Goal: Transaction & Acquisition: Purchase product/service

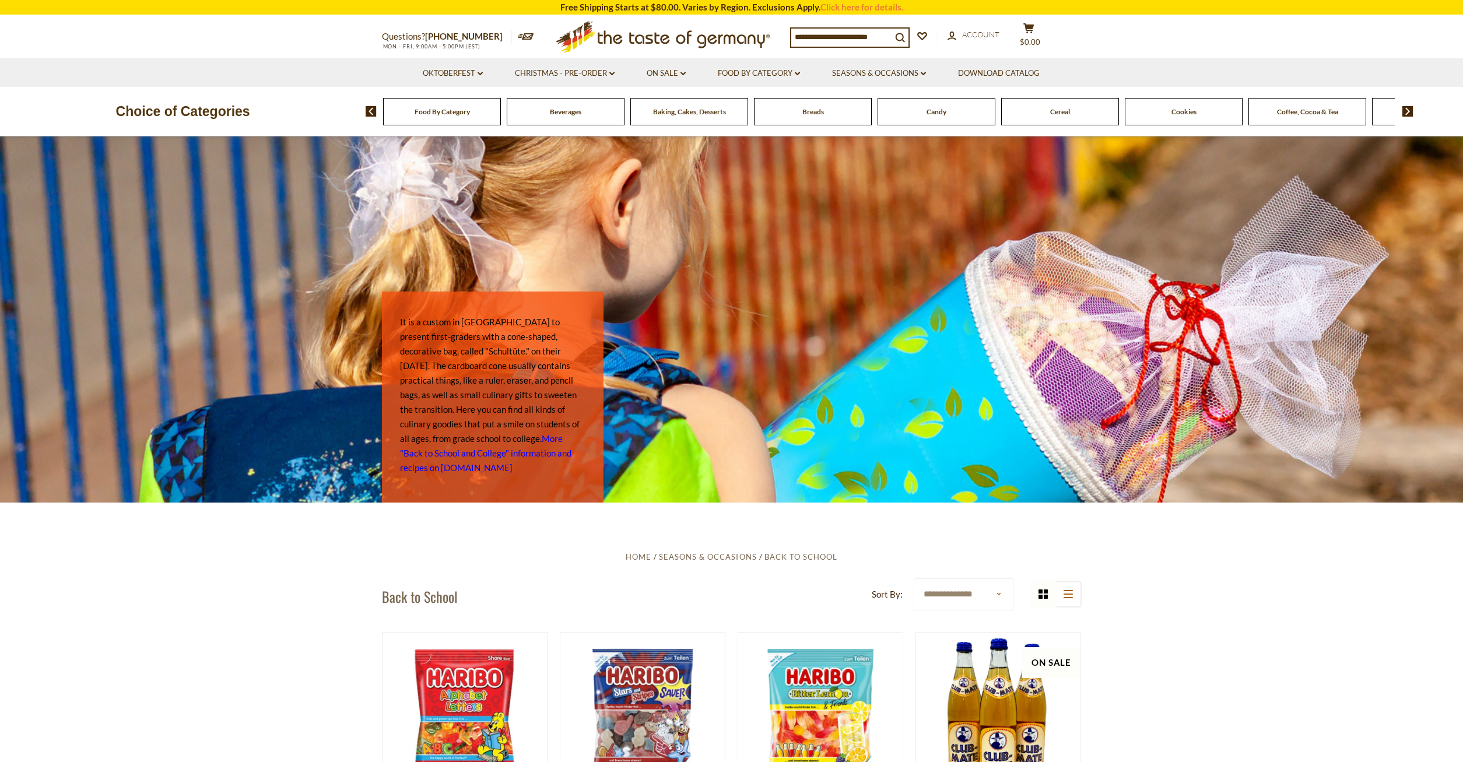
click at [800, 36] on input at bounding box center [841, 37] width 100 height 16
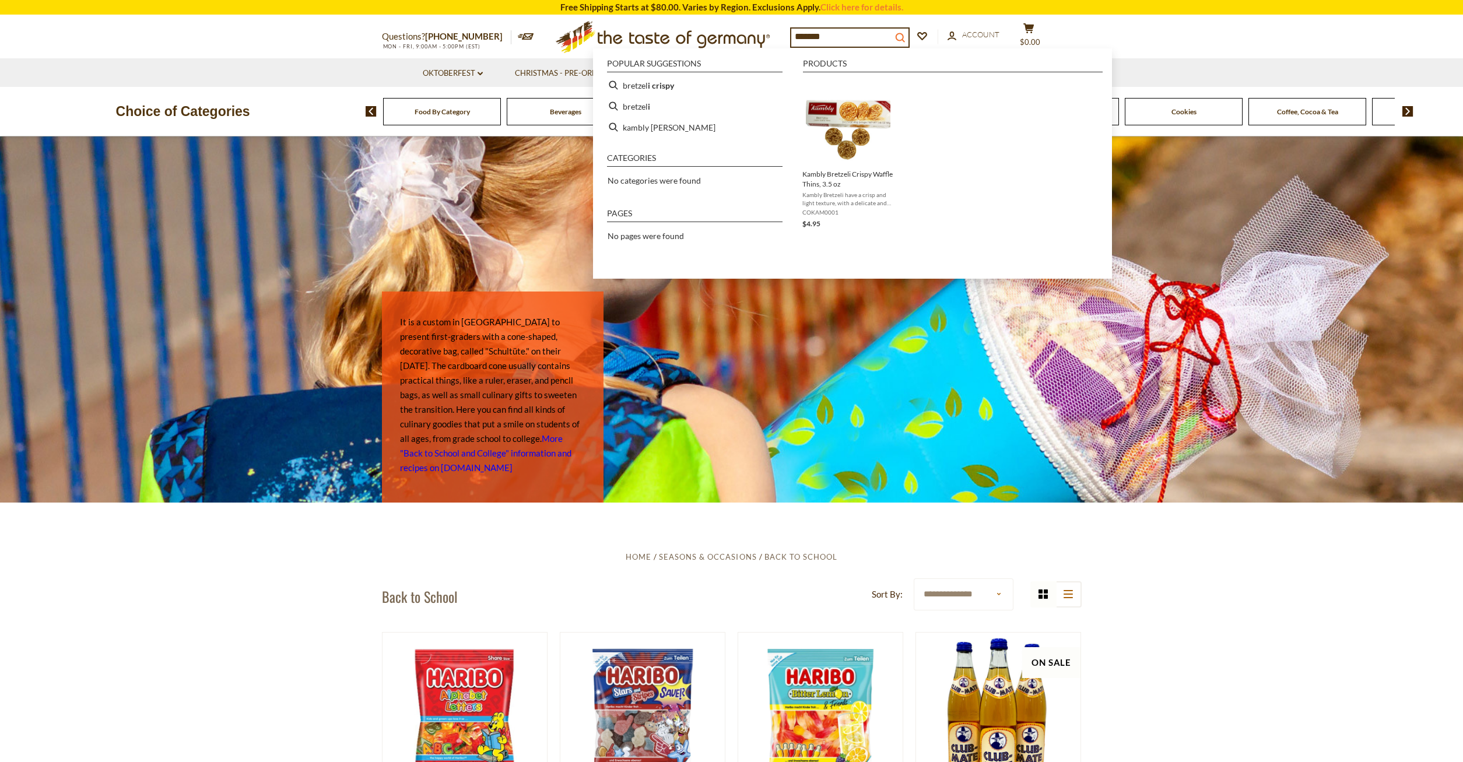
type input "*******"
click at [909, 35] on button "search_icon" at bounding box center [900, 37] width 17 height 16
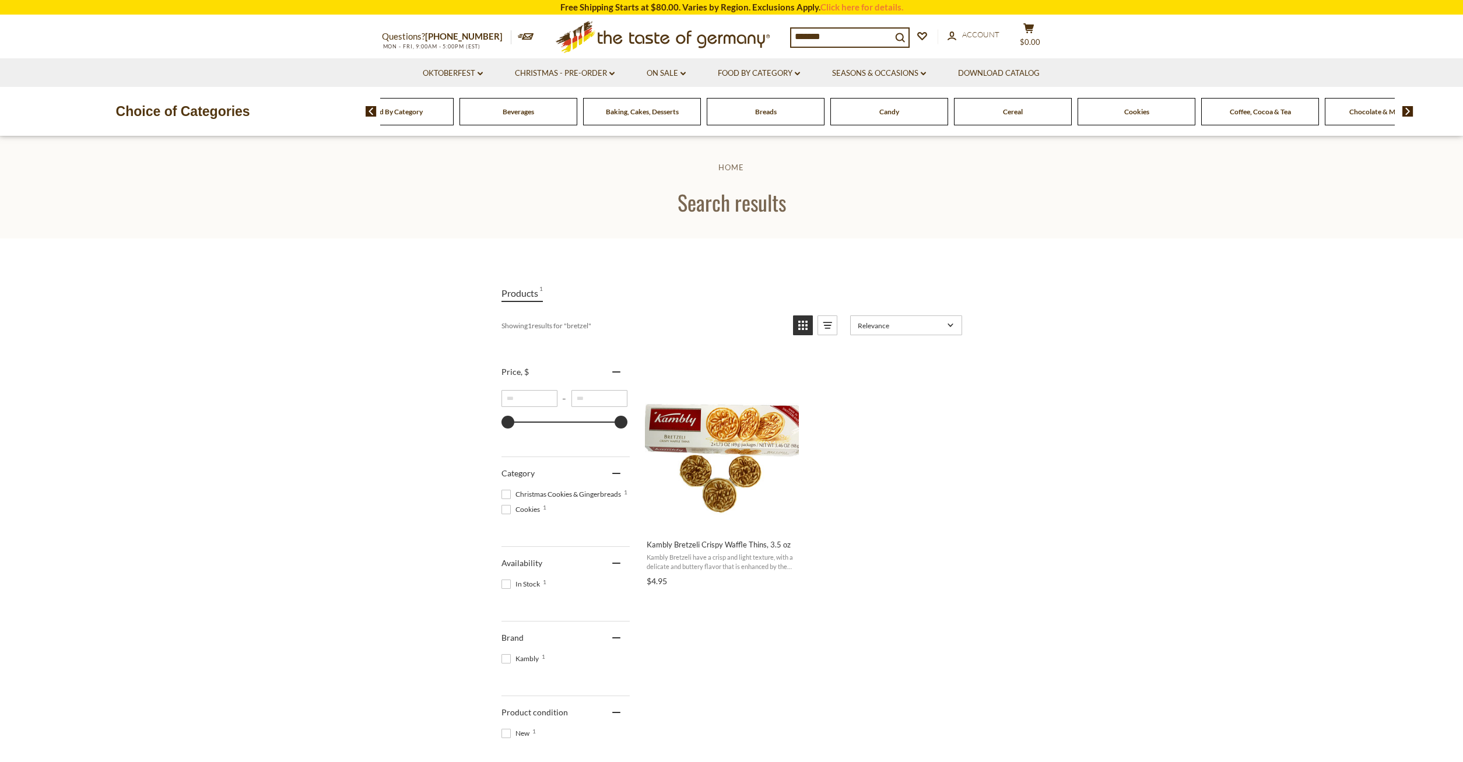
click at [454, 116] on div "Breads" at bounding box center [395, 111] width 118 height 27
click at [771, 115] on span "Breads" at bounding box center [766, 111] width 22 height 9
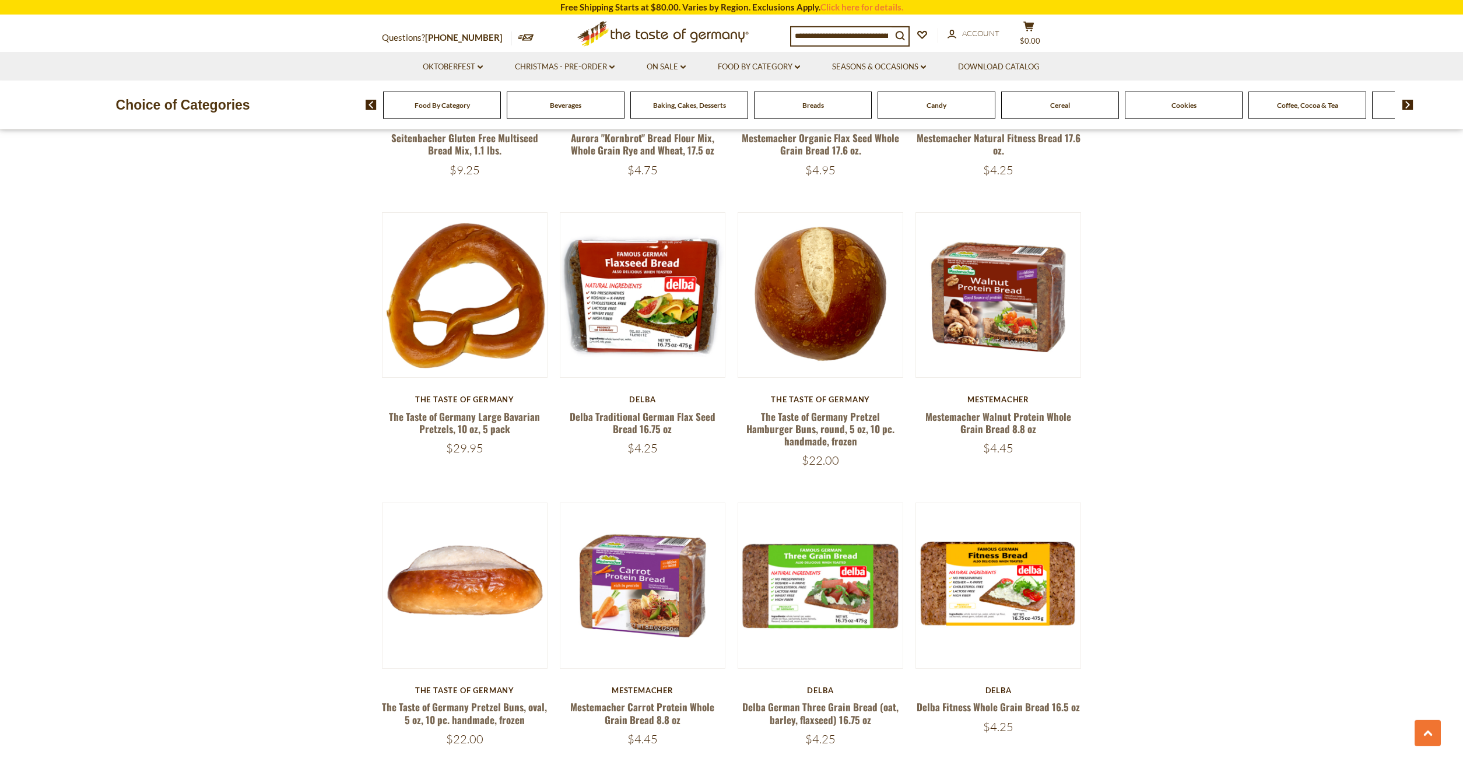
scroll to position [1547, 0]
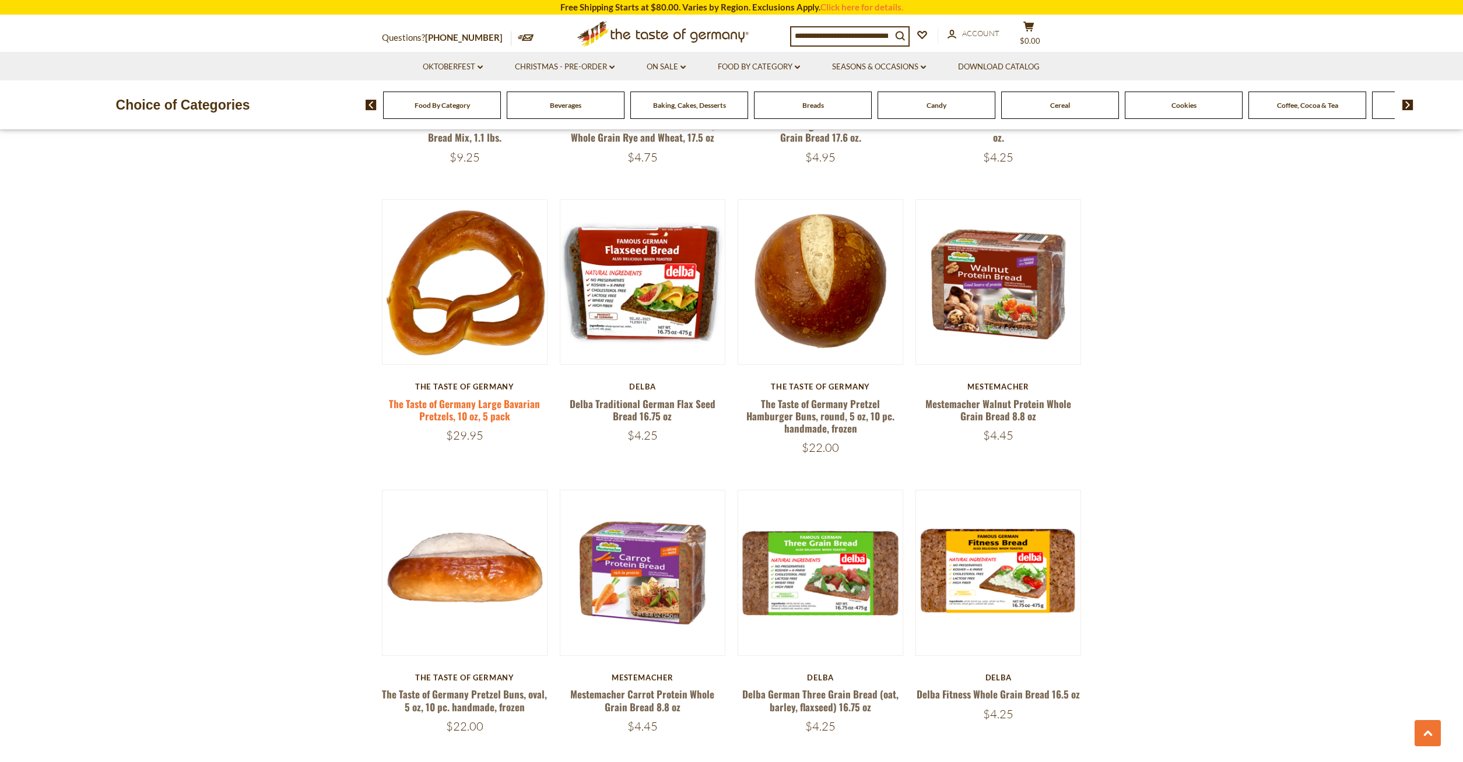
click at [468, 404] on link "The Taste of Germany Large Bavarian Pretzels, 10 oz, 5 pack" at bounding box center [464, 410] width 151 height 27
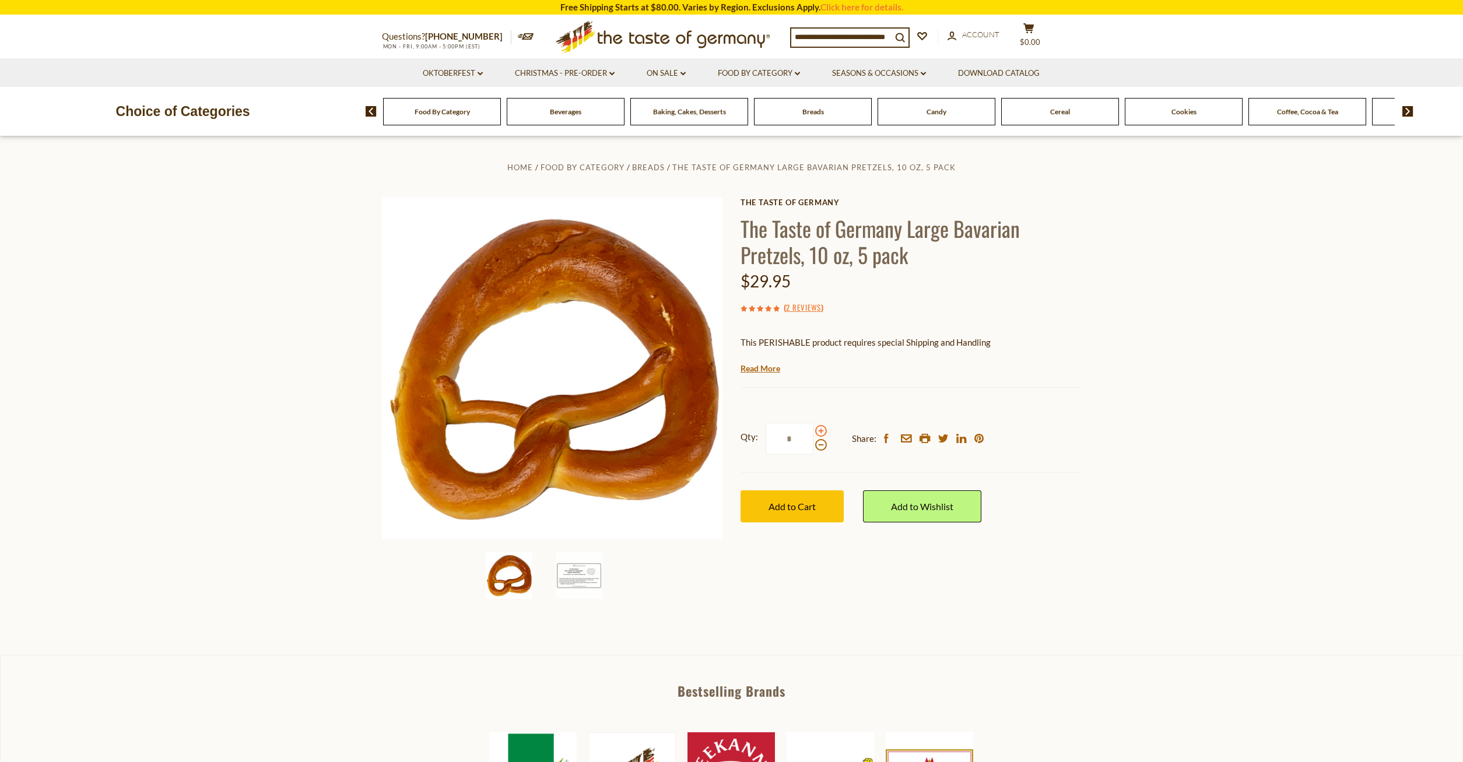
click at [819, 433] on span at bounding box center [821, 431] width 12 height 12
click at [814, 433] on input "*" at bounding box center [790, 439] width 48 height 32
click at [793, 310] on link "2 Reviews" at bounding box center [803, 308] width 35 height 13
click at [801, 309] on link "2 Reviews" at bounding box center [803, 308] width 35 height 13
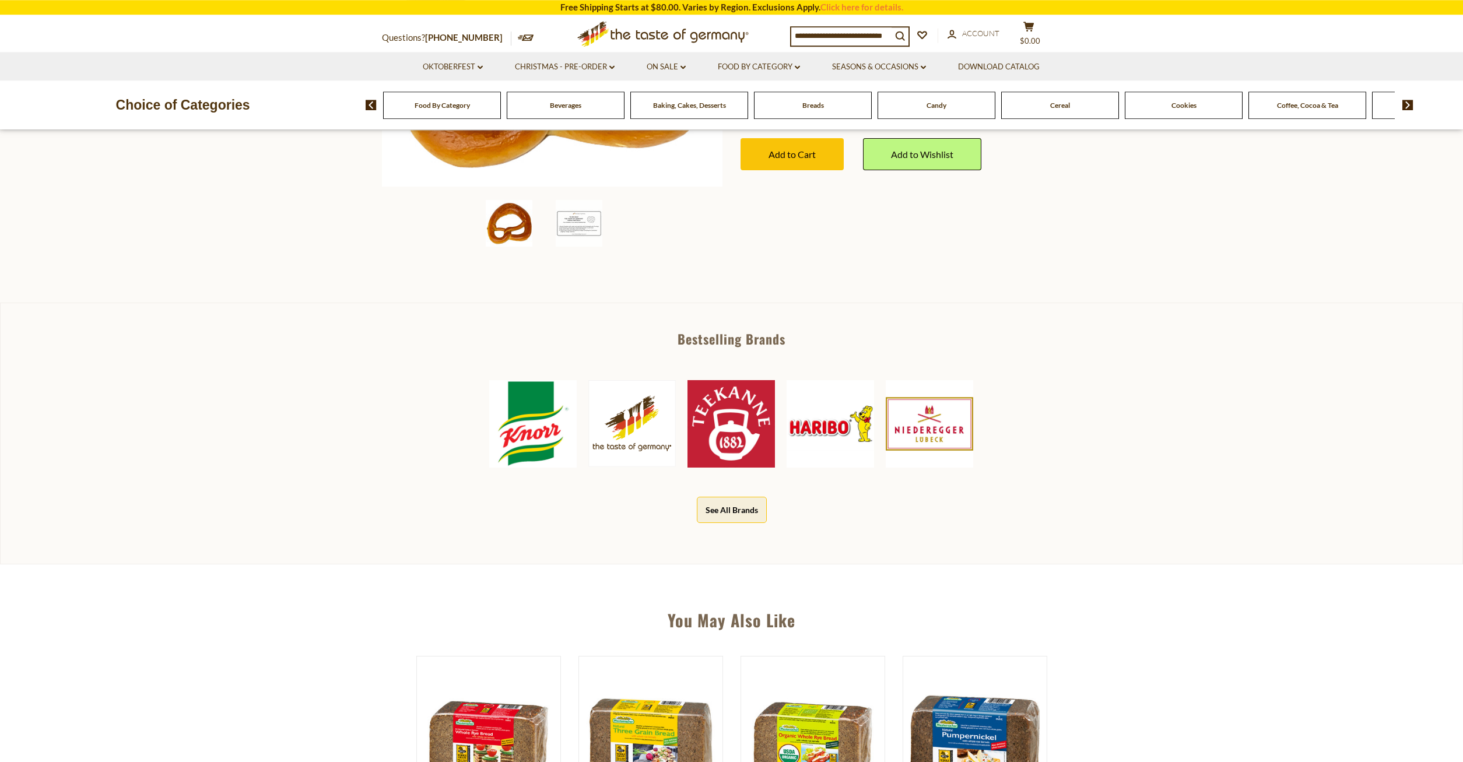
scroll to position [238, 0]
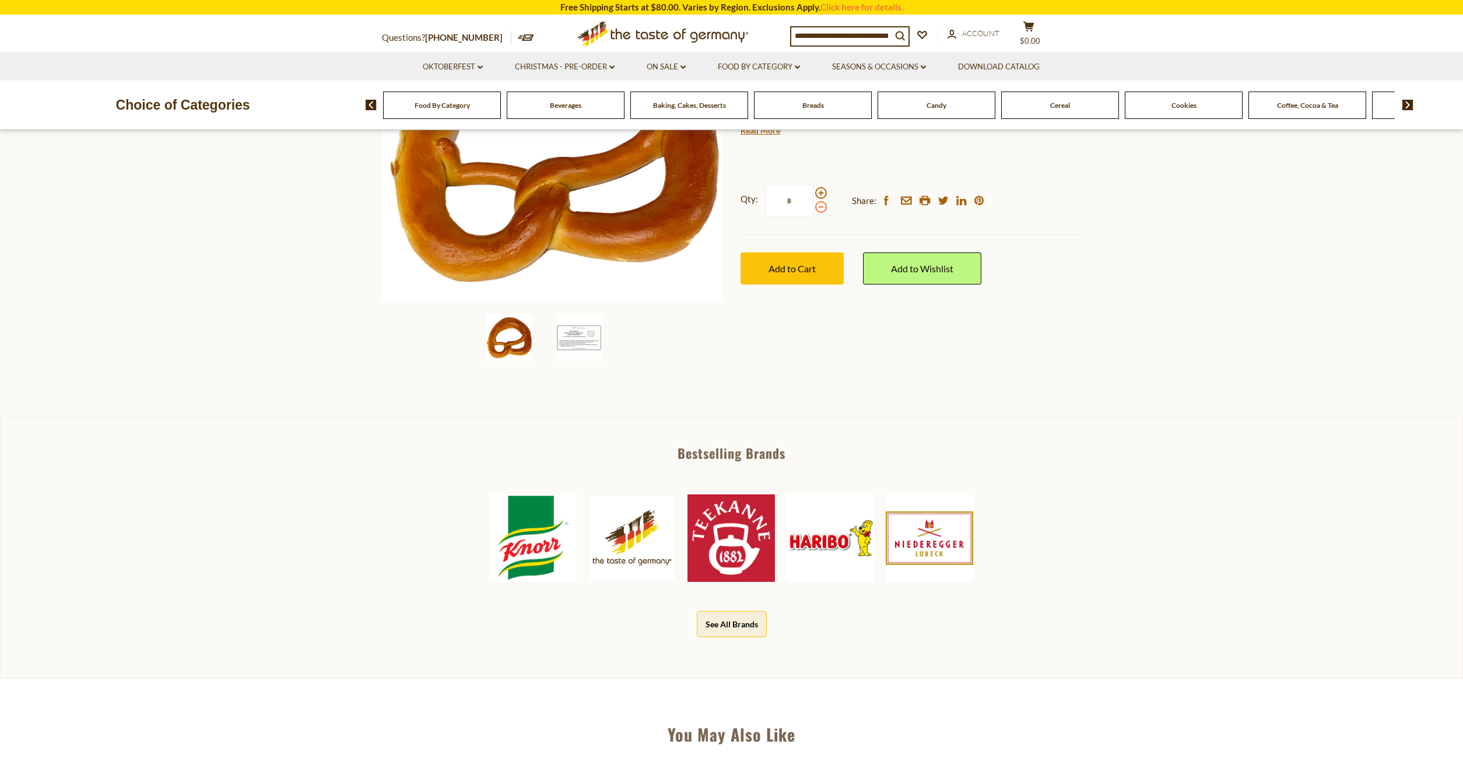
click at [821, 205] on span at bounding box center [821, 207] width 12 height 12
click at [814, 205] on input "*" at bounding box center [790, 201] width 48 height 32
click at [821, 192] on span at bounding box center [821, 193] width 12 height 12
click at [814, 192] on input "*" at bounding box center [790, 201] width 48 height 32
click at [989, 330] on div "Home Food By Category Breads The Taste of Germany Large Bavarian Pretzels, 10 o…" at bounding box center [731, 146] width 717 height 448
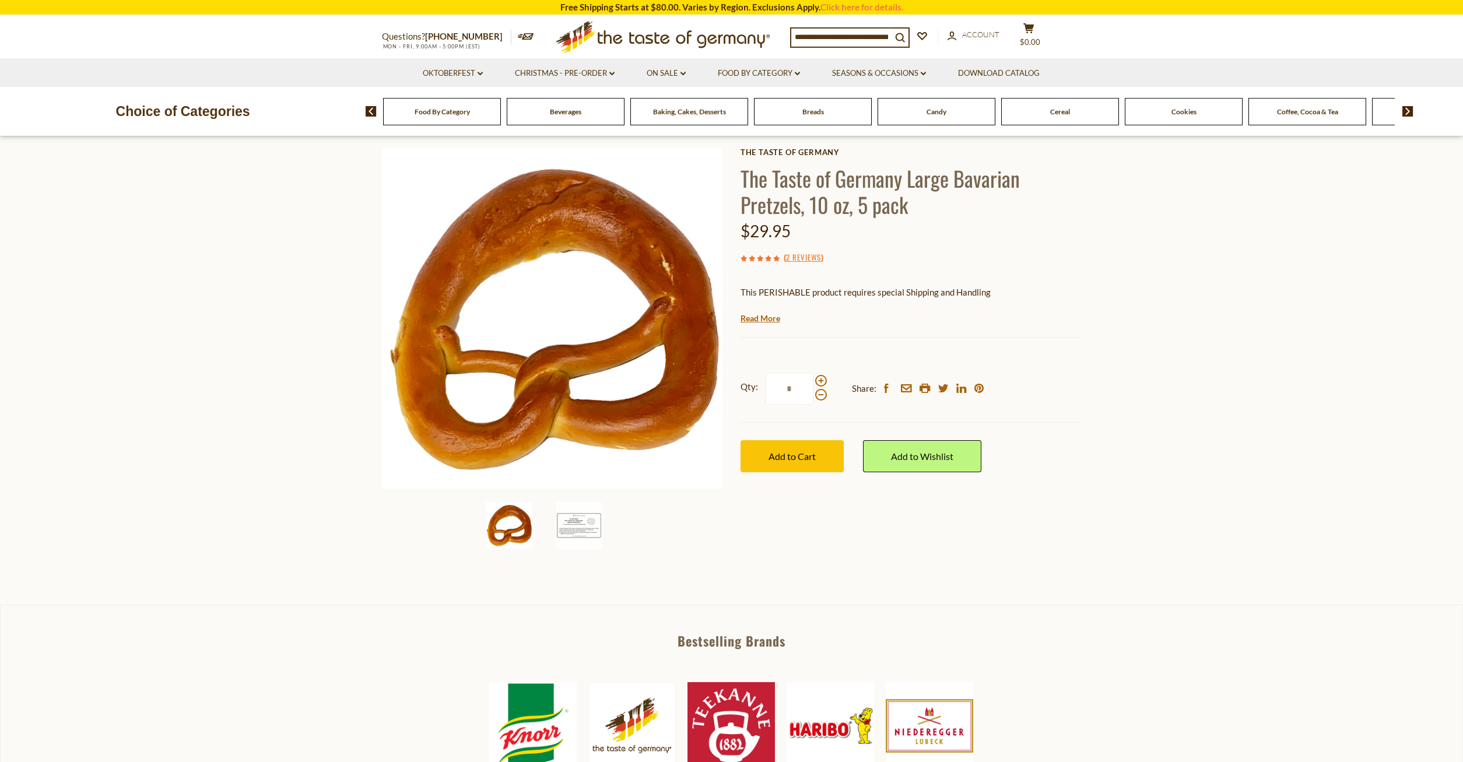
scroll to position [0, 0]
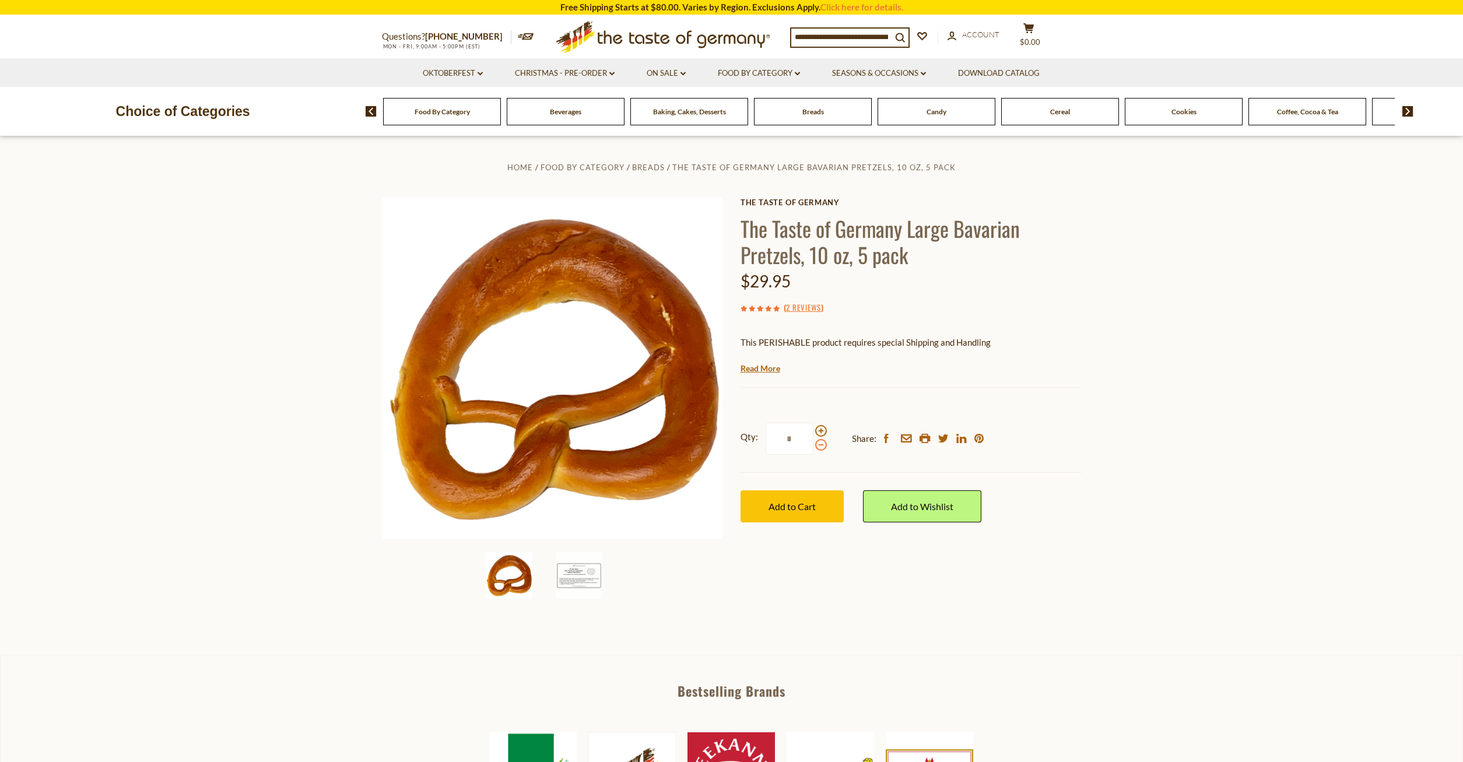
click at [817, 447] on span at bounding box center [821, 445] width 12 height 12
click at [814, 447] on input "*" at bounding box center [790, 439] width 48 height 32
click at [817, 447] on span at bounding box center [821, 445] width 12 height 12
click at [814, 447] on input "*" at bounding box center [790, 439] width 48 height 32
click at [817, 447] on span at bounding box center [821, 445] width 12 height 12
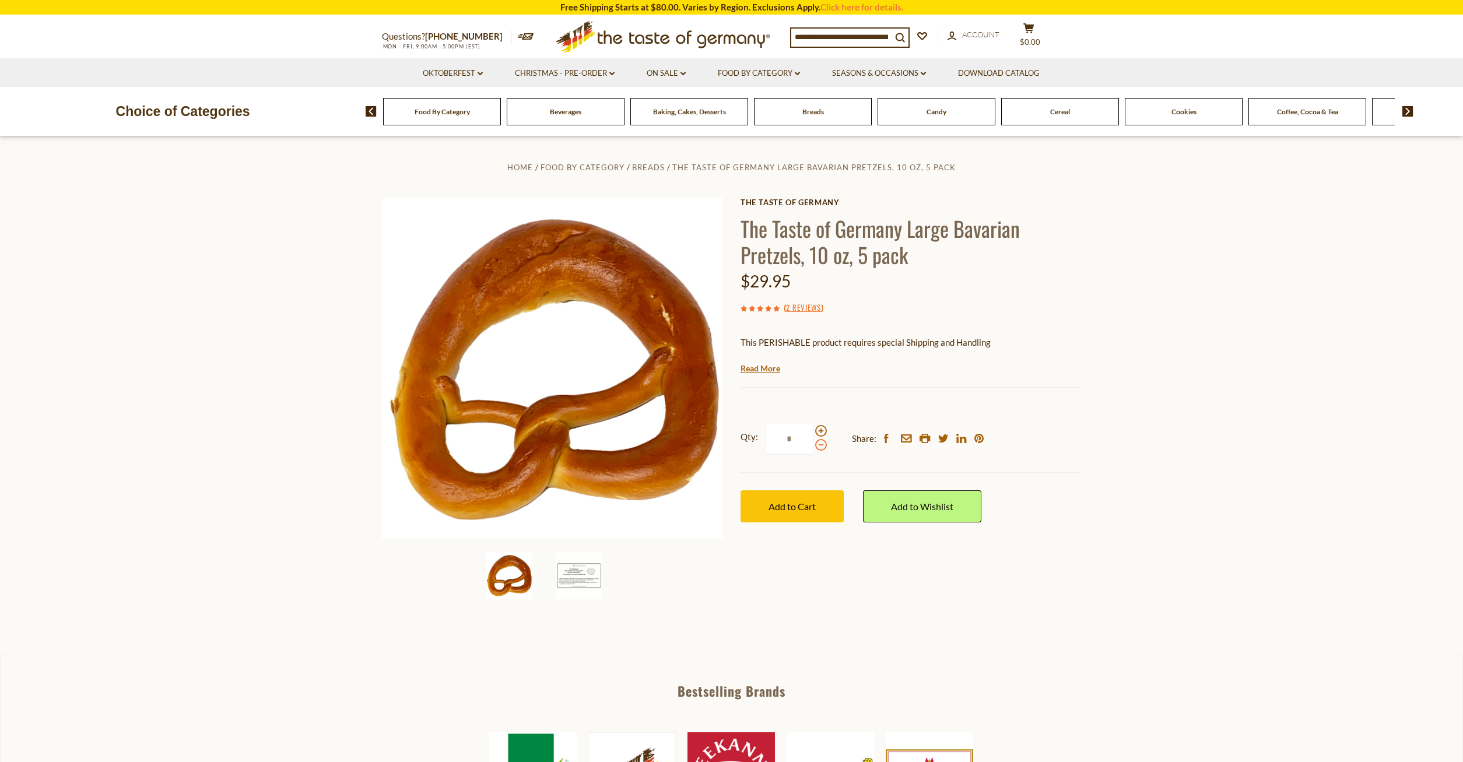
click at [814, 447] on input "*" at bounding box center [790, 439] width 48 height 32
click at [817, 447] on span at bounding box center [821, 445] width 12 height 12
click at [814, 447] on input "*" at bounding box center [790, 439] width 48 height 32
click at [817, 447] on span at bounding box center [821, 445] width 12 height 12
click at [814, 447] on input "*" at bounding box center [790, 439] width 48 height 32
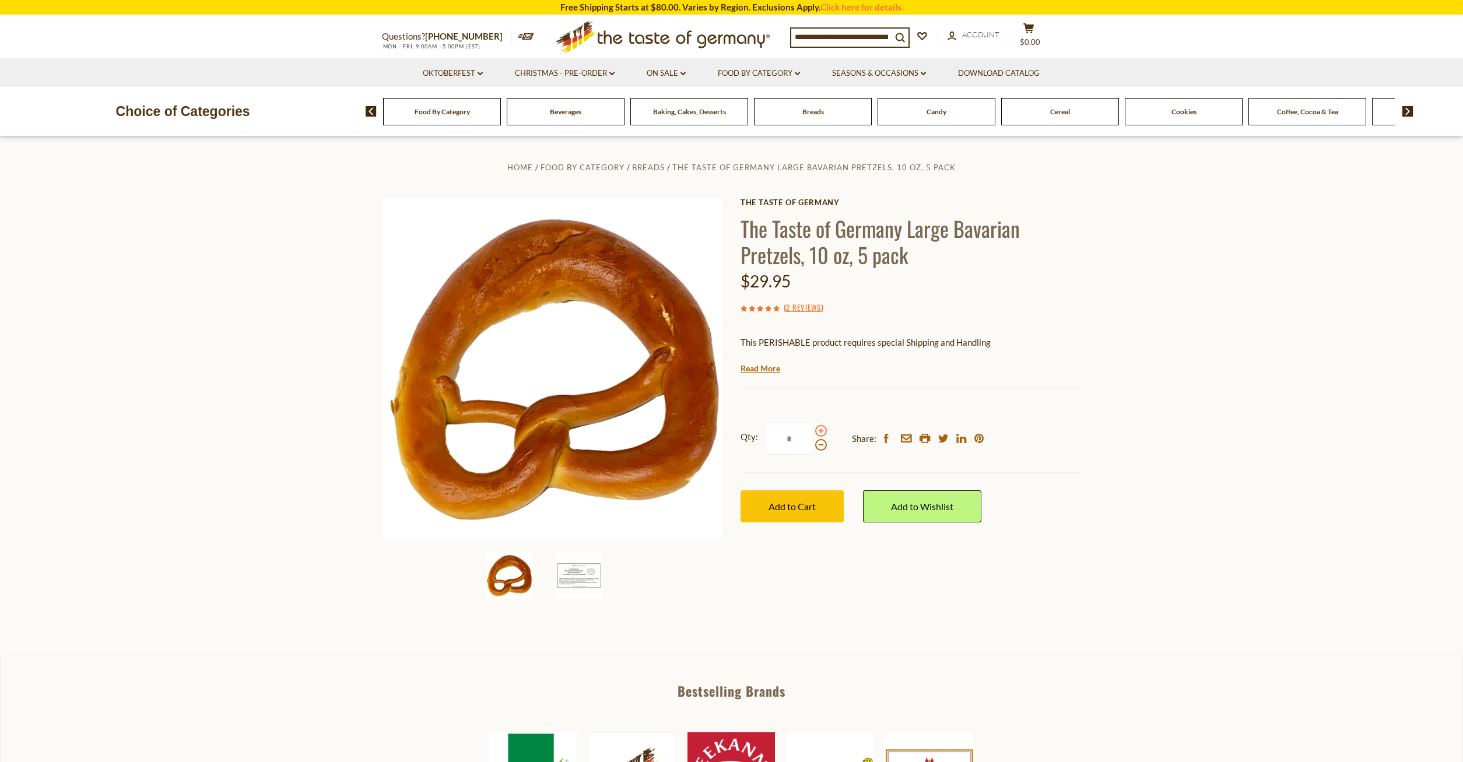
click at [821, 433] on span at bounding box center [821, 431] width 12 height 12
click at [814, 433] on input "*" at bounding box center [790, 439] width 48 height 32
click at [821, 433] on span at bounding box center [821, 431] width 12 height 12
click at [814, 433] on input "*" at bounding box center [790, 439] width 48 height 32
click at [821, 449] on span at bounding box center [821, 445] width 12 height 12
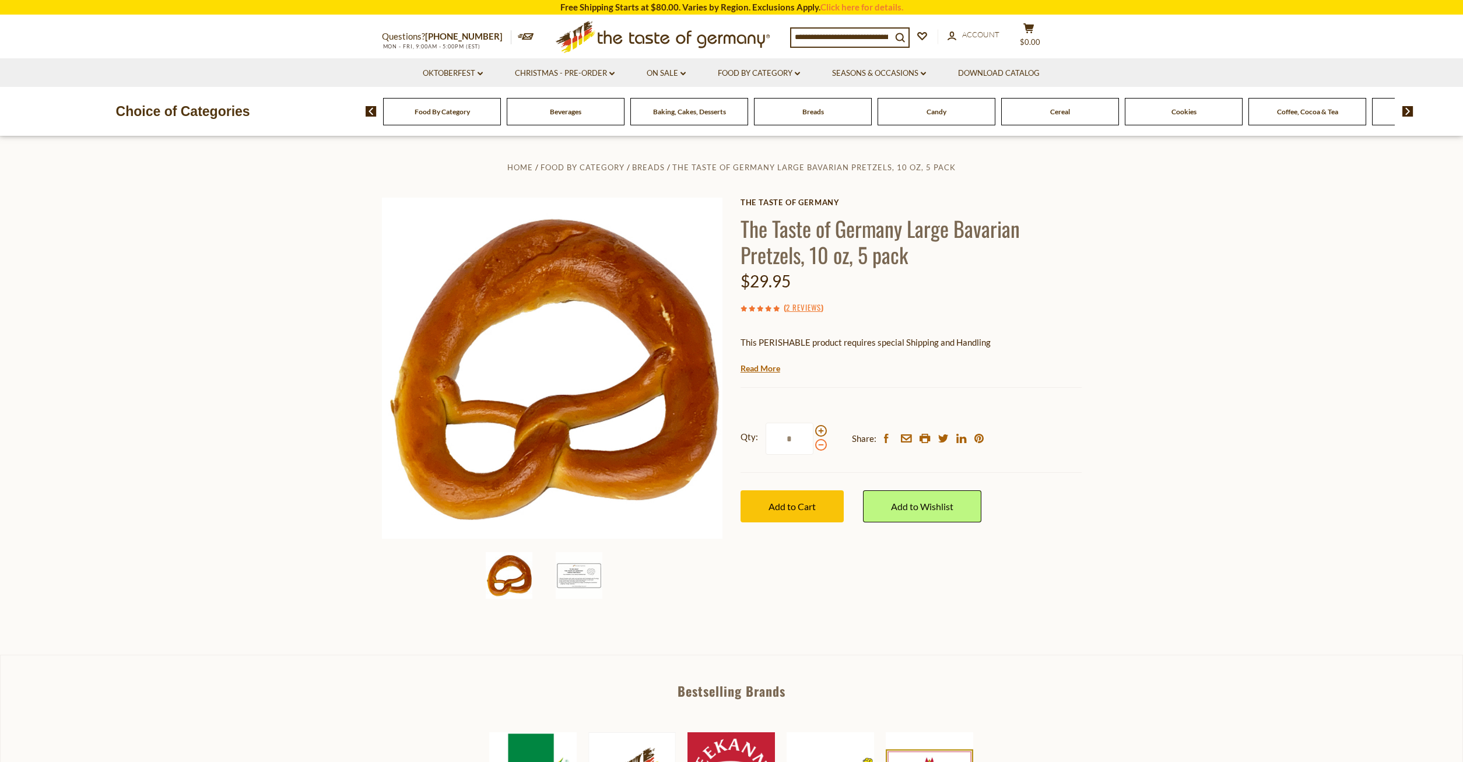
click at [814, 449] on input "*" at bounding box center [790, 439] width 48 height 32
type input "*"
click at [804, 506] on span "Add to Cart" at bounding box center [792, 506] width 47 height 11
click at [892, 31] on input at bounding box center [841, 37] width 100 height 16
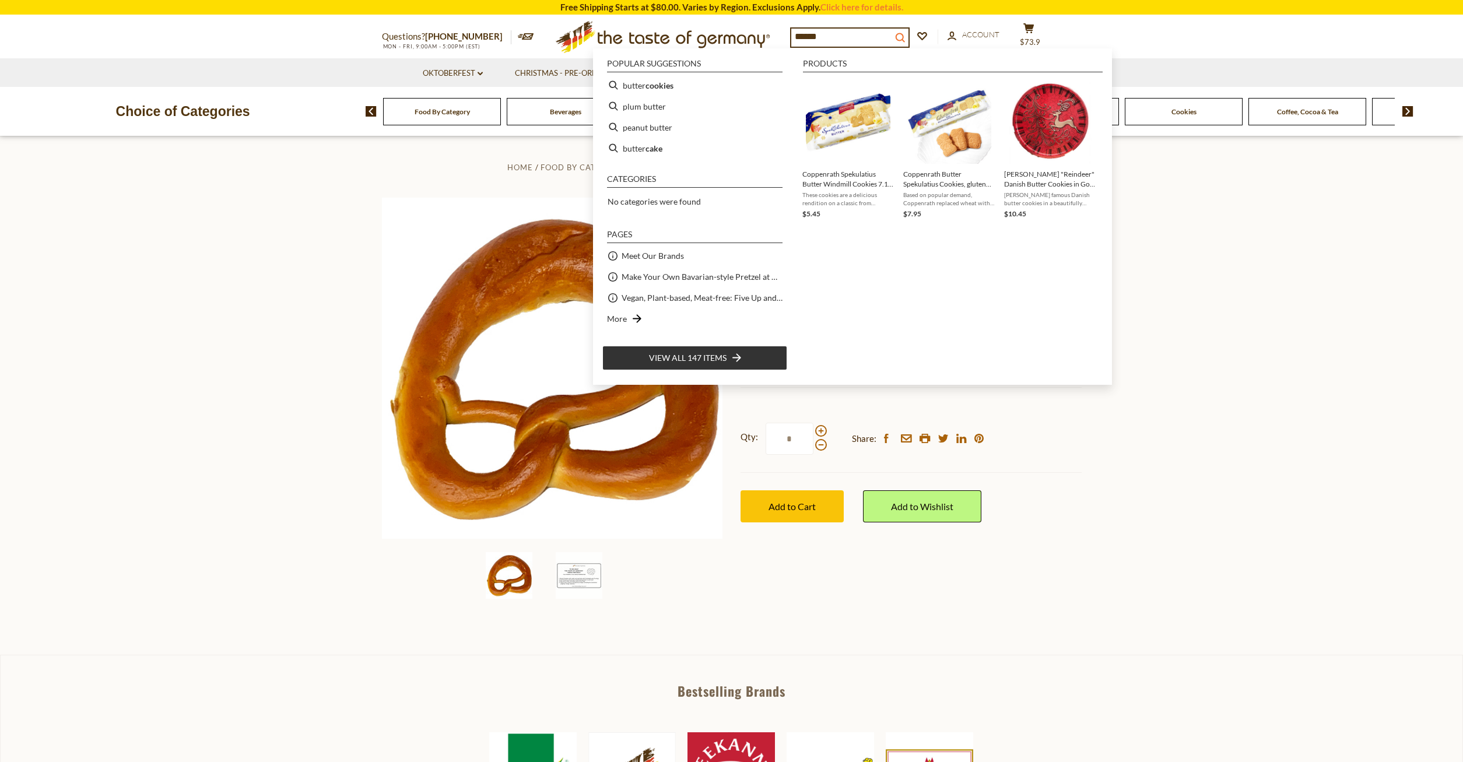
type input "******"
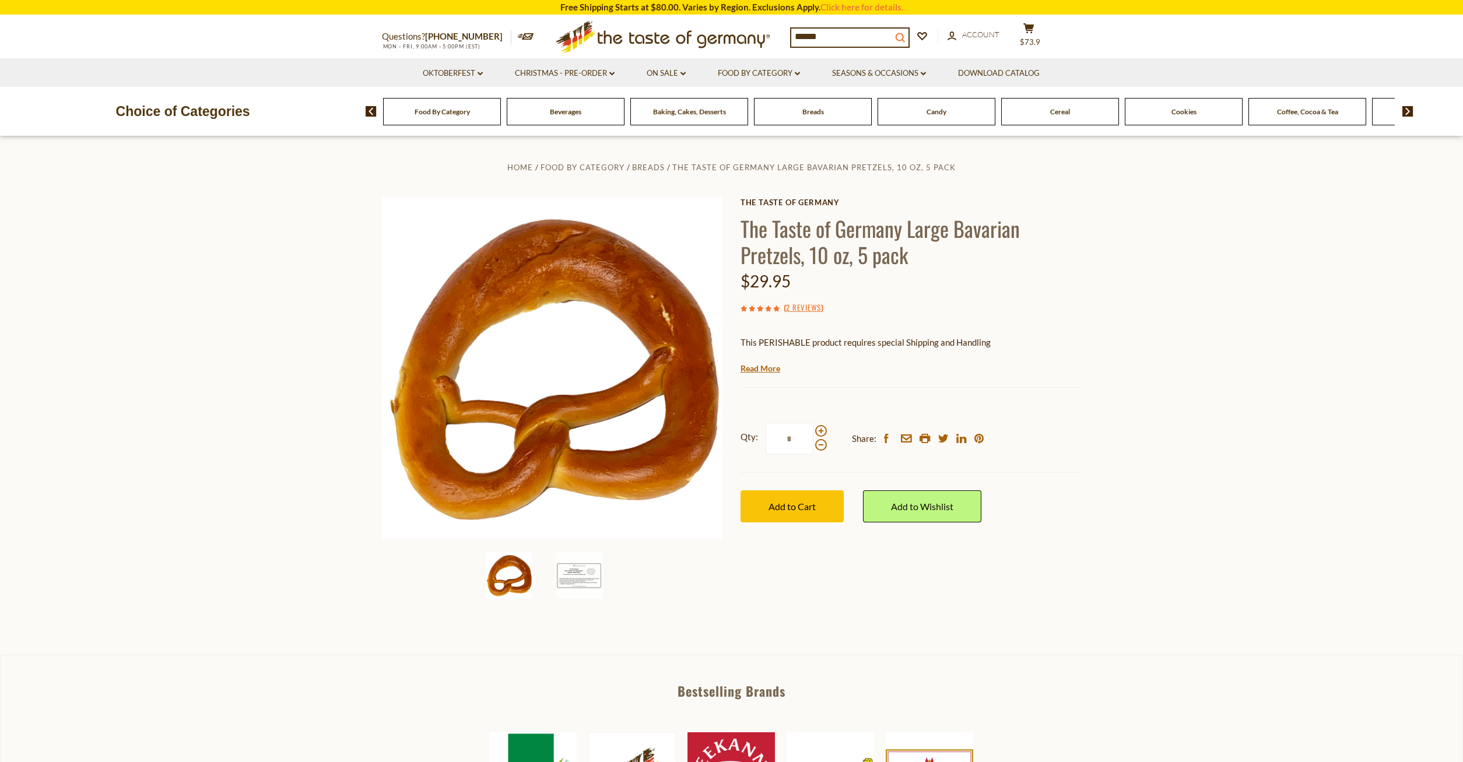
click at [905, 39] on icon "search_icon" at bounding box center [900, 38] width 10 height 10
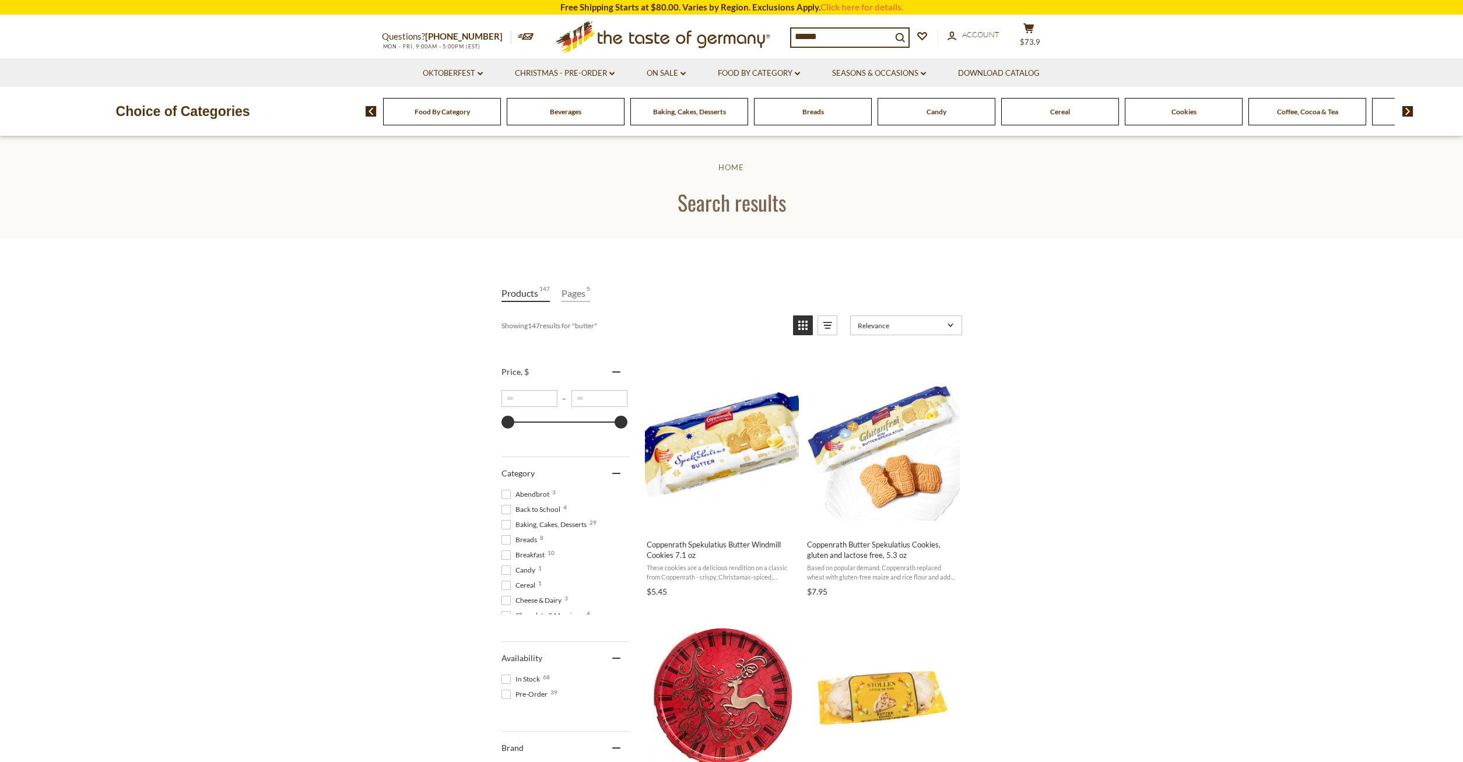
click at [1409, 109] on img at bounding box center [1408, 111] width 11 height 10
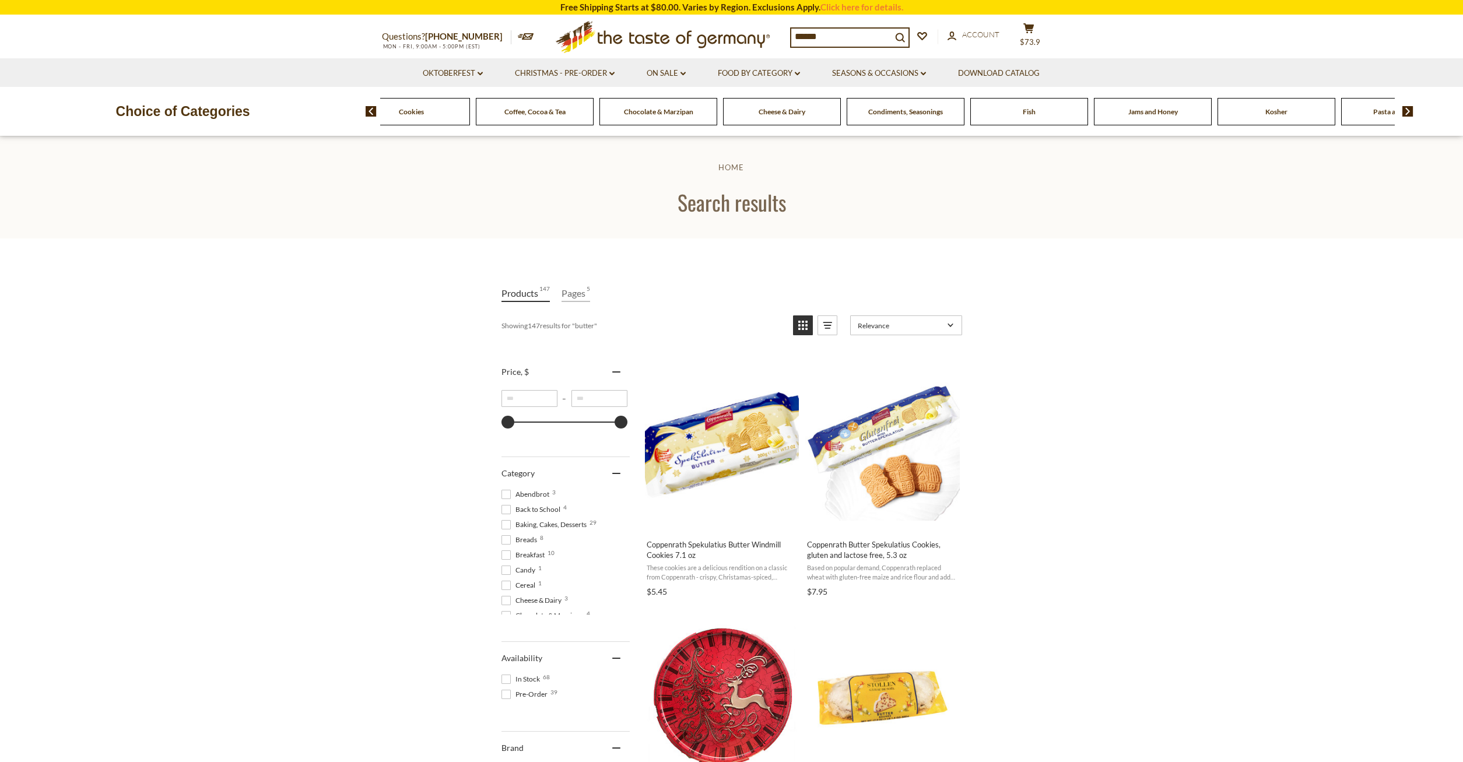
click at [775, 114] on span "Cheese & Dairy" at bounding box center [782, 111] width 47 height 9
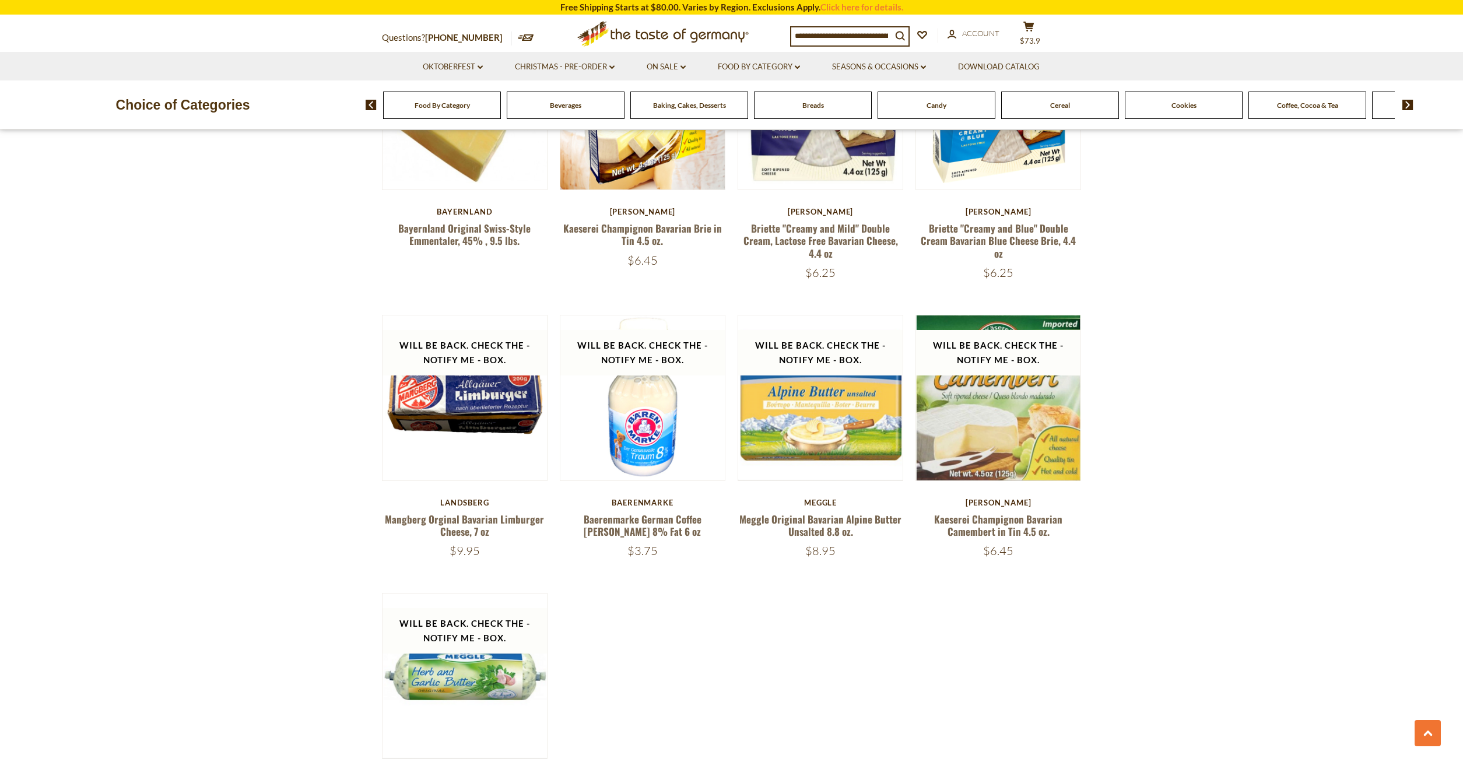
scroll to position [1071, 0]
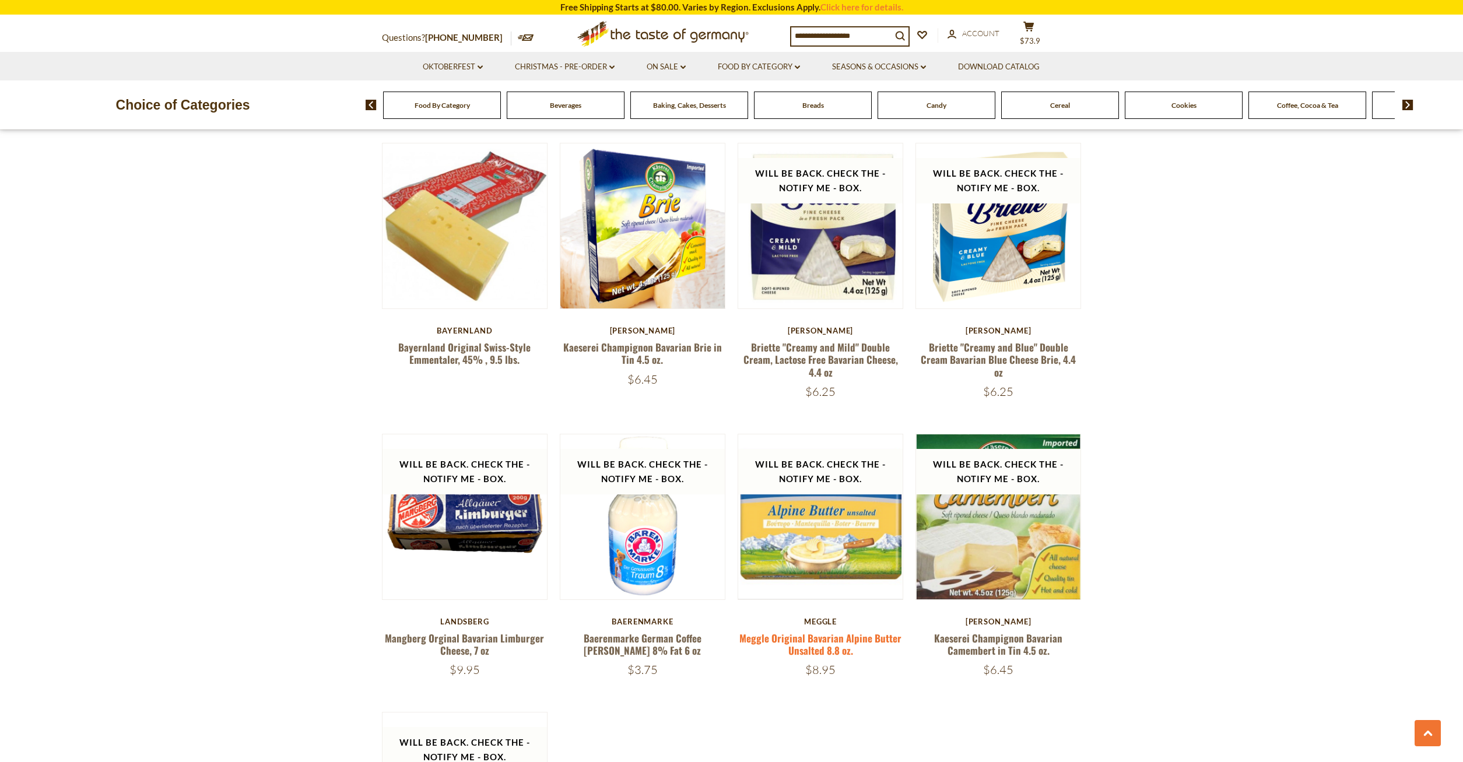
click at [828, 640] on link "Meggle Original Bavarian Alpine Butter Unsalted 8.8 oz." at bounding box center [821, 644] width 162 height 27
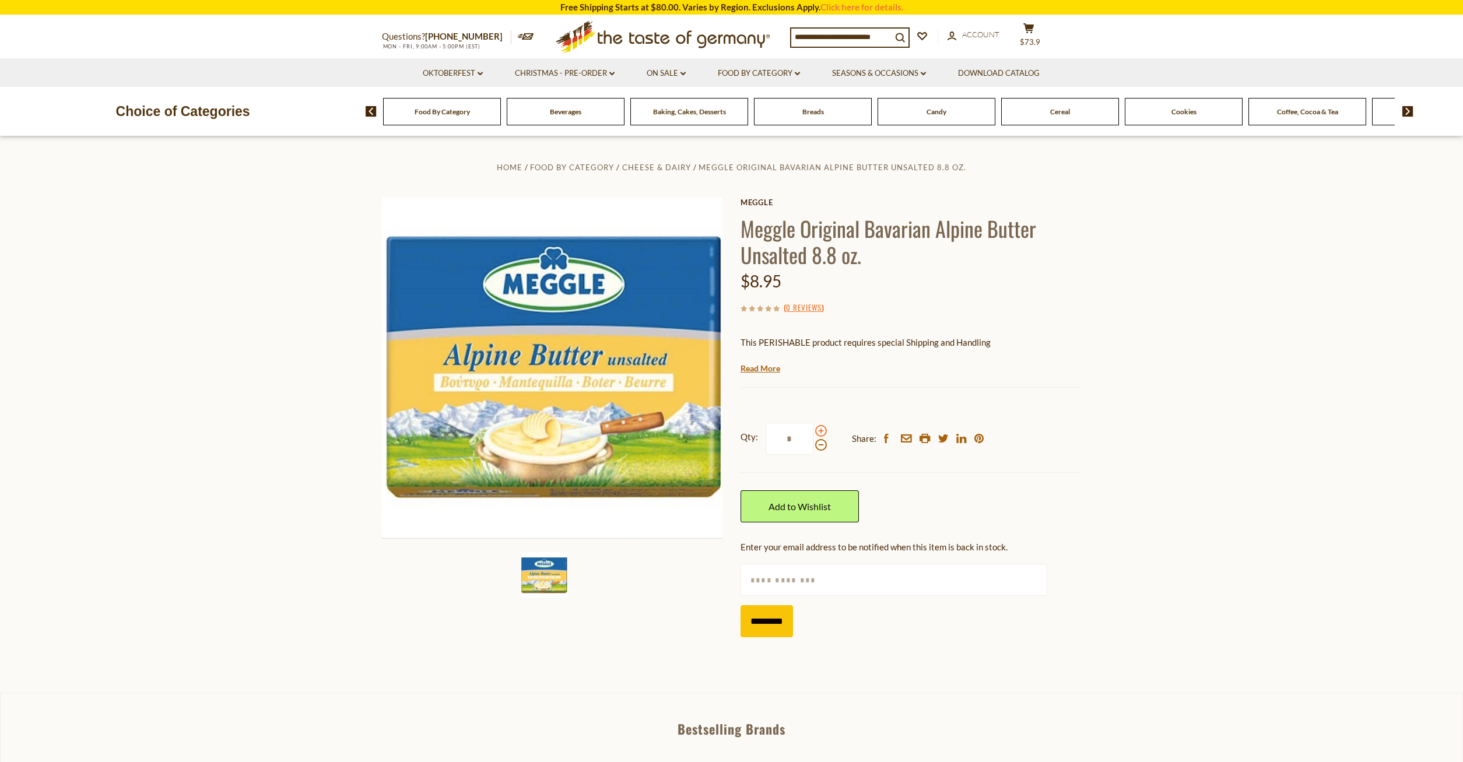
click at [820, 430] on span at bounding box center [821, 431] width 12 height 12
click at [814, 430] on input "*" at bounding box center [790, 439] width 48 height 32
click at [820, 430] on span at bounding box center [821, 431] width 12 height 12
click at [814, 430] on input "*" at bounding box center [790, 439] width 48 height 32
click at [820, 430] on span at bounding box center [821, 431] width 12 height 12
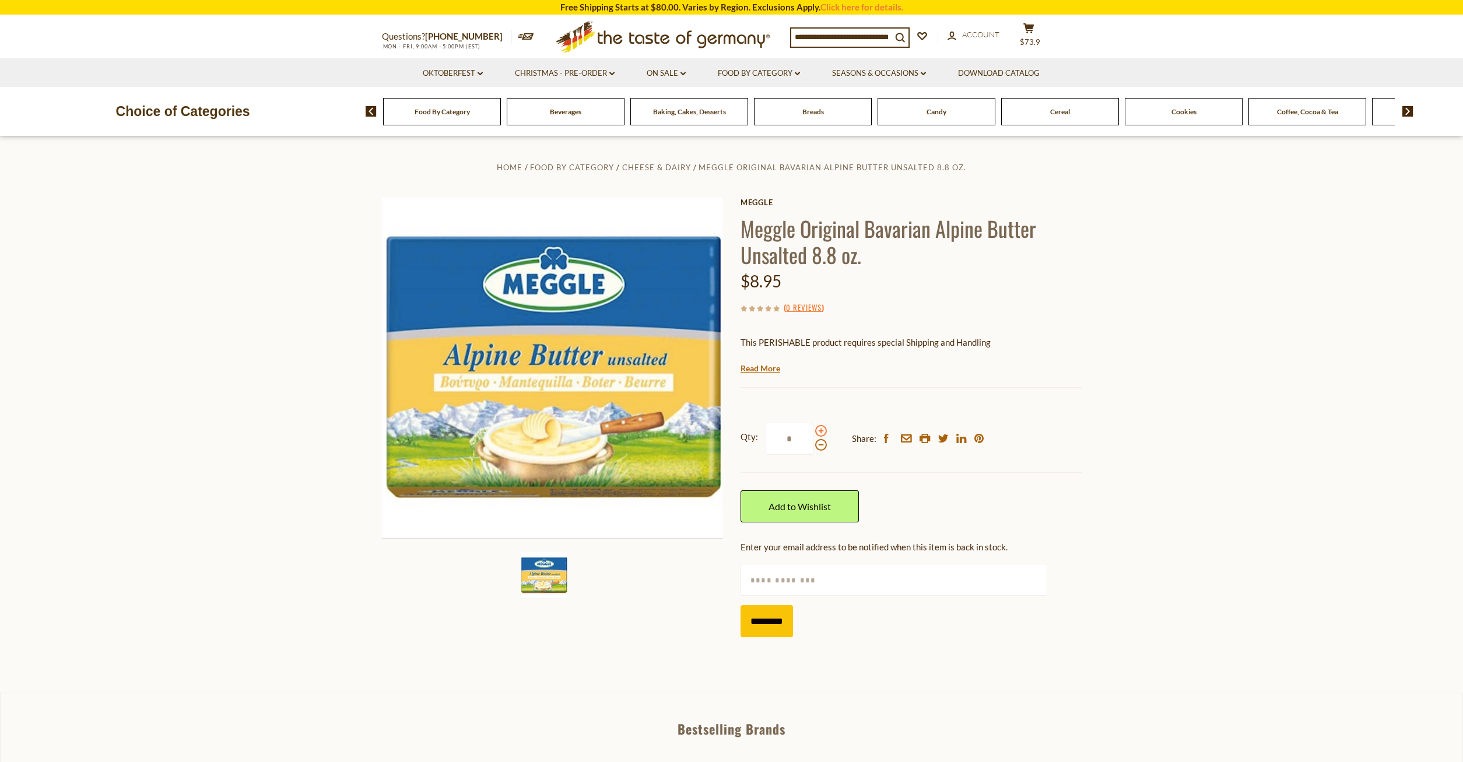
click at [814, 430] on input "*" at bounding box center [790, 439] width 48 height 32
click at [818, 442] on span at bounding box center [821, 445] width 12 height 12
click at [814, 442] on input "*" at bounding box center [790, 439] width 48 height 32
type input "*"
click at [776, 625] on input "*********" at bounding box center [767, 621] width 52 height 32
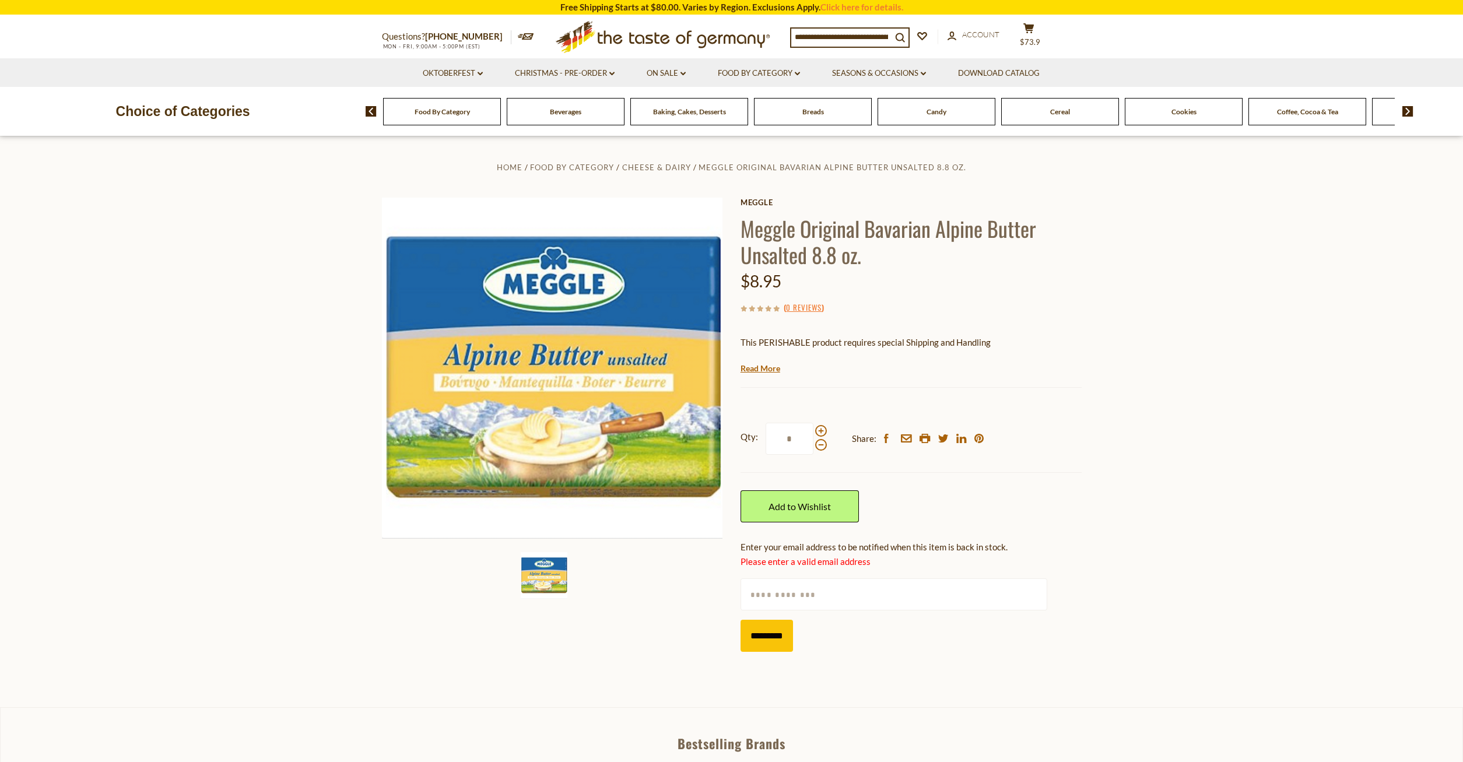
click at [752, 590] on input "text" at bounding box center [894, 595] width 307 height 32
type input "**********"
click at [773, 642] on input "*********" at bounding box center [767, 636] width 52 height 32
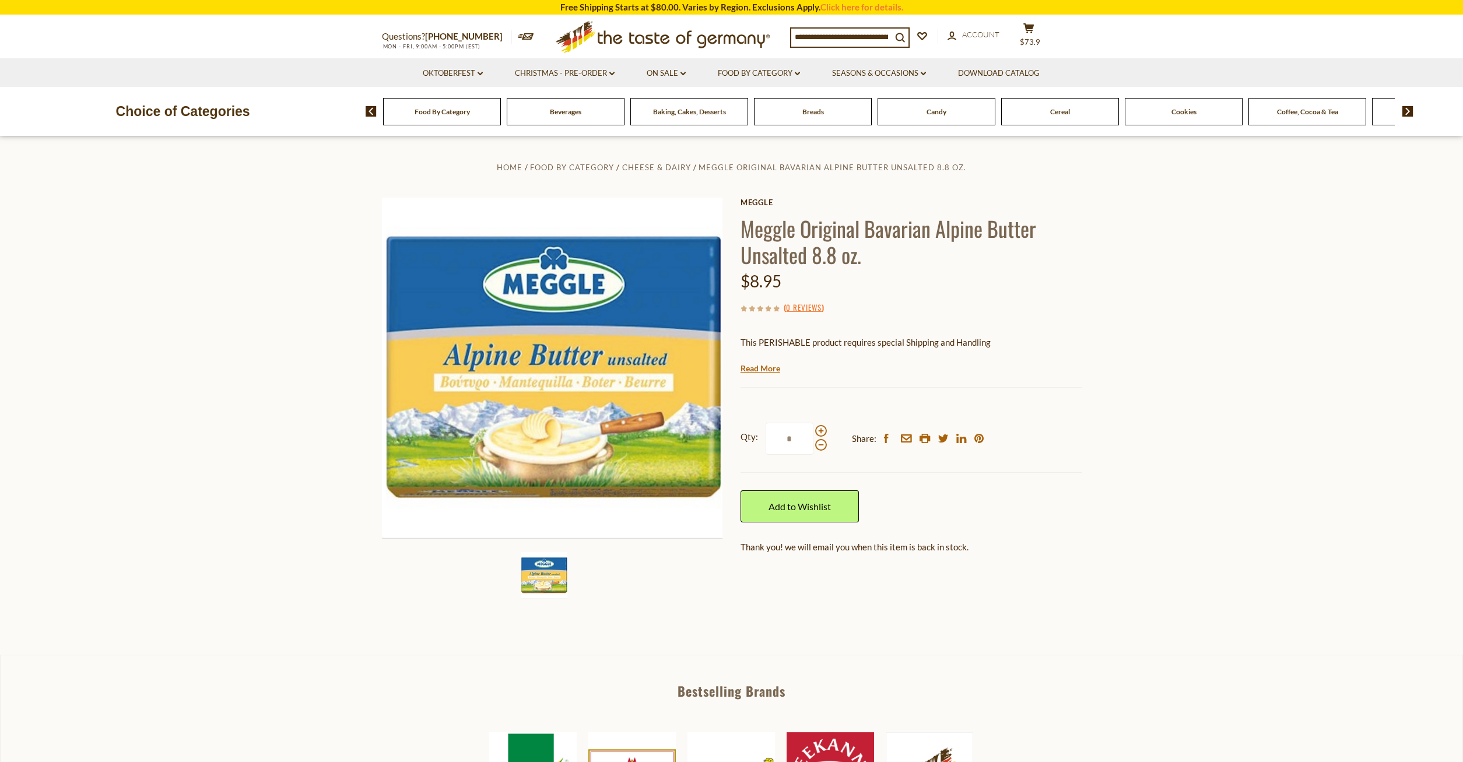
click at [1404, 111] on img at bounding box center [1408, 111] width 11 height 10
click at [192, 117] on div "Cheese & Dairy" at bounding box center [133, 111] width 118 height 27
click at [157, 116] on div "Cheese & Dairy" at bounding box center [99, 111] width 118 height 27
click at [1228, 112] on span "Cheese & Dairy" at bounding box center [1211, 111] width 47 height 9
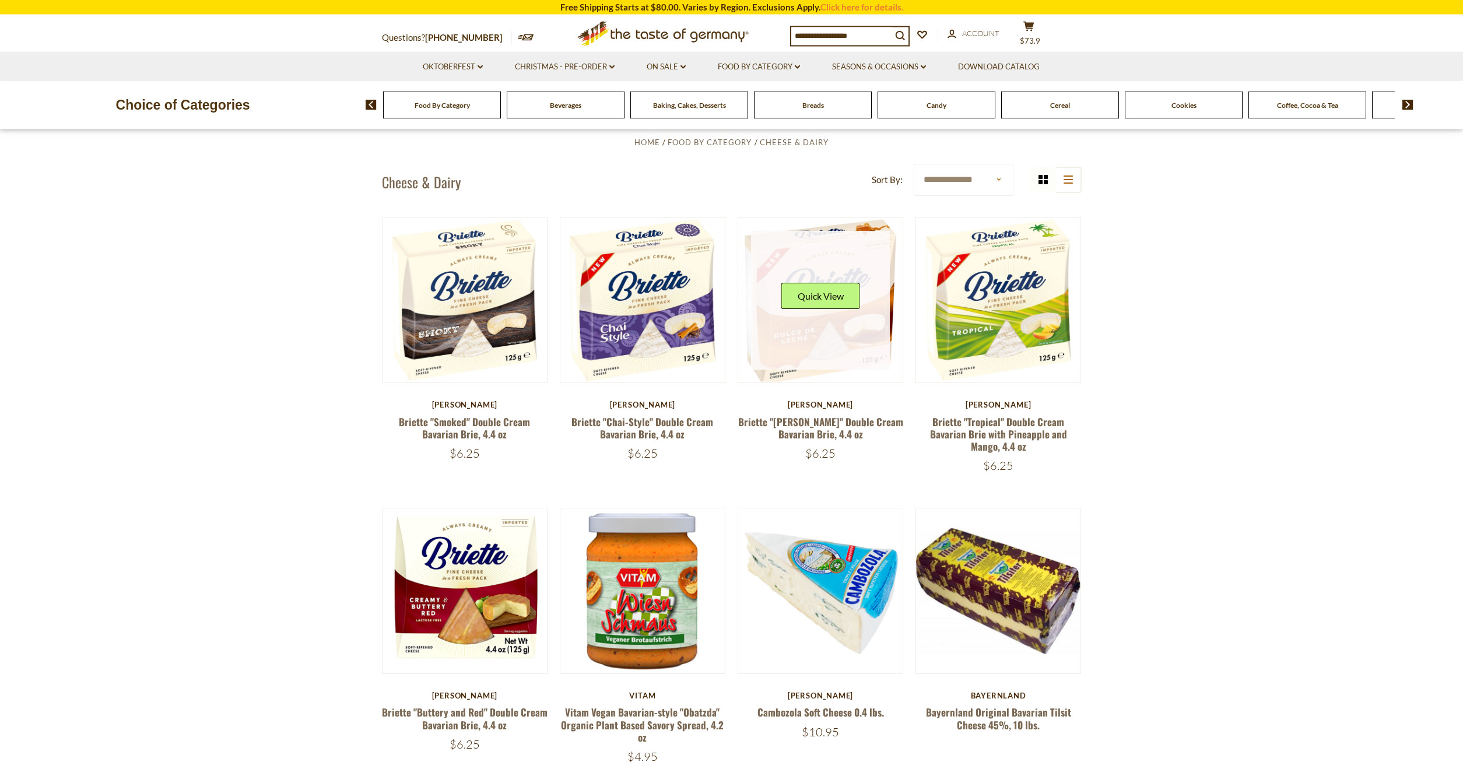
scroll to position [476, 0]
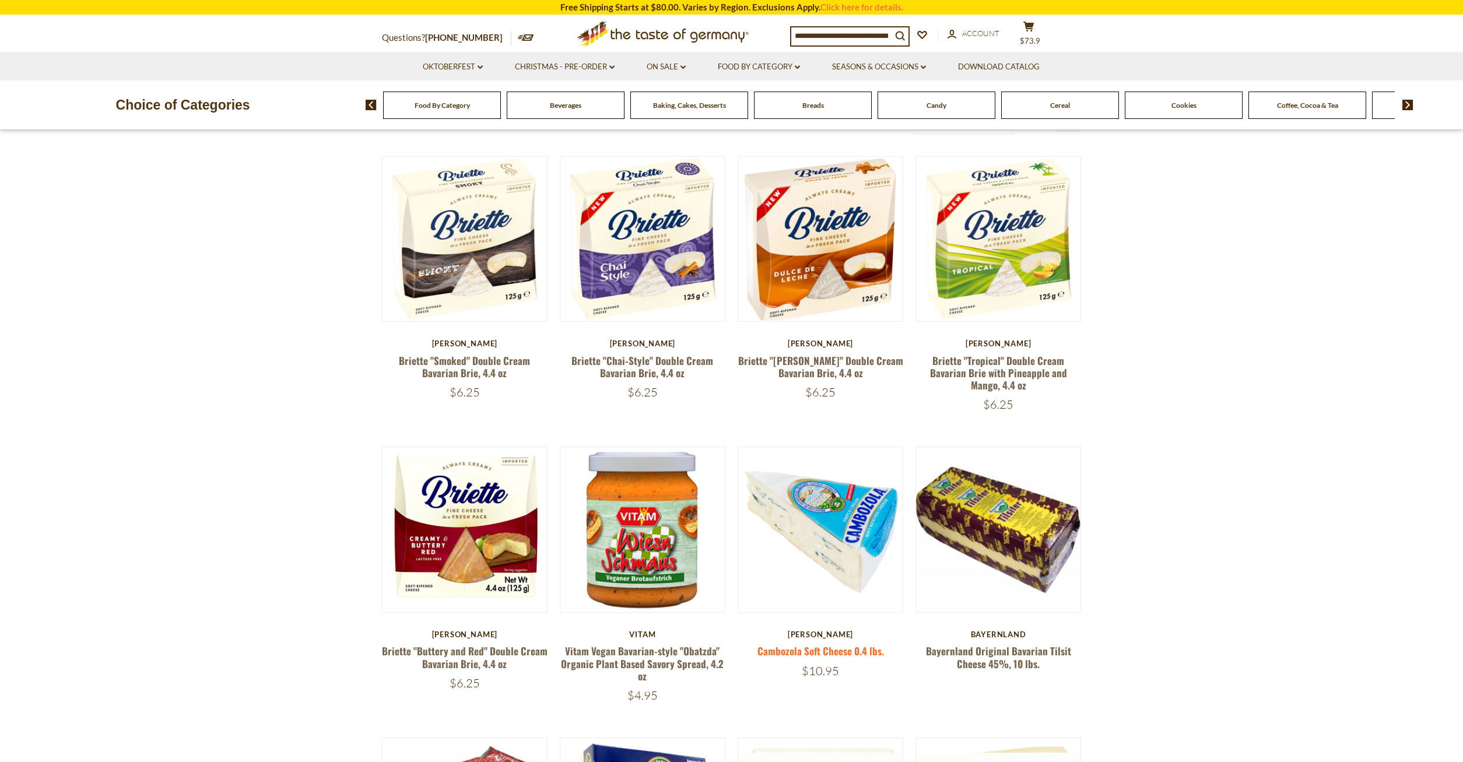
click at [835, 650] on link "Cambozola Soft Cheese 0.4 lbs." at bounding box center [821, 651] width 127 height 15
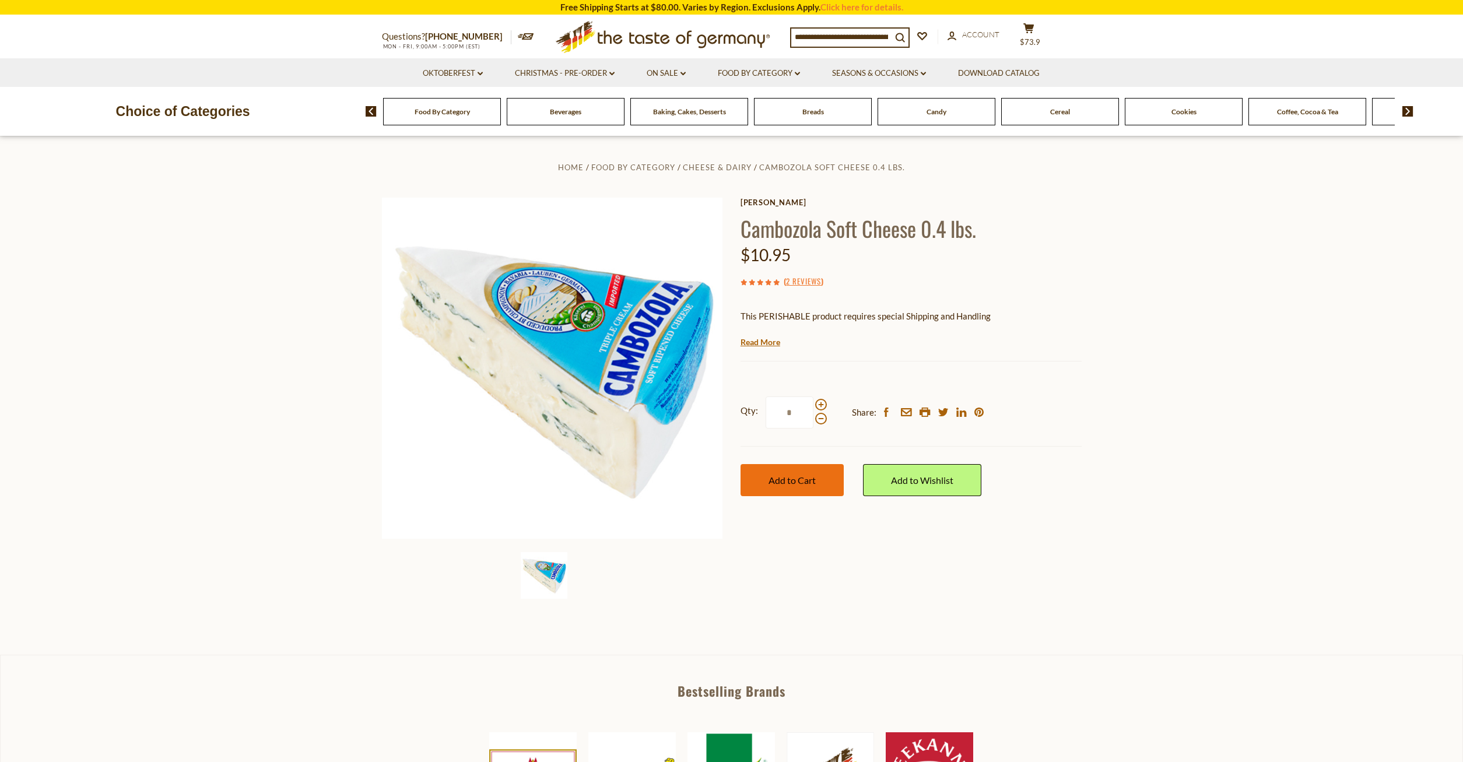
click at [786, 477] on span "Add to Cart" at bounding box center [792, 480] width 47 height 11
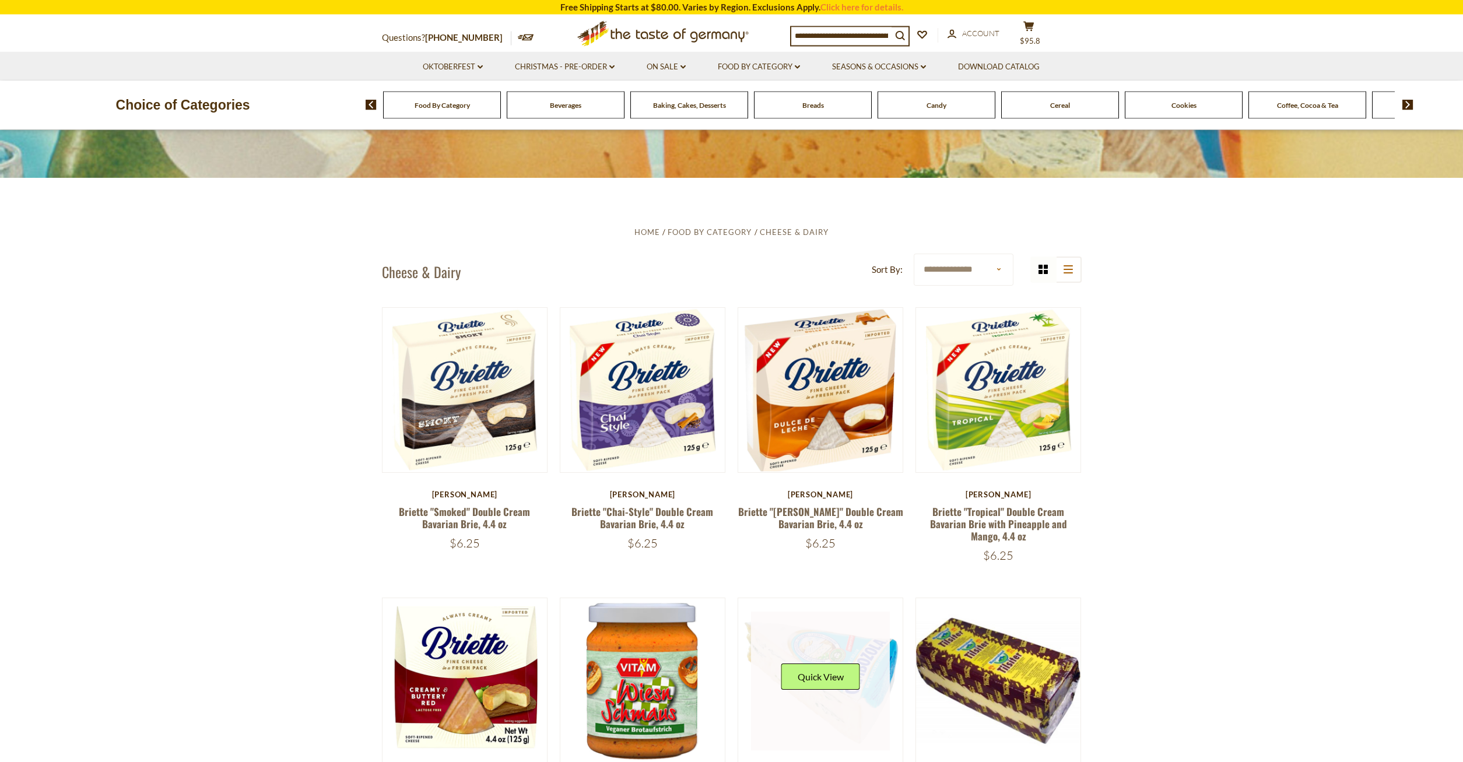
scroll to position [297, 0]
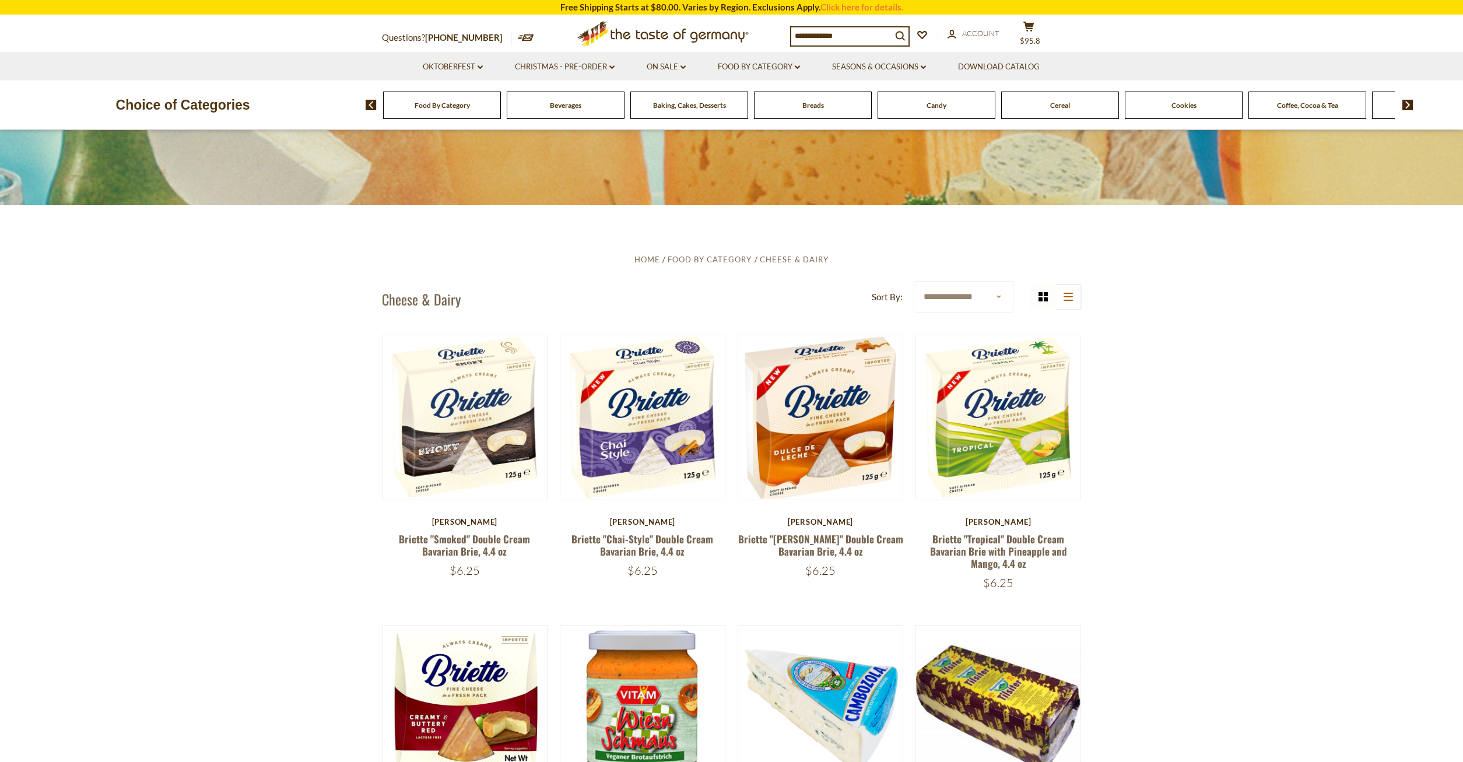
click at [1305, 107] on span "Coffee, Cocoa & Tea" at bounding box center [1307, 105] width 61 height 9
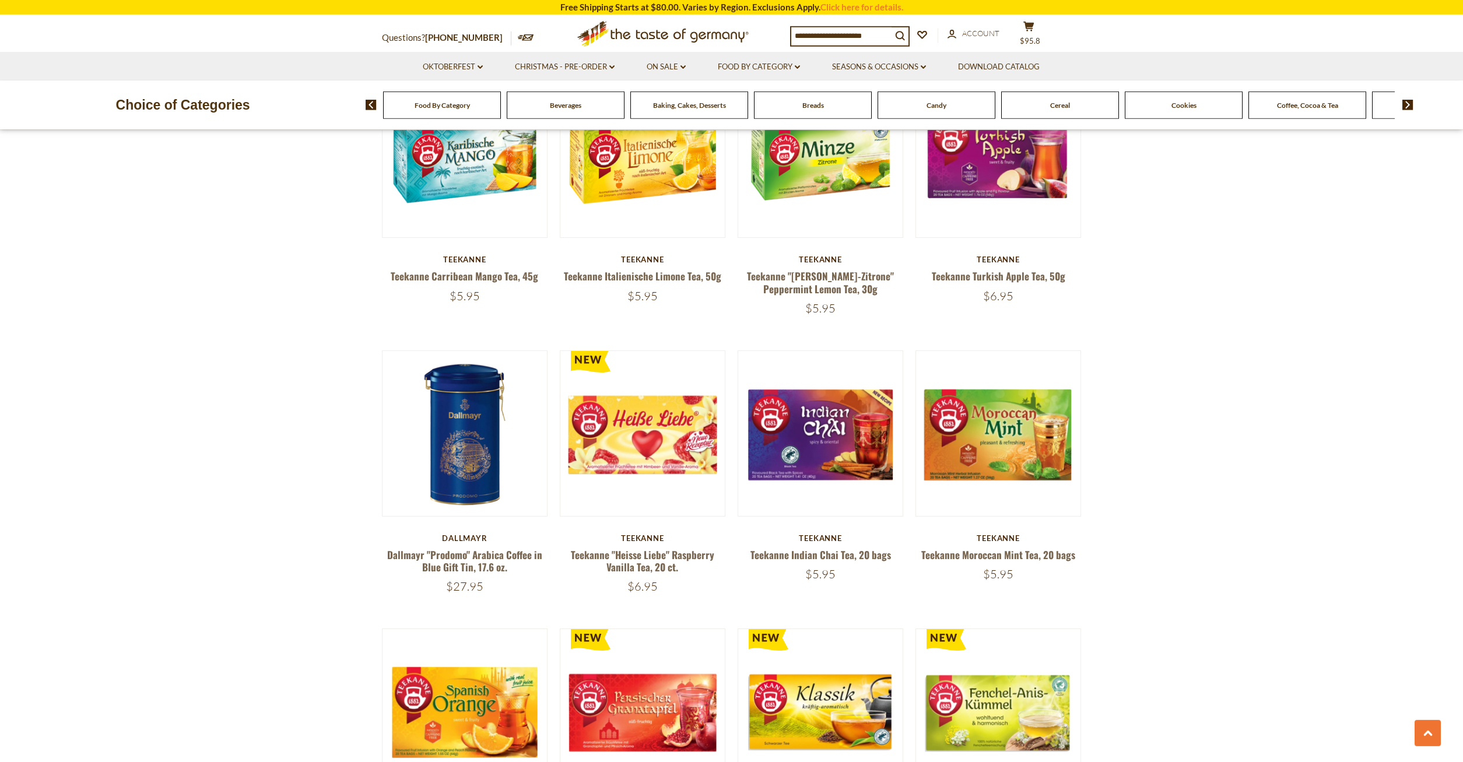
scroll to position [2261, 0]
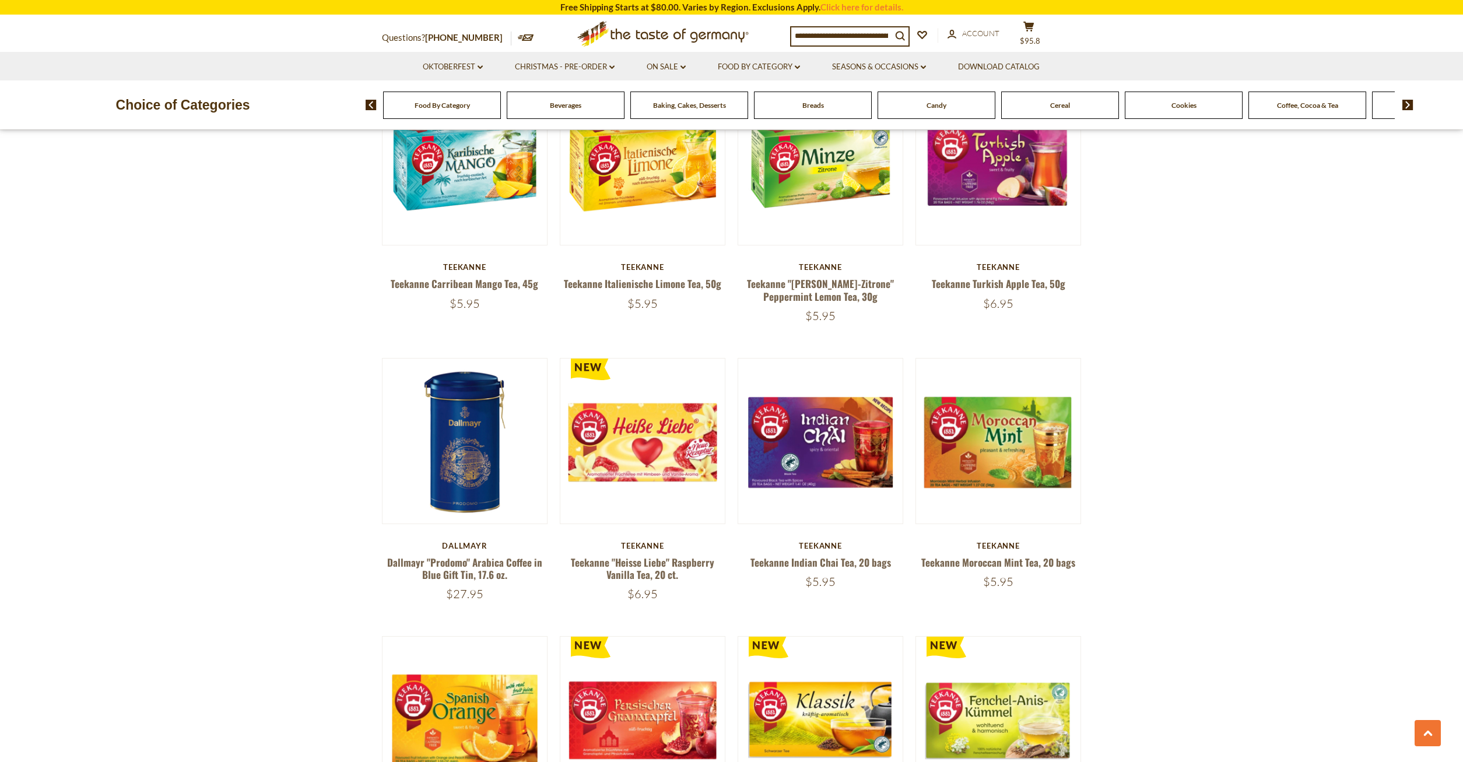
click at [802, 31] on input at bounding box center [841, 35] width 100 height 16
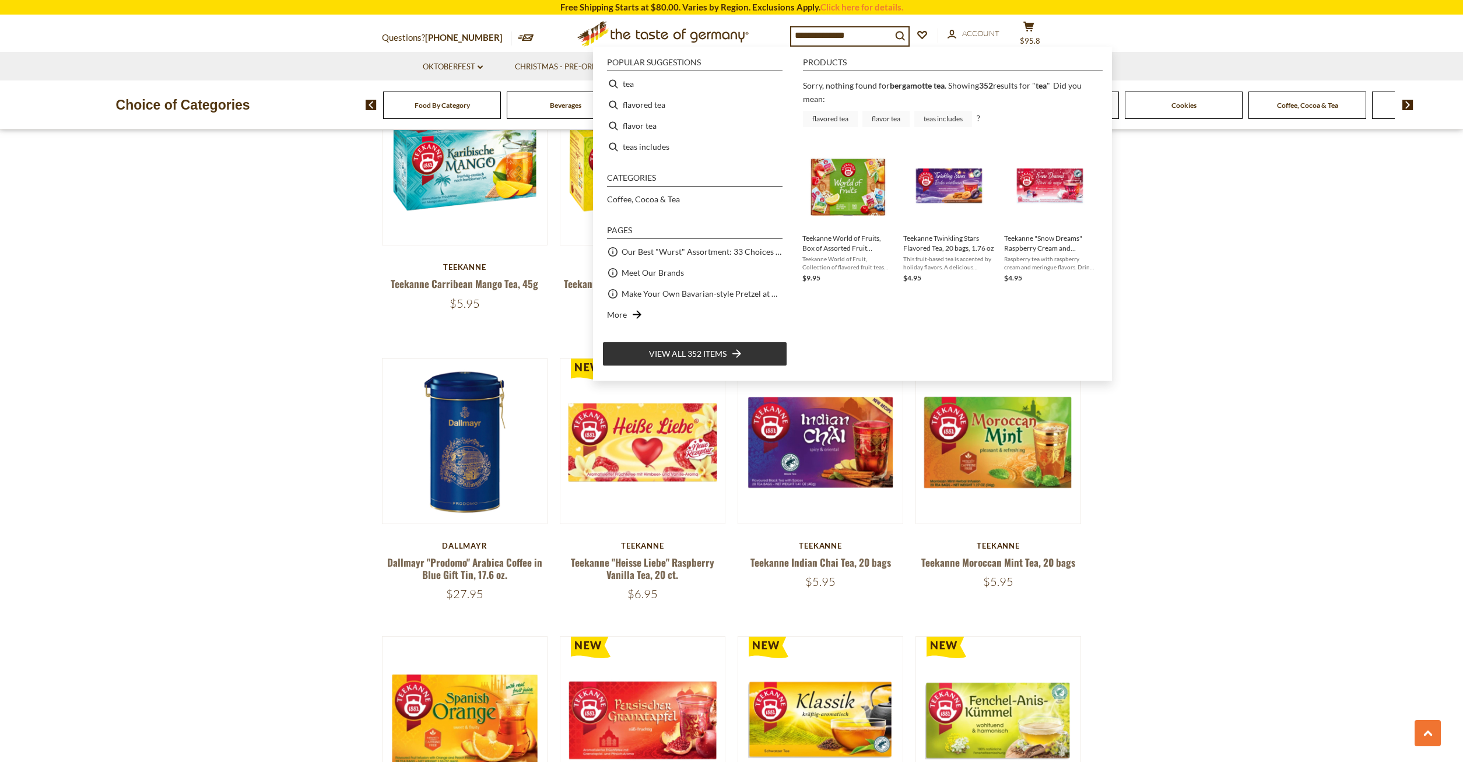
type input "**********"
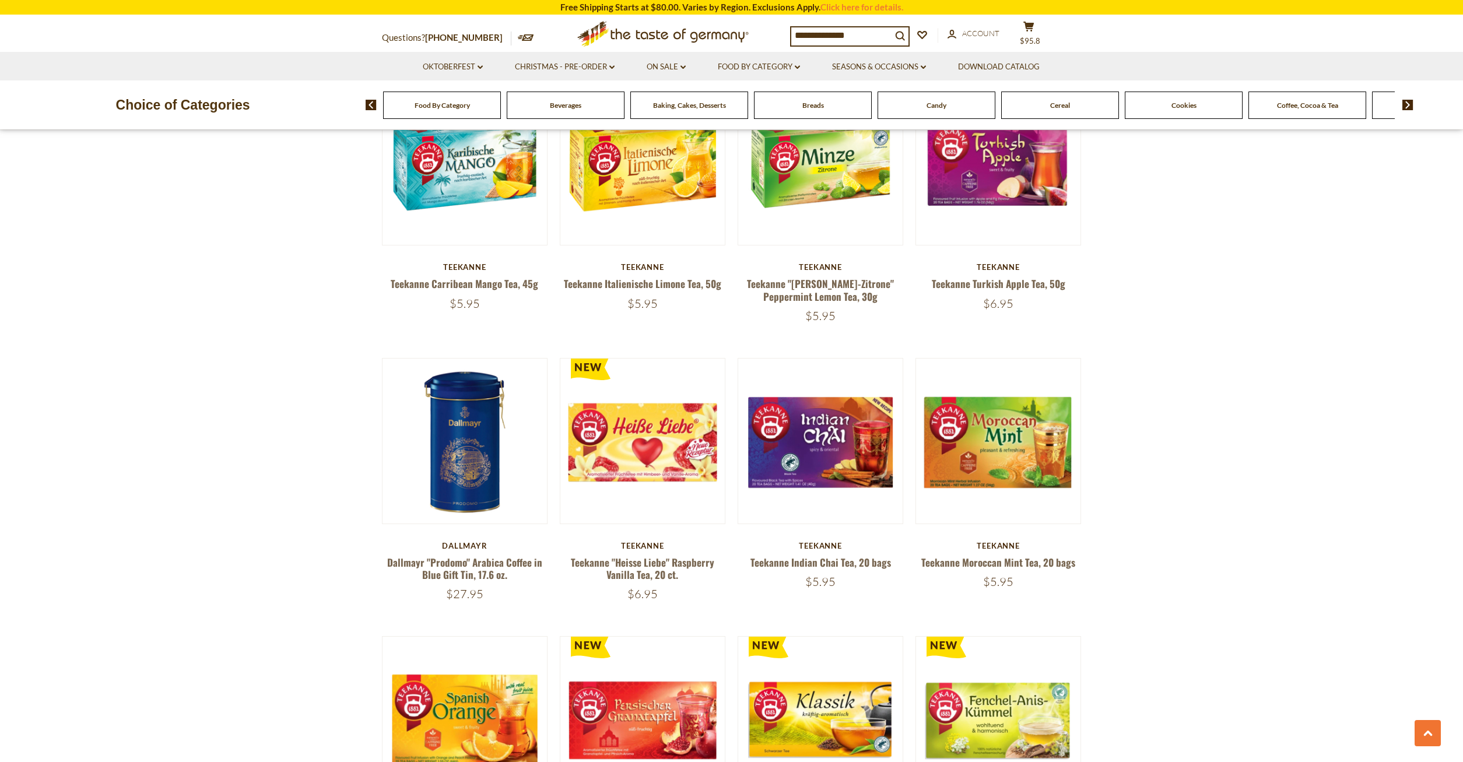
click at [1047, 35] on button "cart $95.8" at bounding box center [1029, 35] width 35 height 29
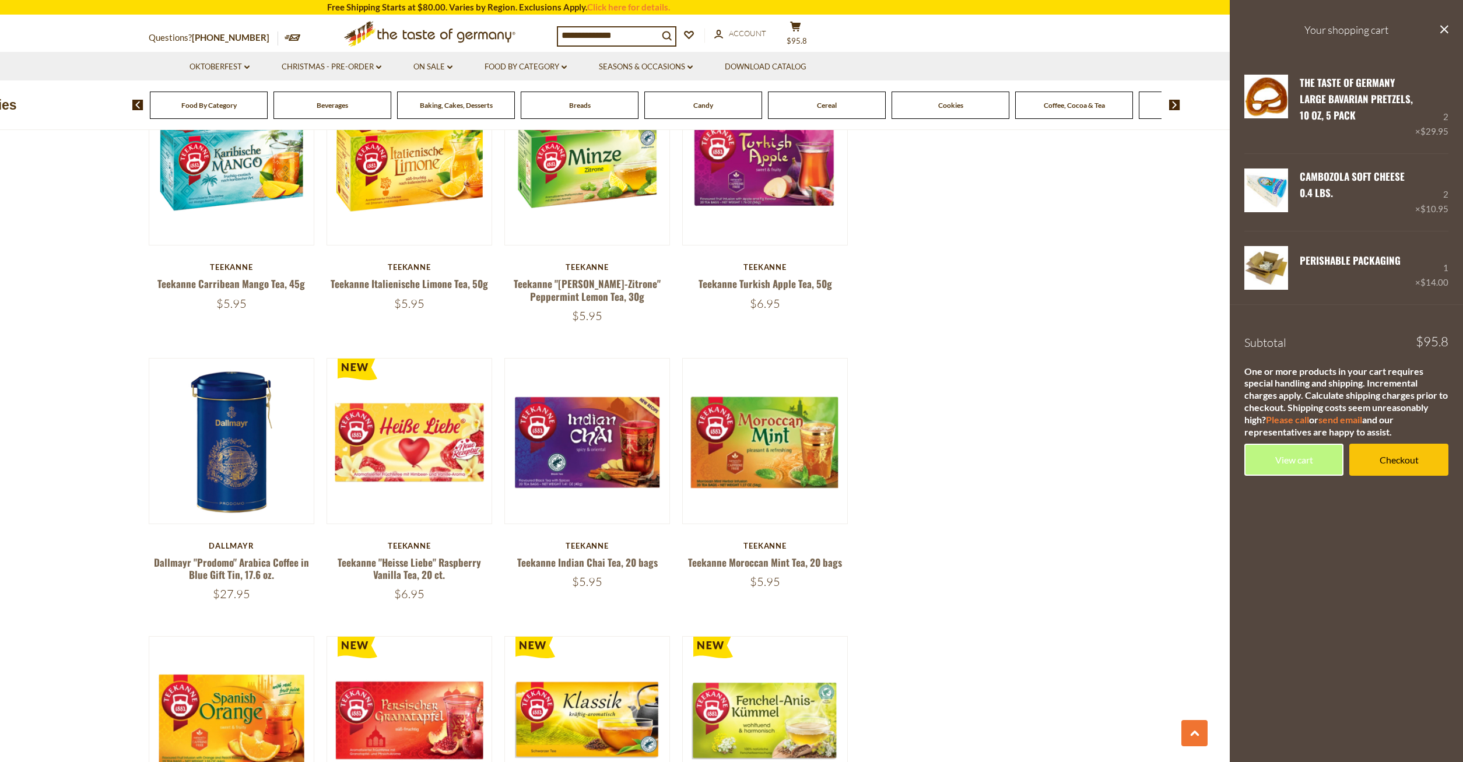
click at [706, 106] on span "Candy" at bounding box center [703, 105] width 20 height 9
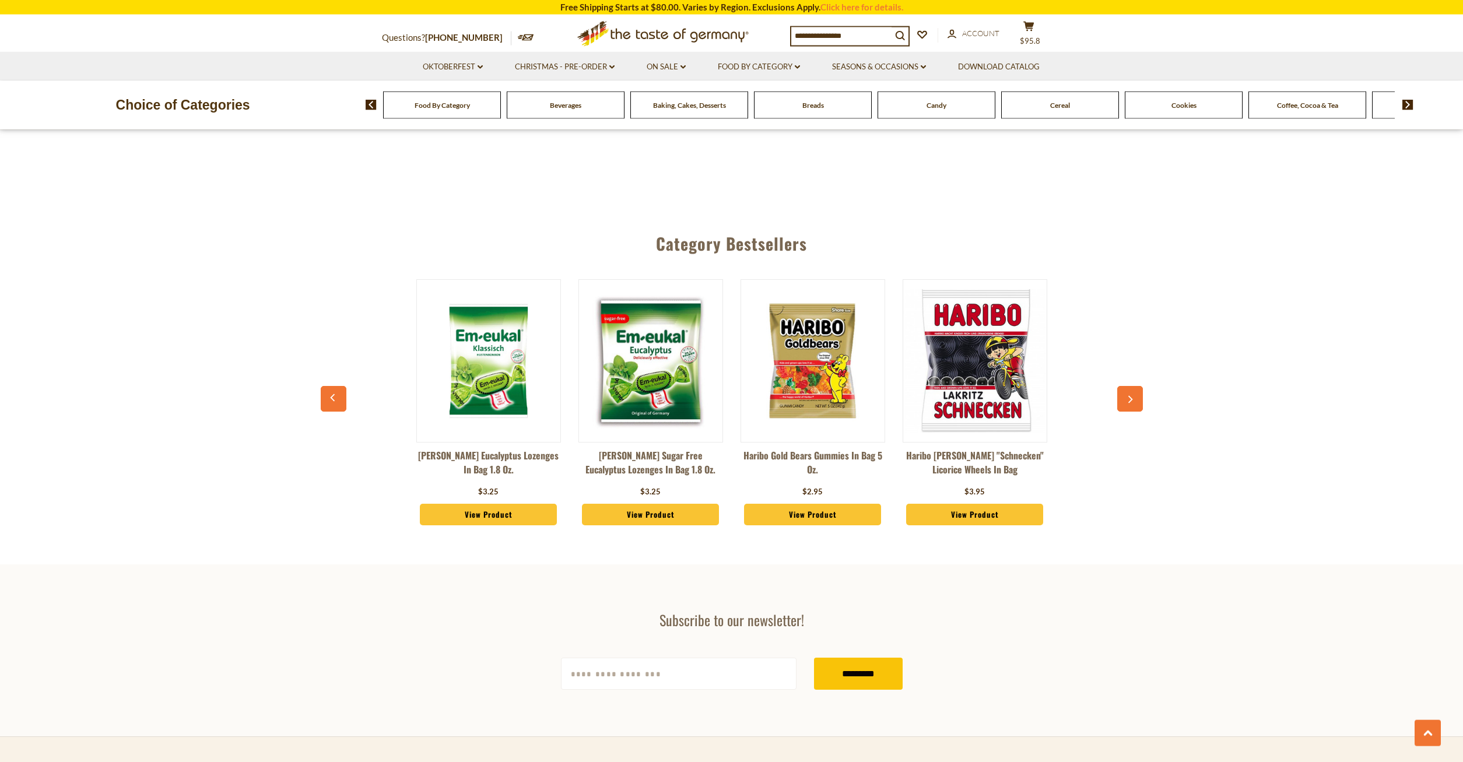
scroll to position [3150, 0]
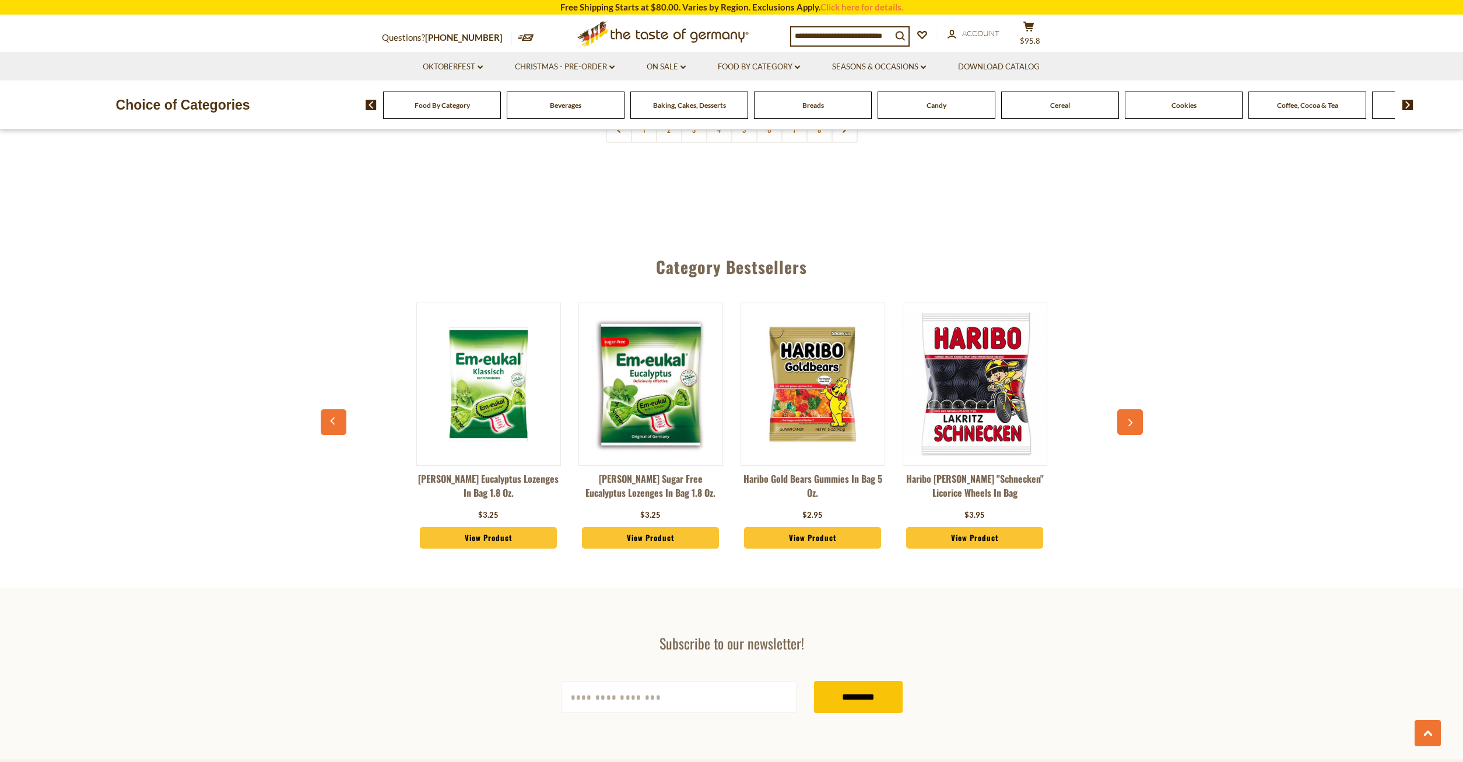
click at [1128, 409] on button "button" at bounding box center [1130, 422] width 26 height 26
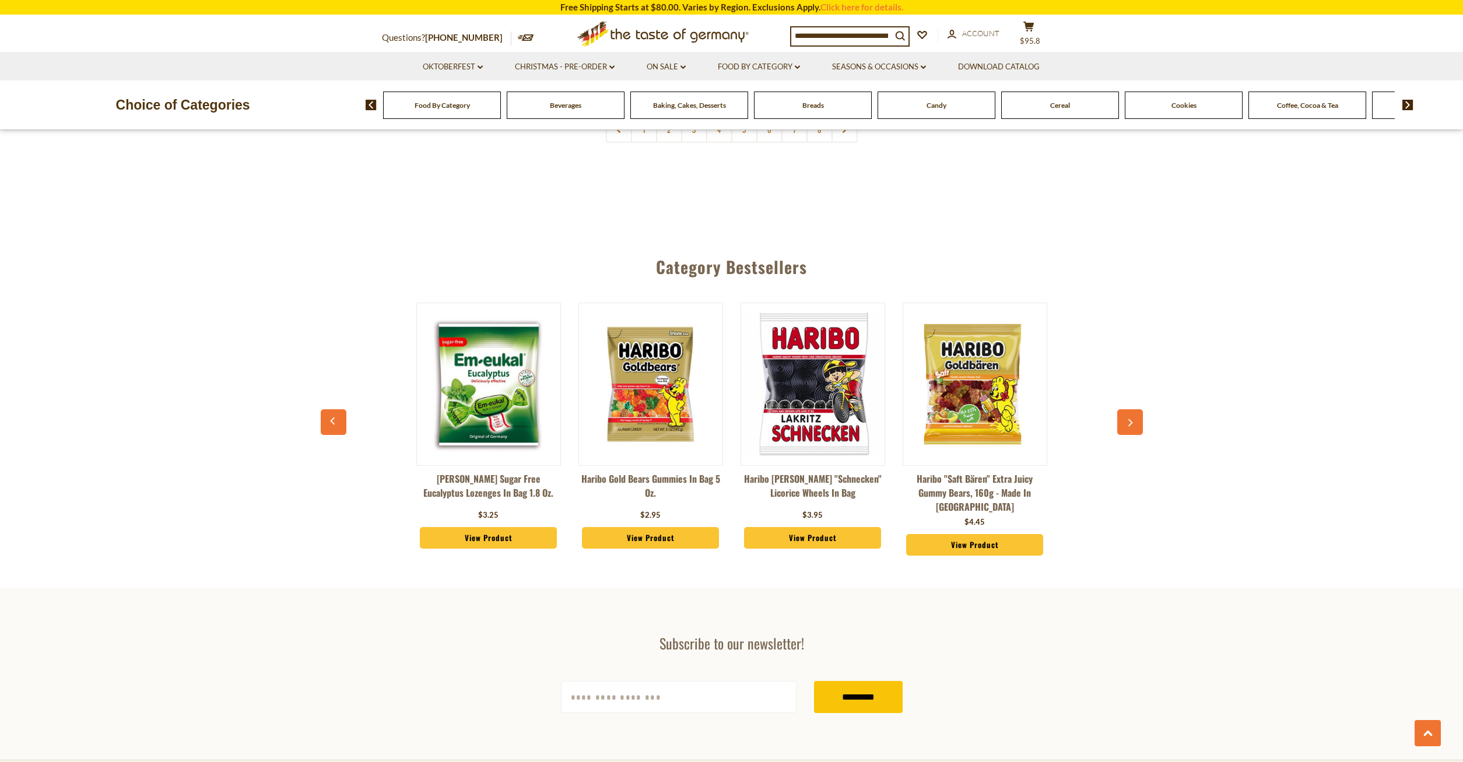
click at [1128, 409] on button "button" at bounding box center [1130, 422] width 26 height 26
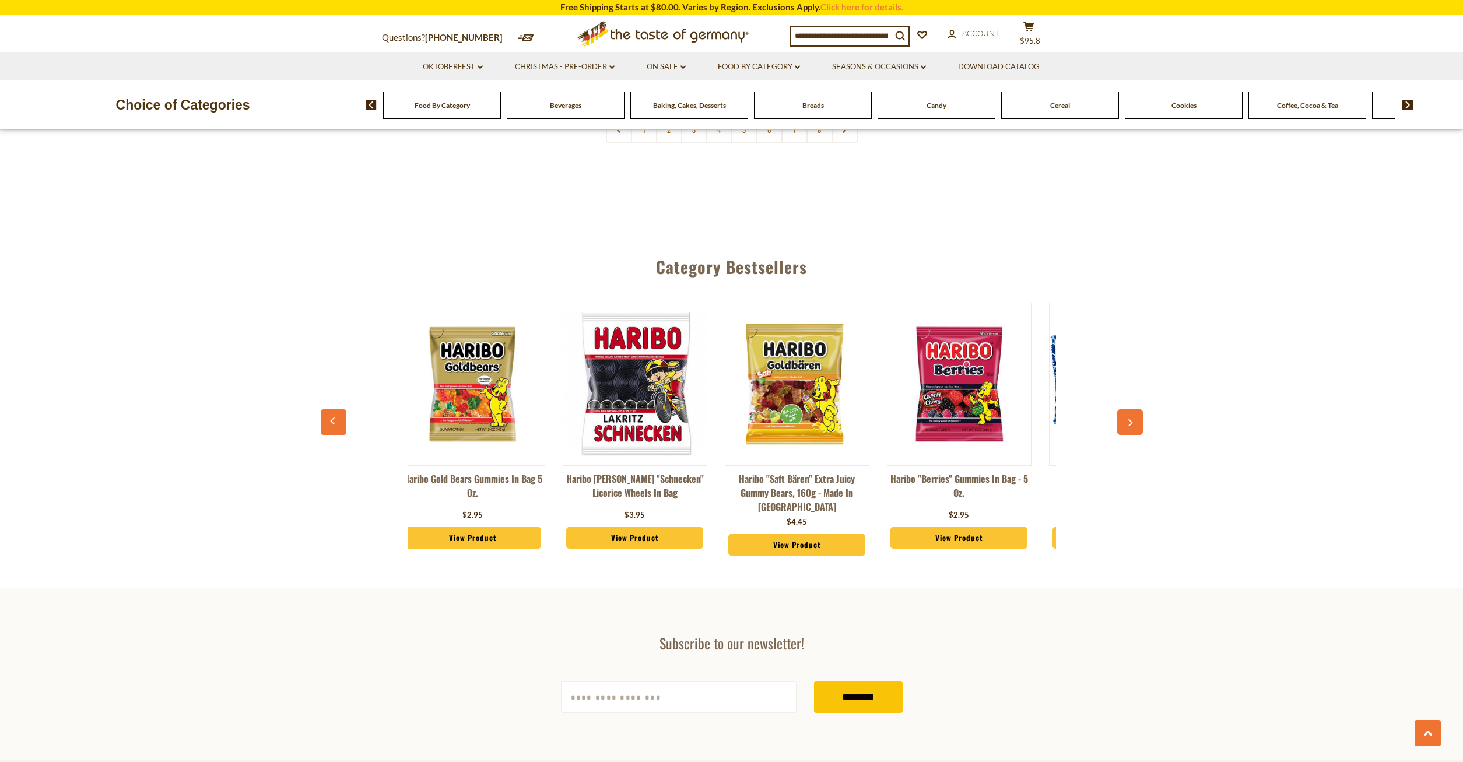
click at [1128, 409] on button "button" at bounding box center [1130, 422] width 26 height 26
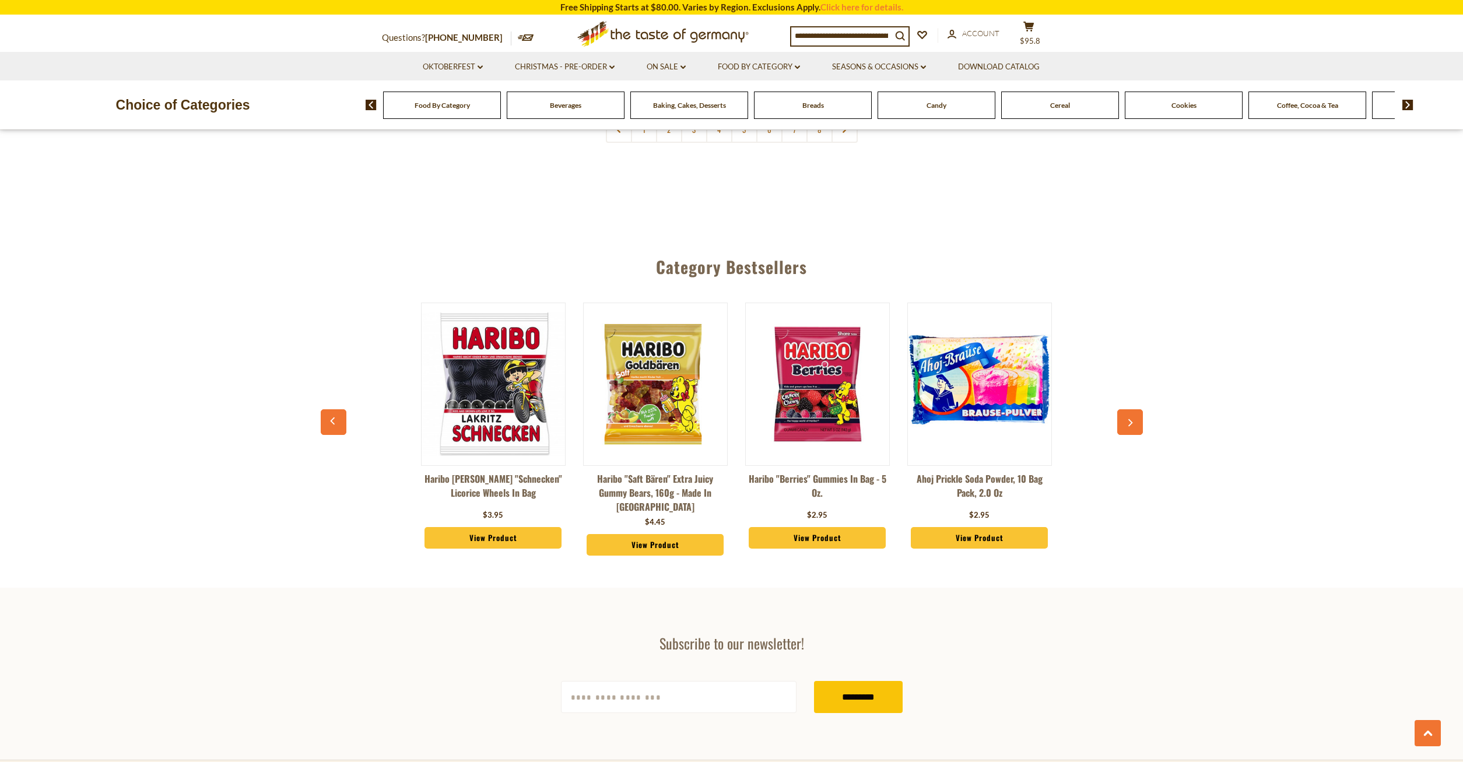
click at [1128, 409] on button "button" at bounding box center [1130, 422] width 26 height 26
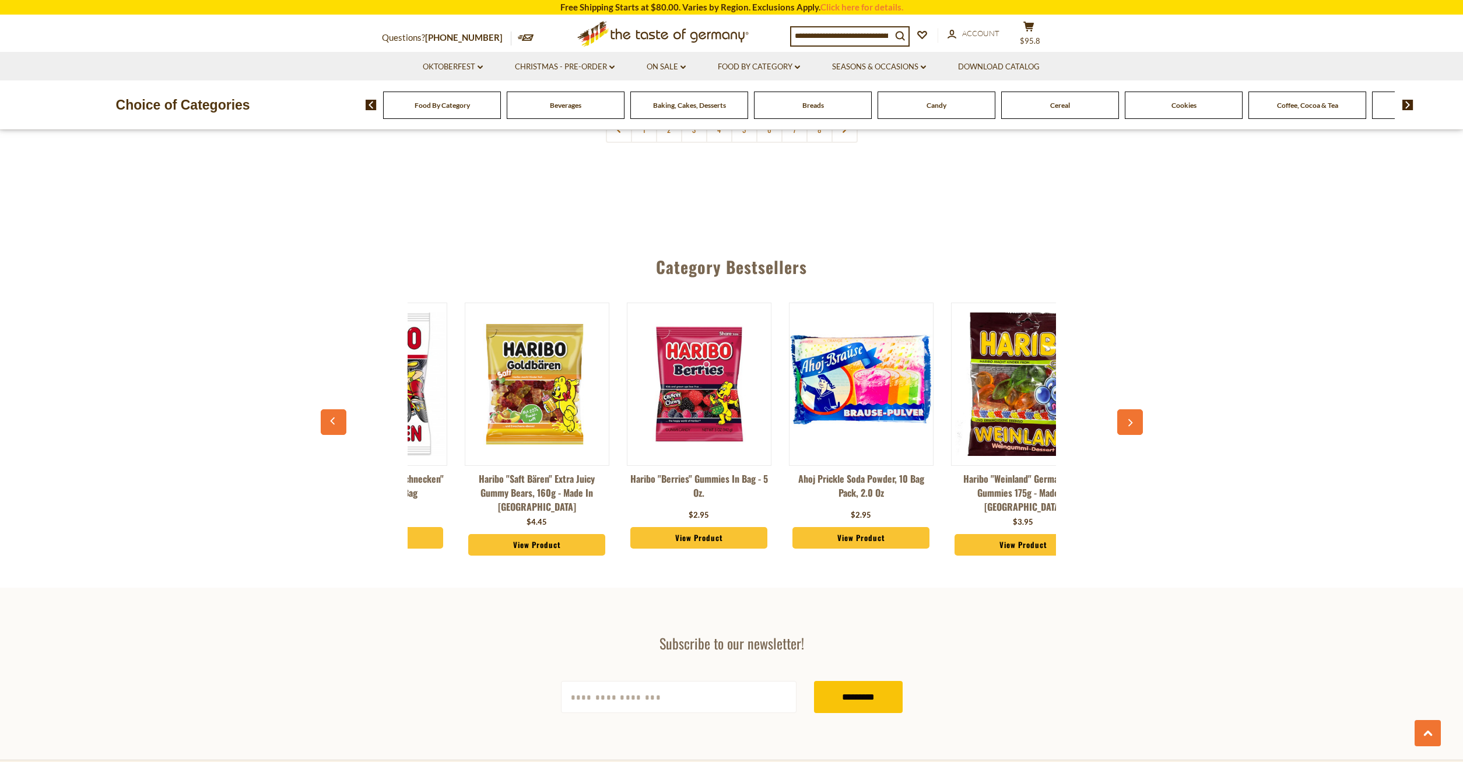
click at [1128, 409] on button "button" at bounding box center [1130, 422] width 26 height 26
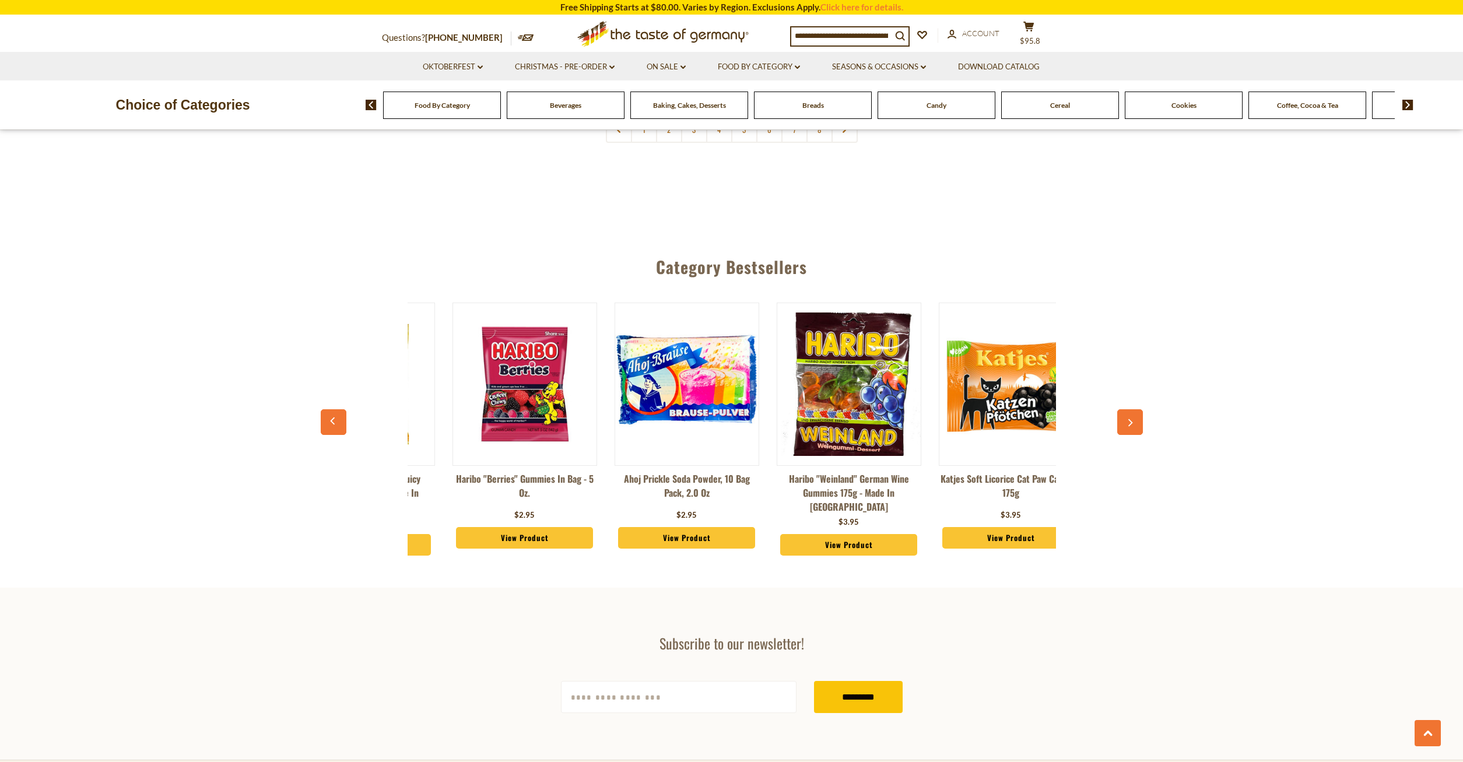
click at [1128, 409] on button "button" at bounding box center [1130, 422] width 26 height 26
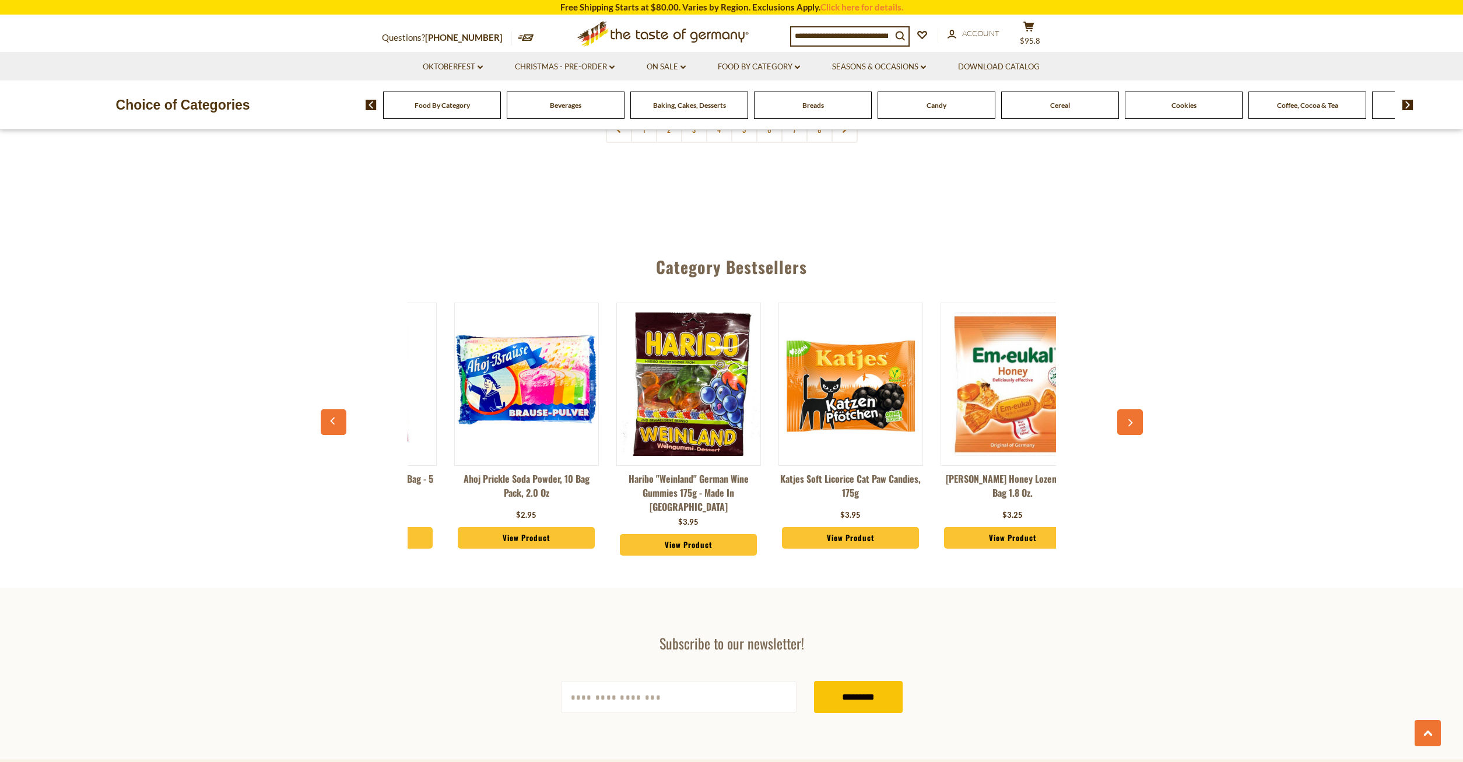
click at [1128, 409] on button "button" at bounding box center [1130, 422] width 26 height 26
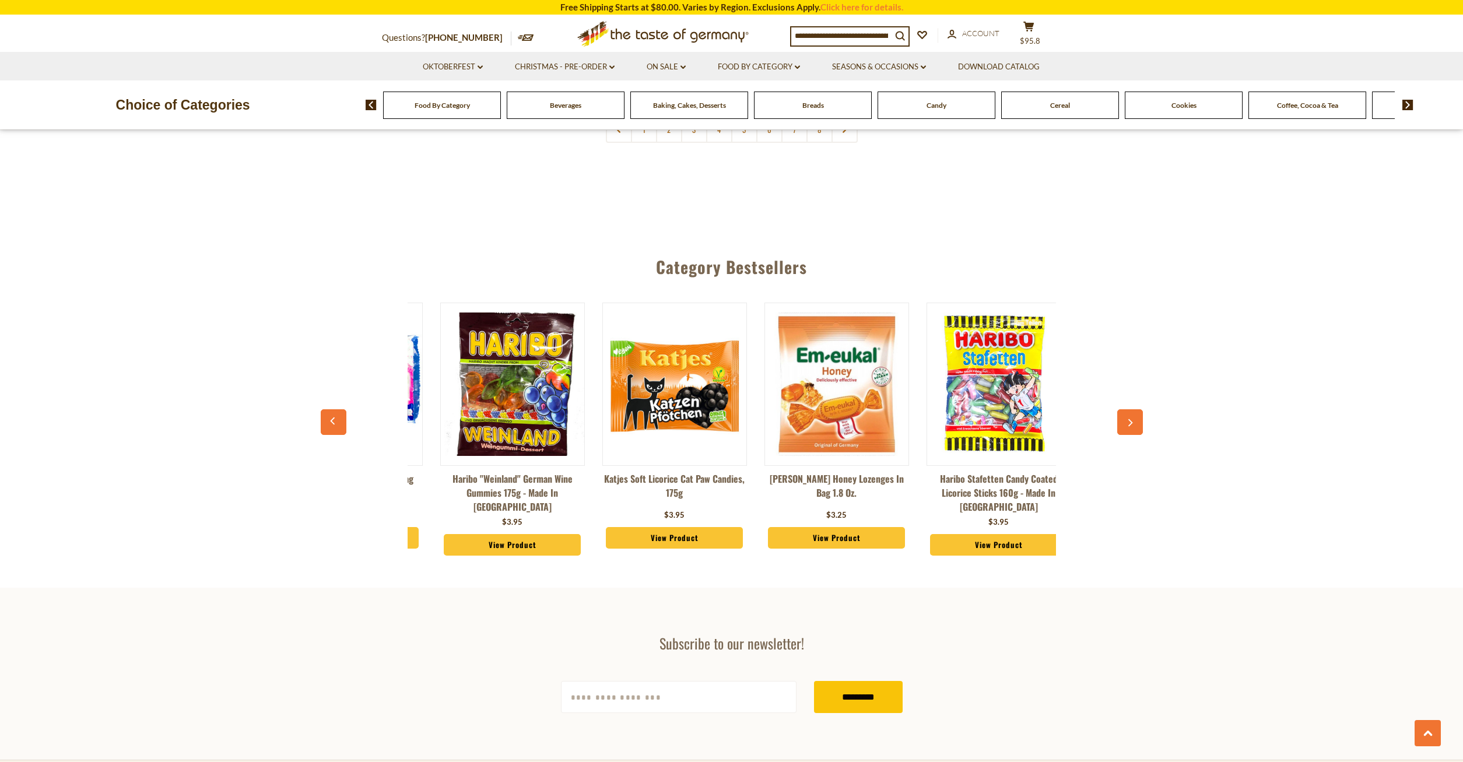
click at [1128, 409] on button "button" at bounding box center [1130, 422] width 26 height 26
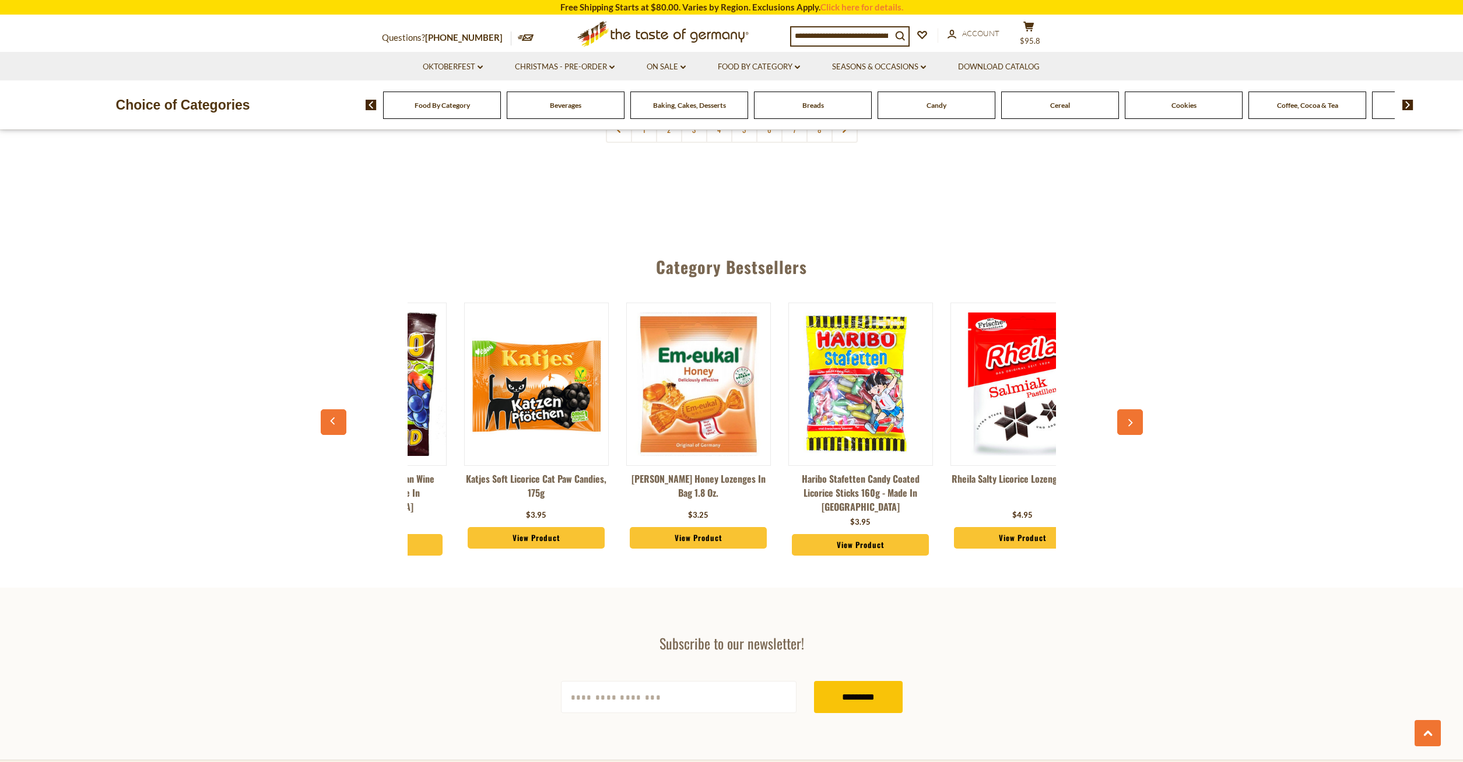
click at [1128, 409] on button "button" at bounding box center [1130, 422] width 26 height 26
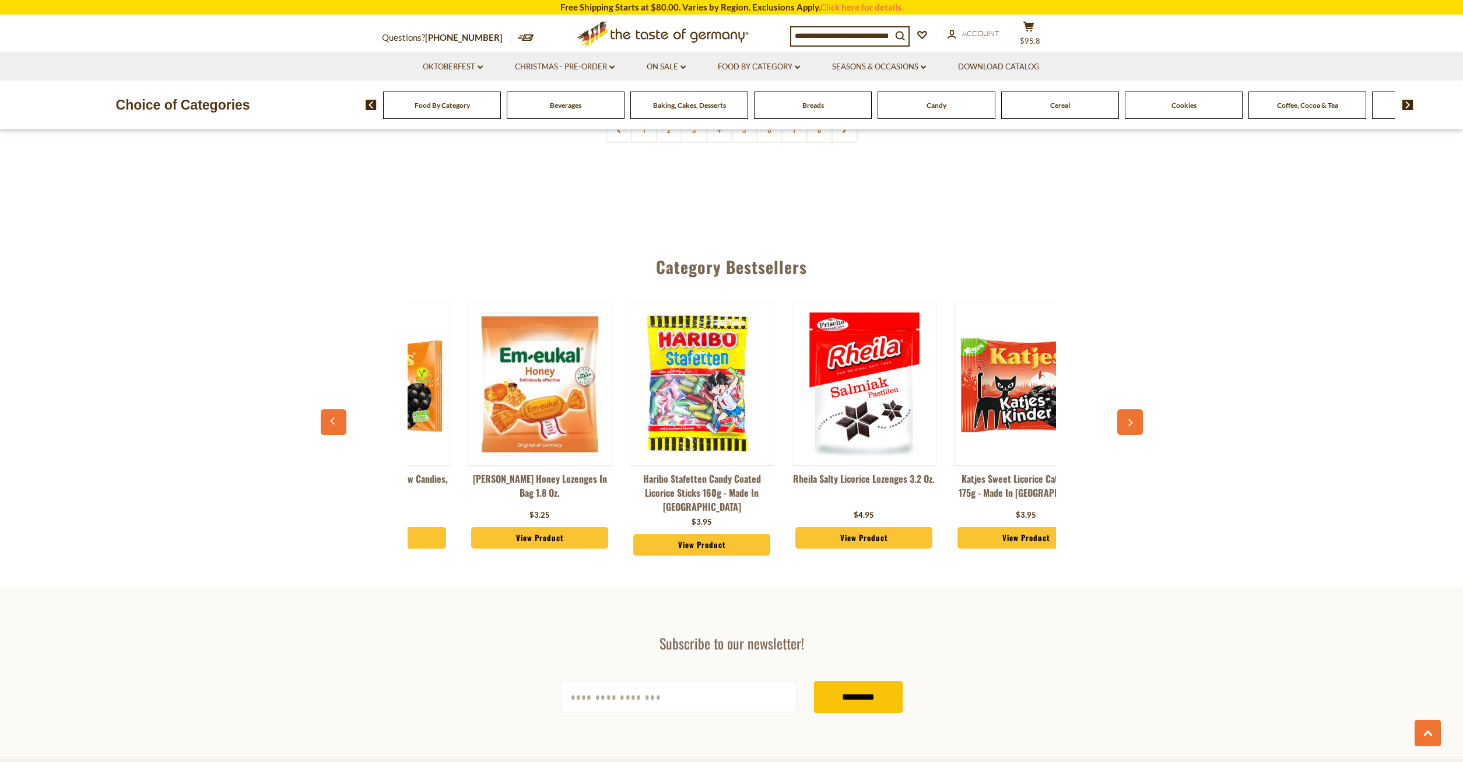
click at [1128, 409] on button "button" at bounding box center [1130, 422] width 26 height 26
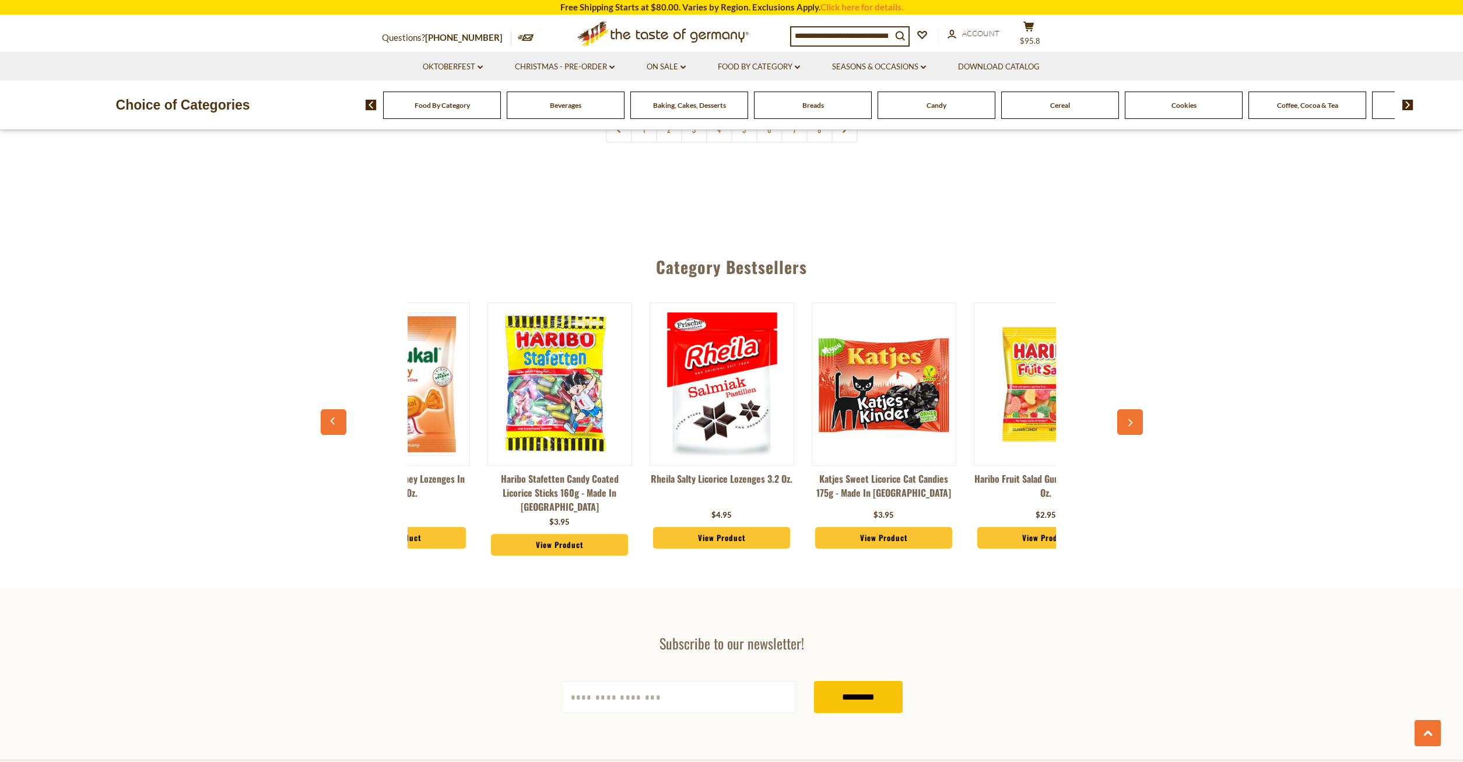
click at [1128, 409] on button "button" at bounding box center [1130, 422] width 26 height 26
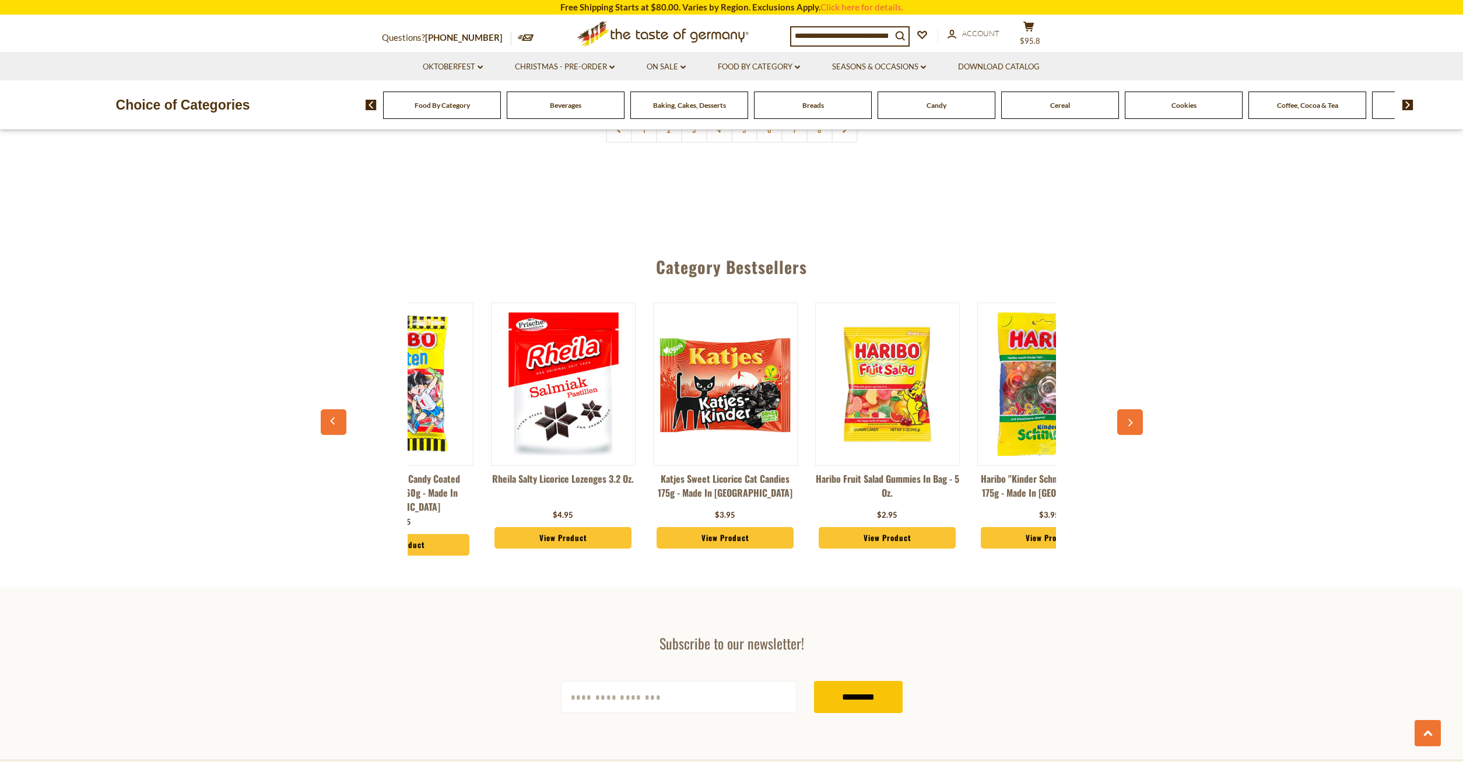
click at [1128, 409] on button "button" at bounding box center [1130, 422] width 26 height 26
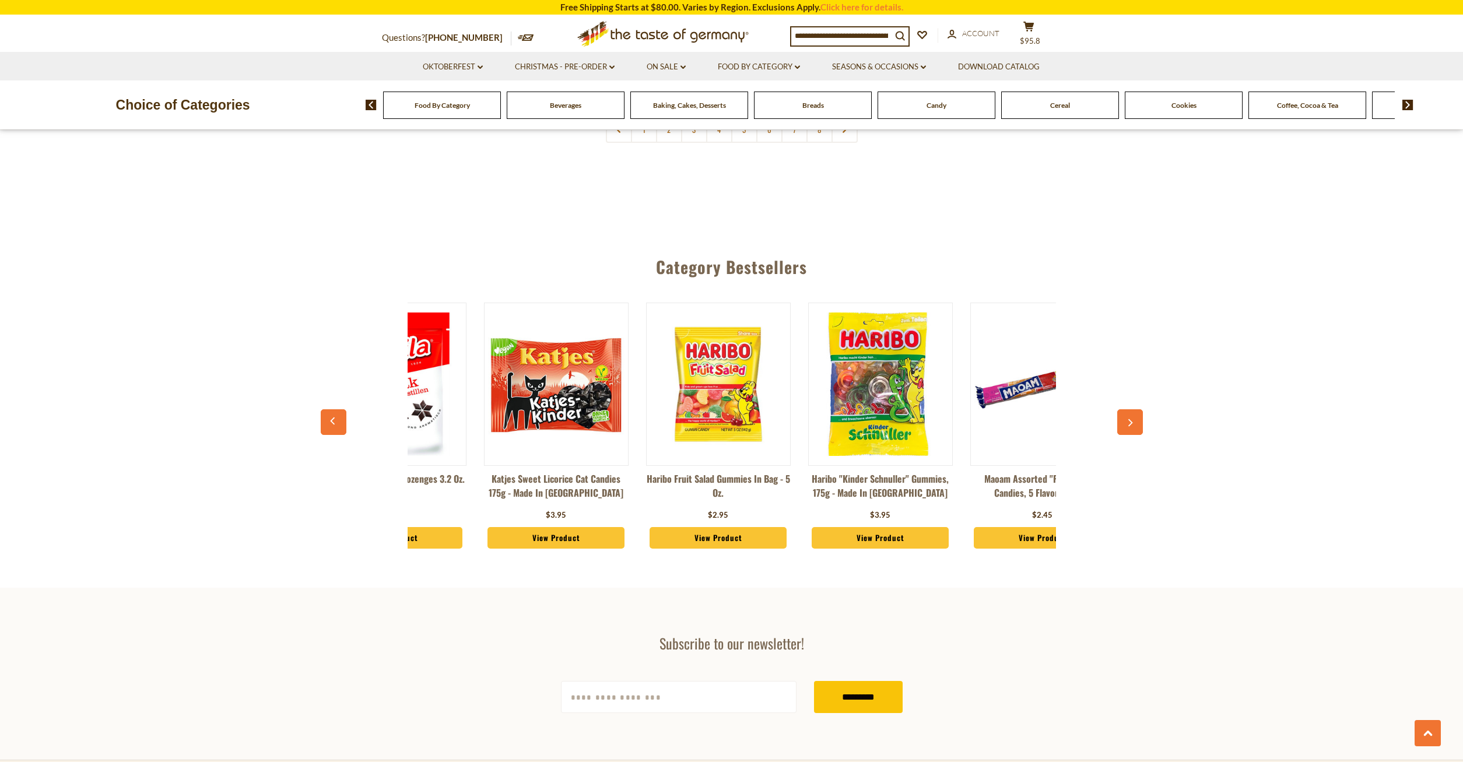
click at [1128, 409] on button "button" at bounding box center [1130, 422] width 26 height 26
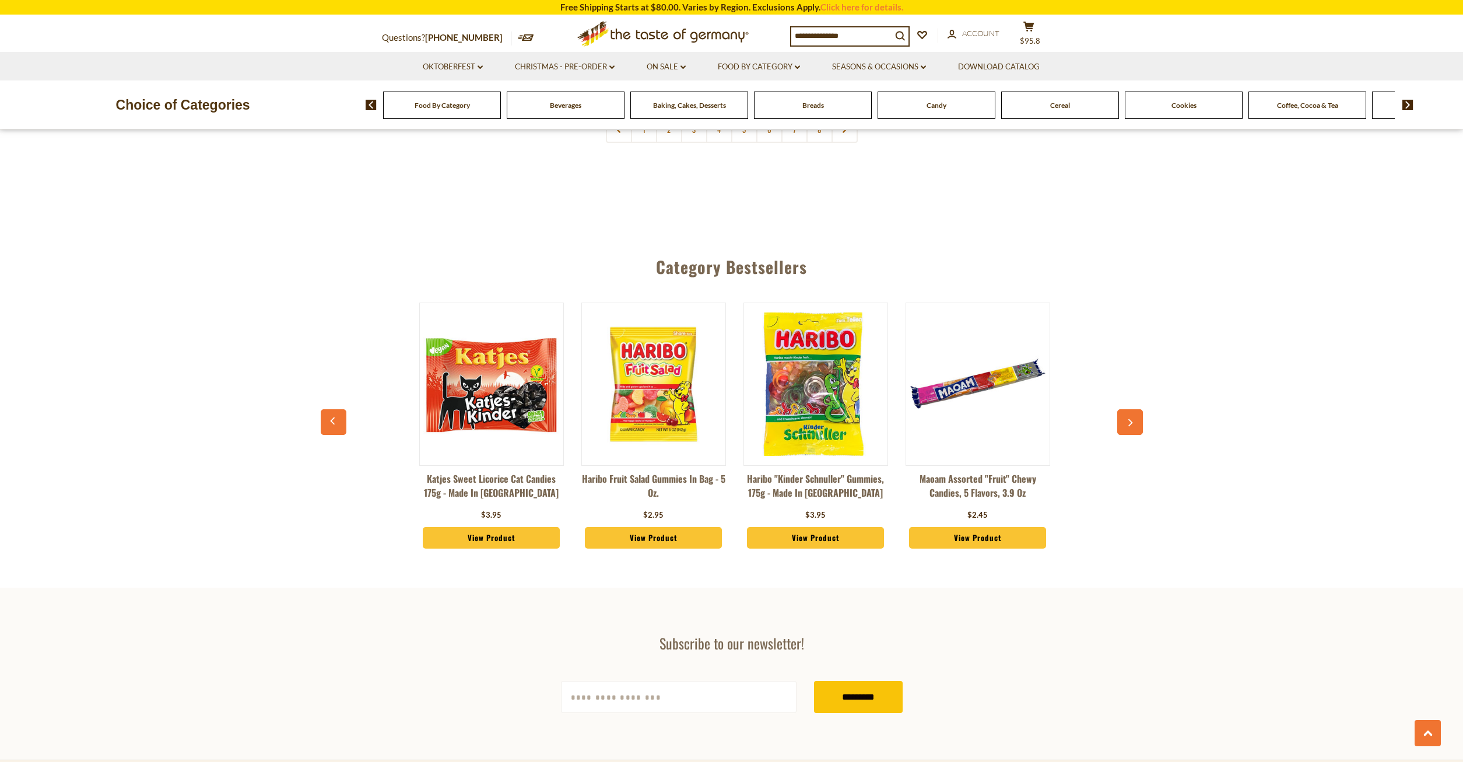
click at [1128, 409] on button "button" at bounding box center [1130, 422] width 26 height 26
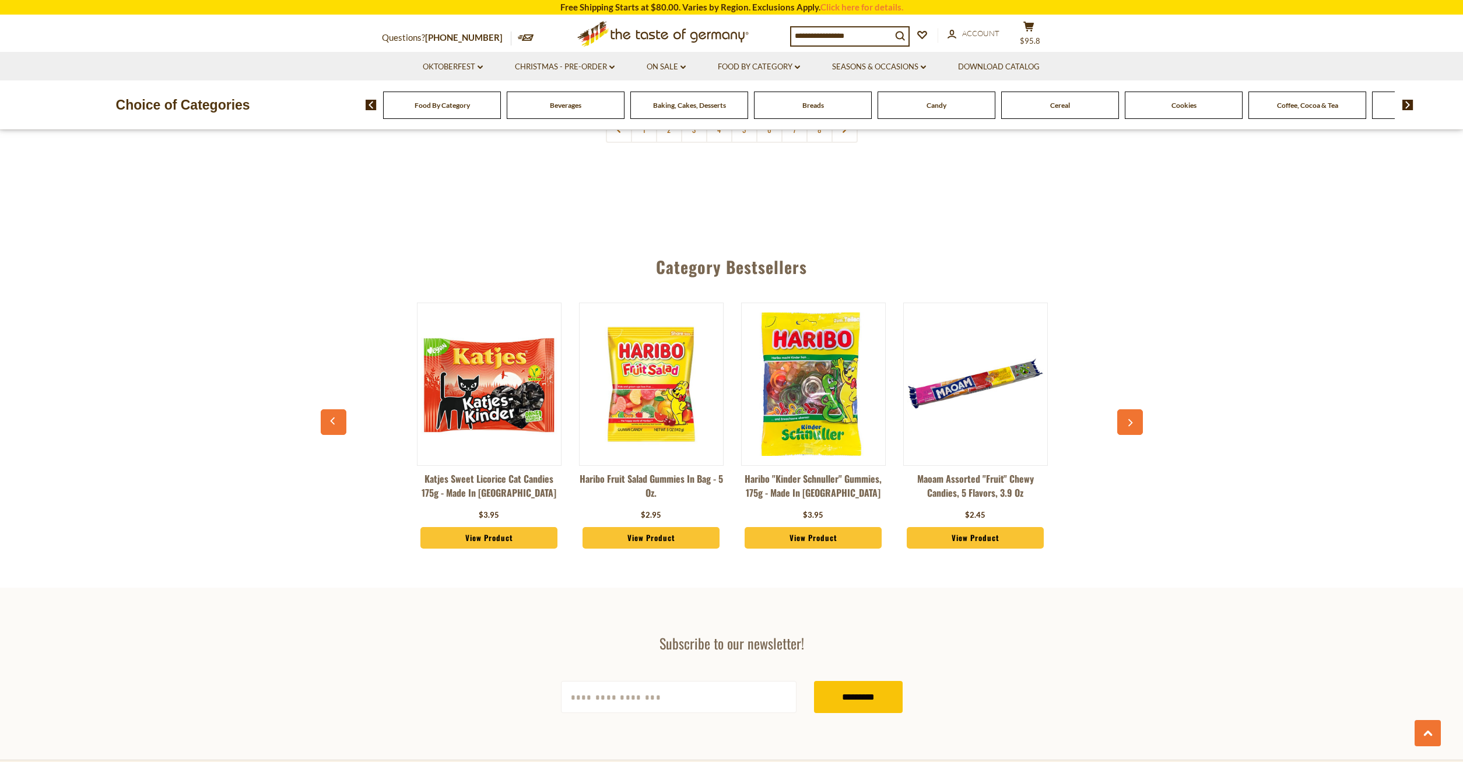
scroll to position [0, 1946]
click at [1128, 409] on button "button" at bounding box center [1130, 422] width 26 height 26
click at [1405, 103] on img at bounding box center [1408, 105] width 11 height 10
click at [346, 114] on div "Chocolate & Marzipan" at bounding box center [288, 105] width 118 height 27
click at [346, 113] on div "Chocolate & Marzipan" at bounding box center [288, 105] width 118 height 27
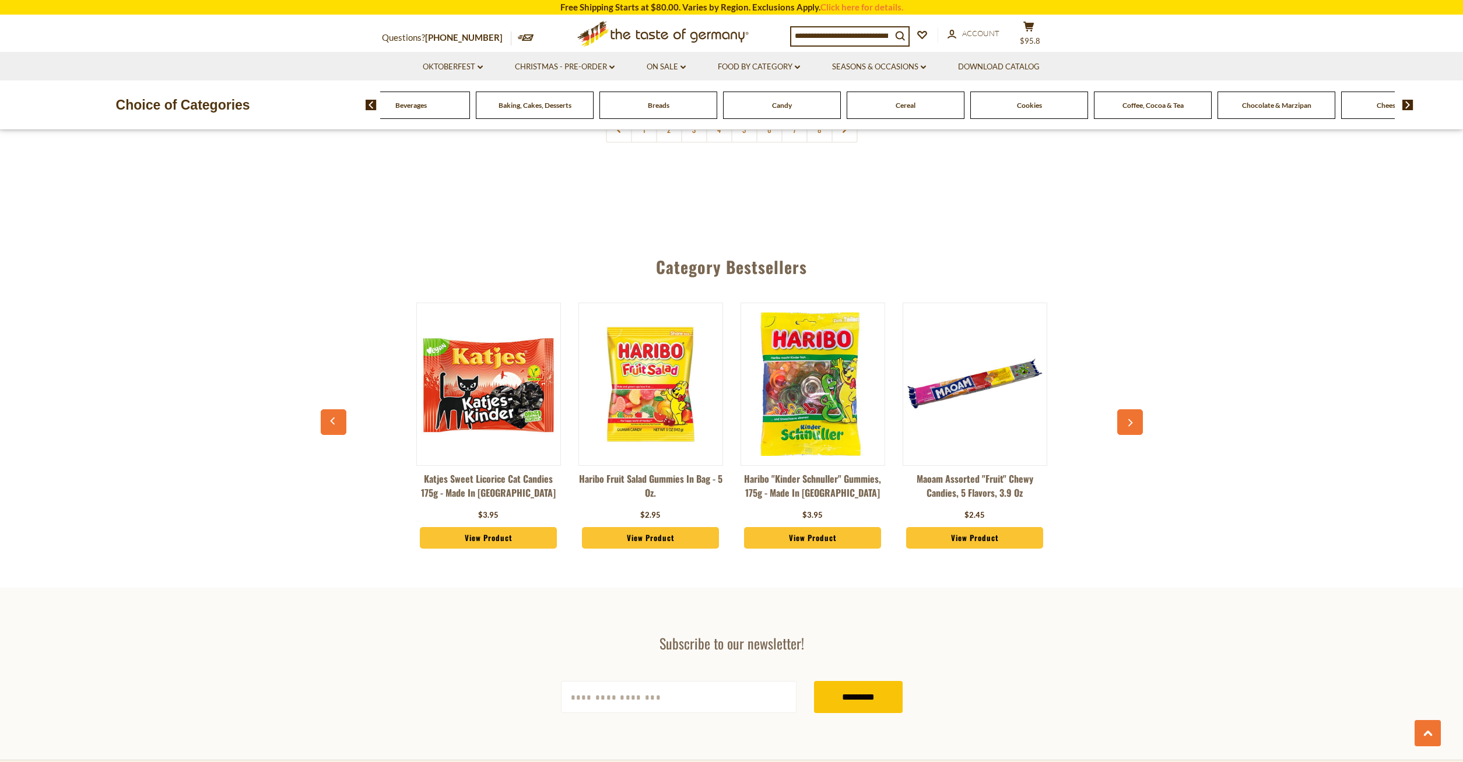
click at [1404, 103] on img at bounding box center [1408, 105] width 11 height 10
click at [1154, 105] on span "Chocolate & Marzipan" at bounding box center [1122, 105] width 69 height 9
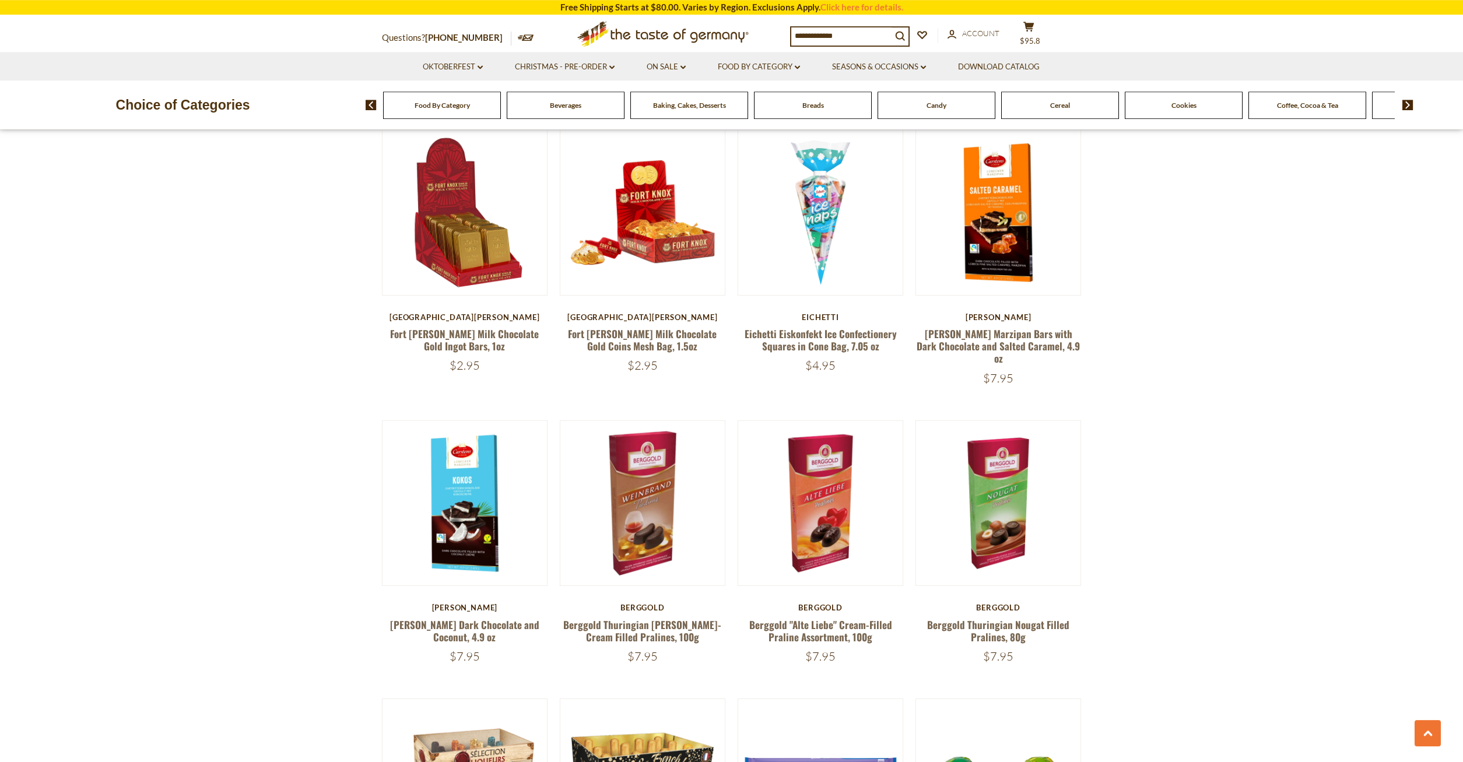
scroll to position [1071, 0]
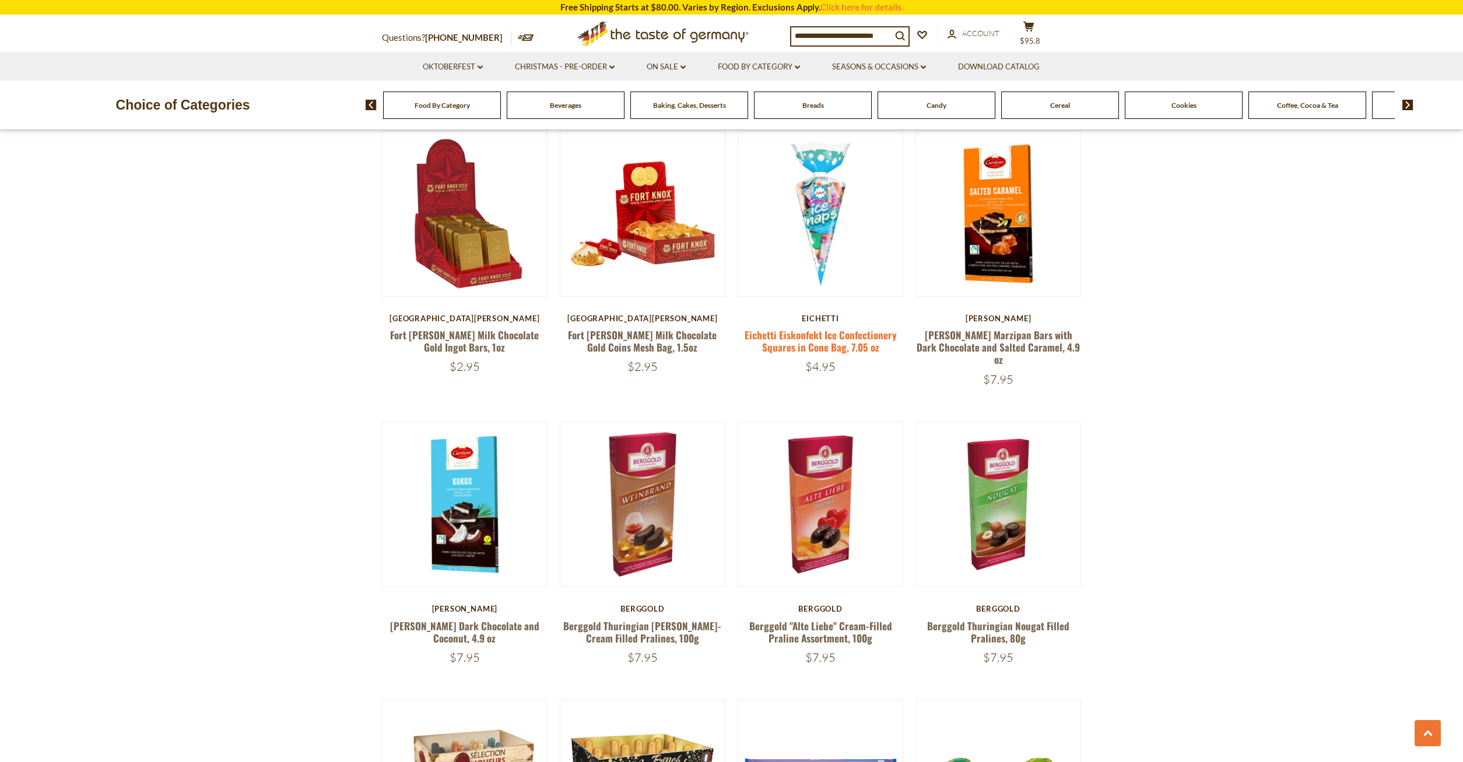
click at [812, 335] on link "Eichetti Eiskonfekt Ice Confectionery Squares in Cone Bag, 7.05 oz" at bounding box center [821, 341] width 152 height 27
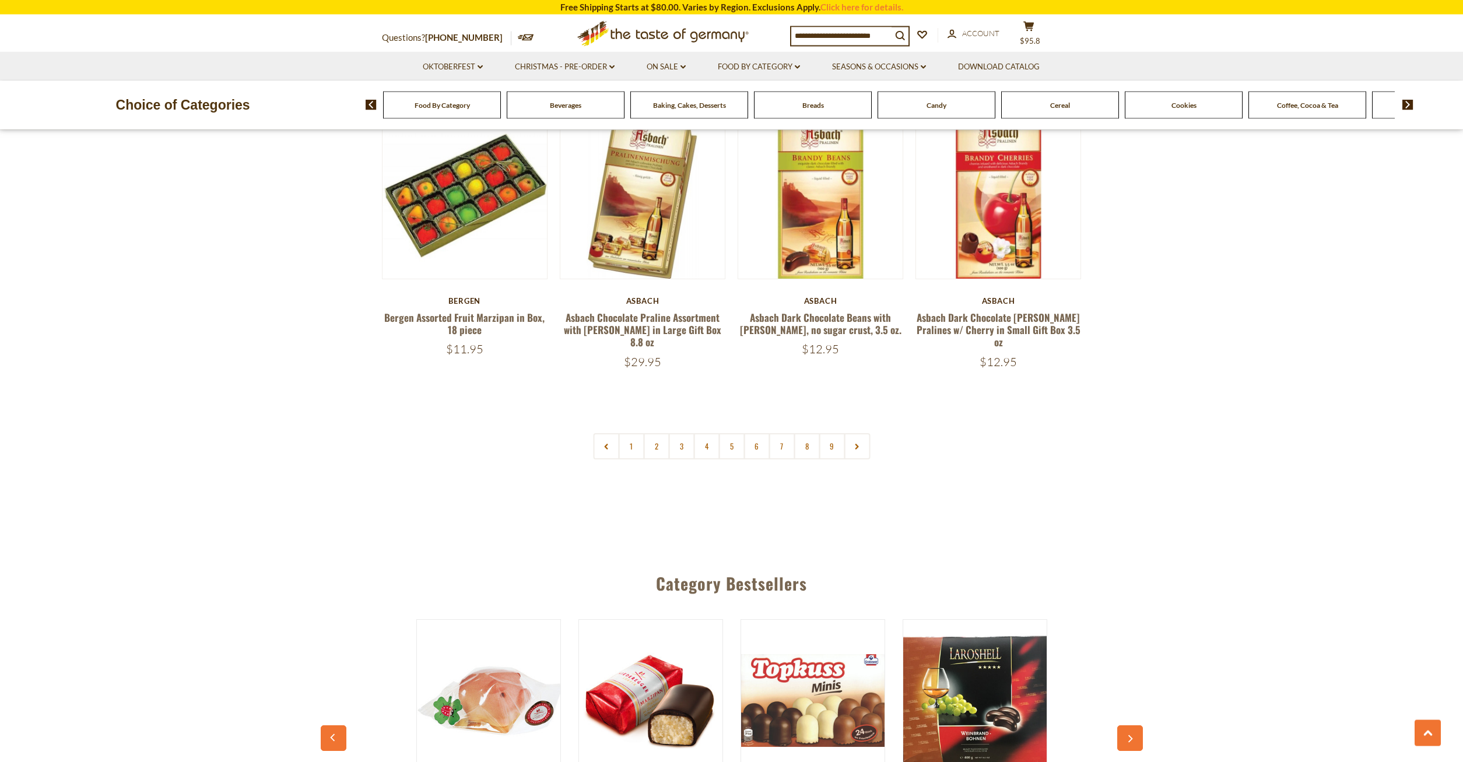
scroll to position [2856, 0]
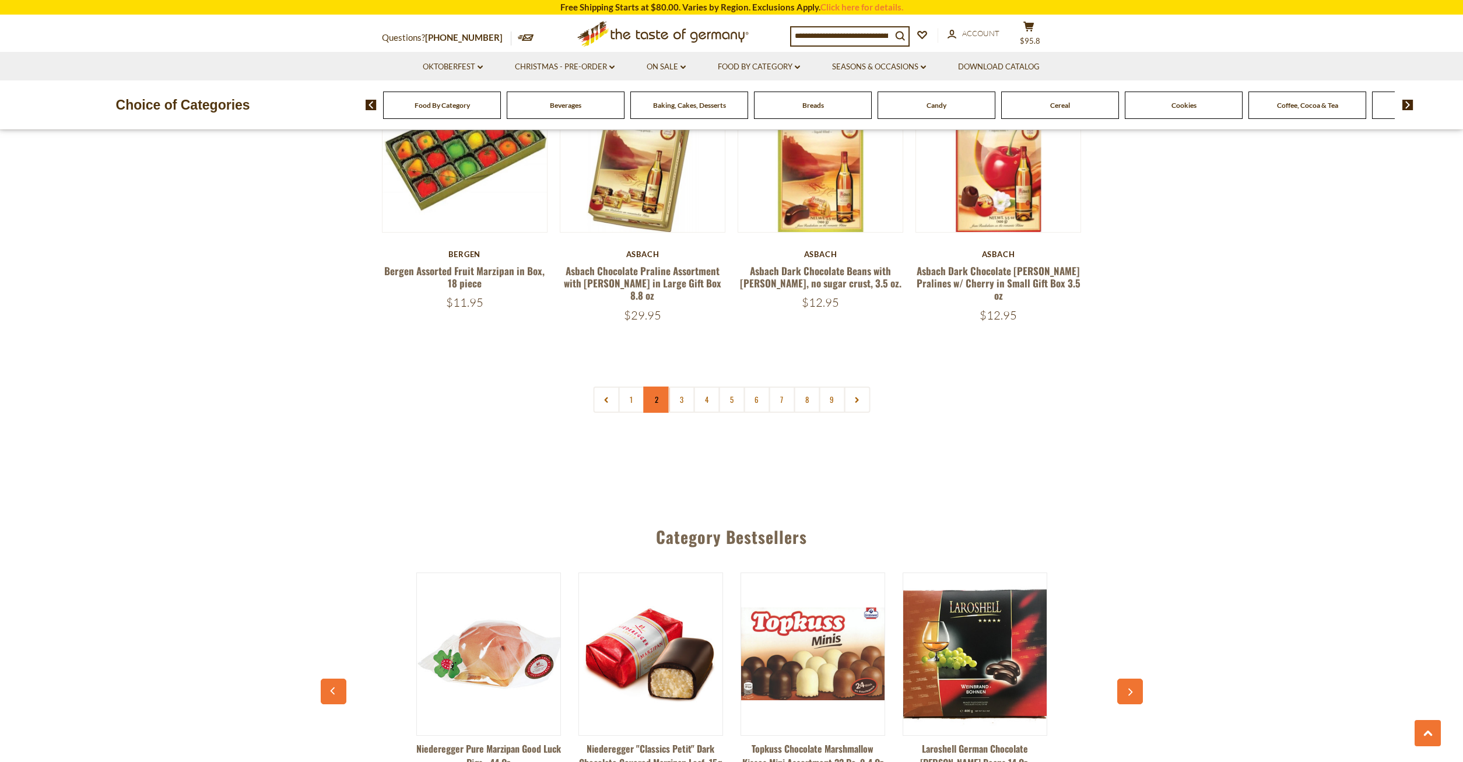
click at [661, 388] on link "2" at bounding box center [656, 400] width 26 height 26
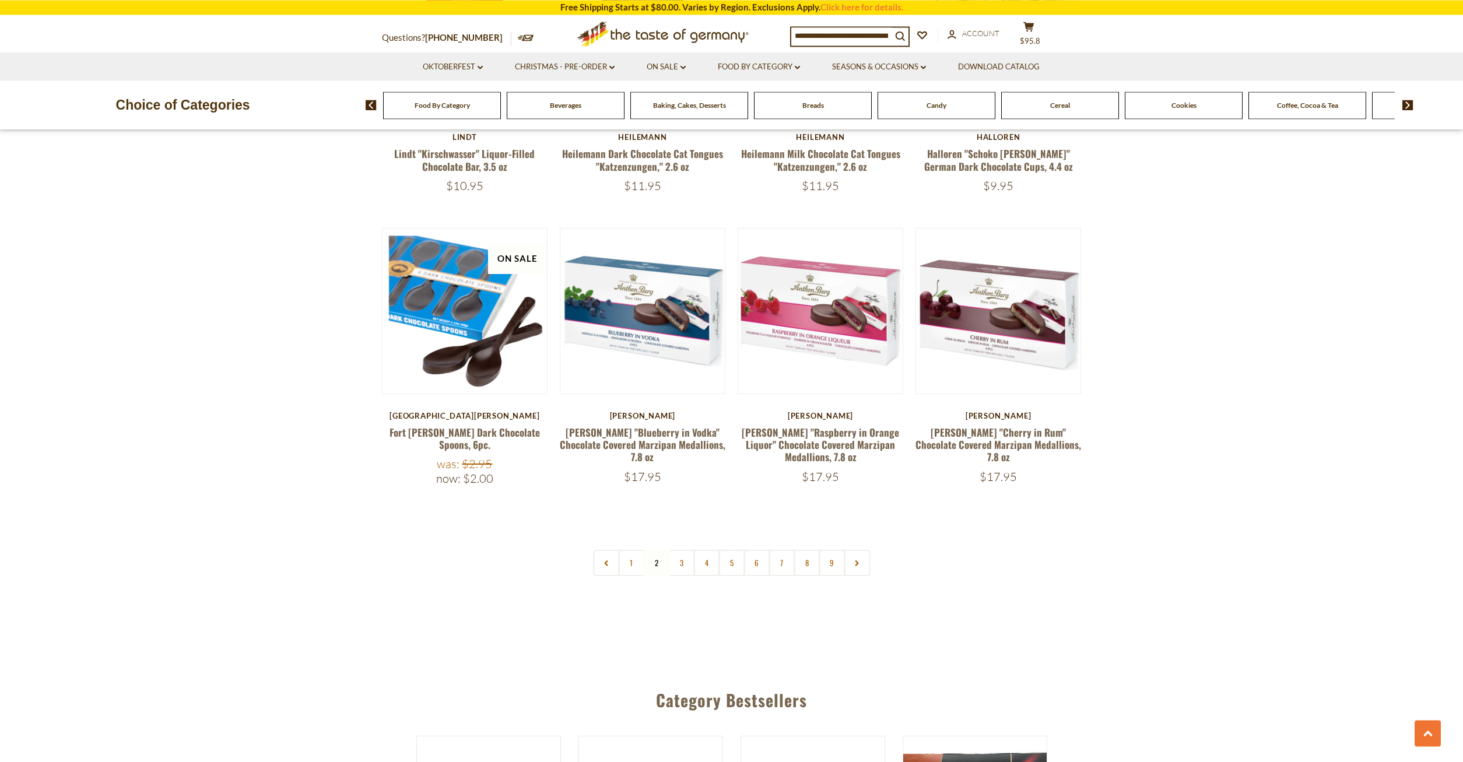
scroll to position [2720, 0]
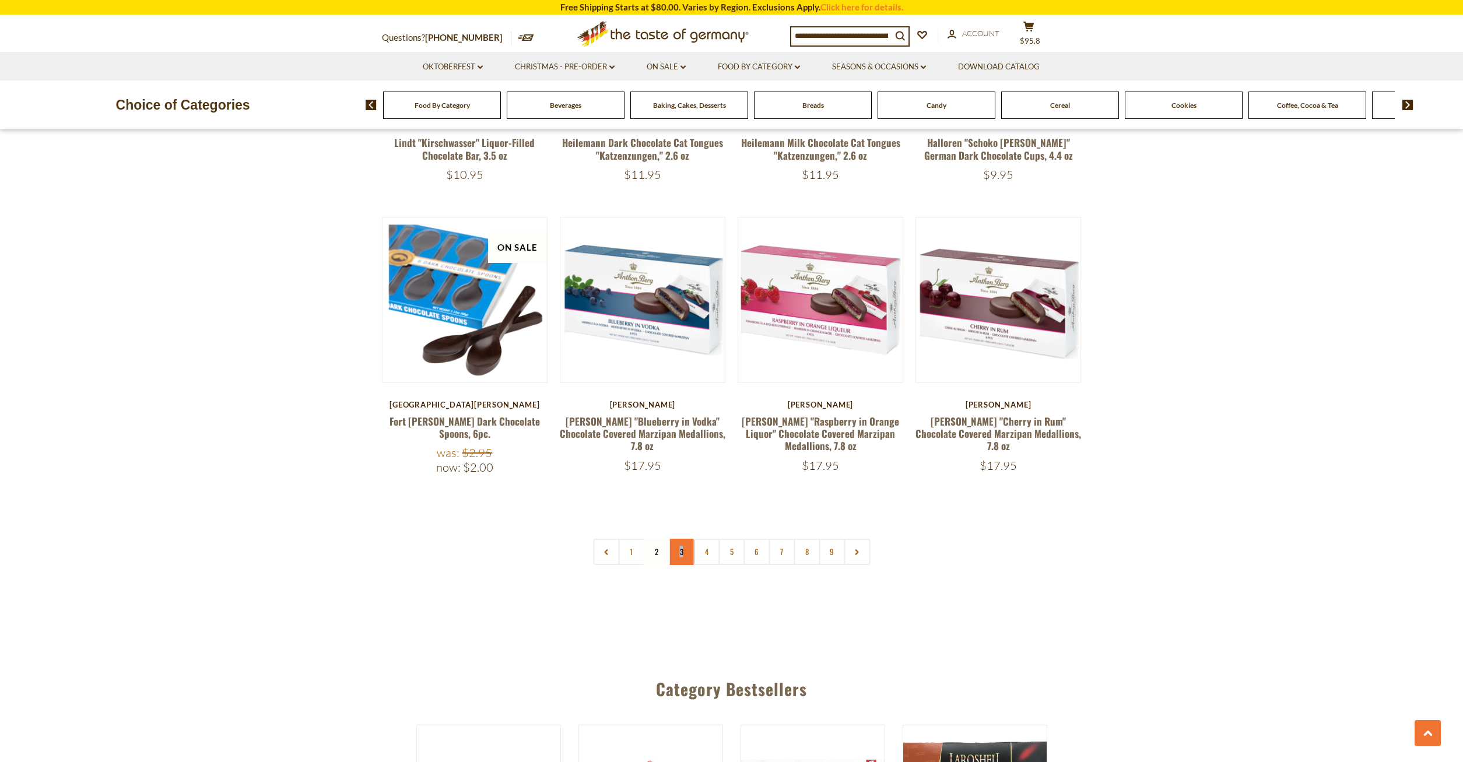
click at [682, 539] on link "3" at bounding box center [681, 552] width 26 height 26
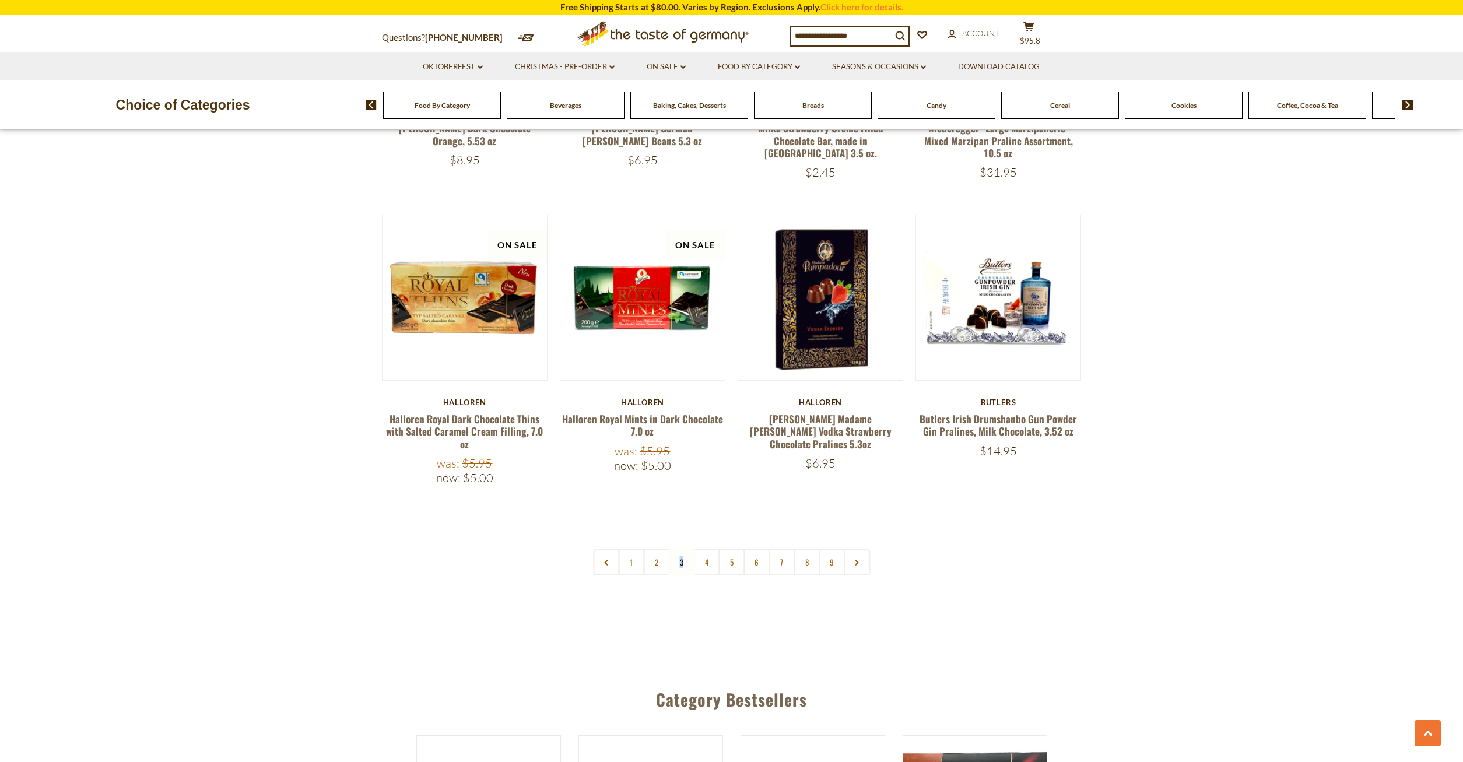
scroll to position [2839, 0]
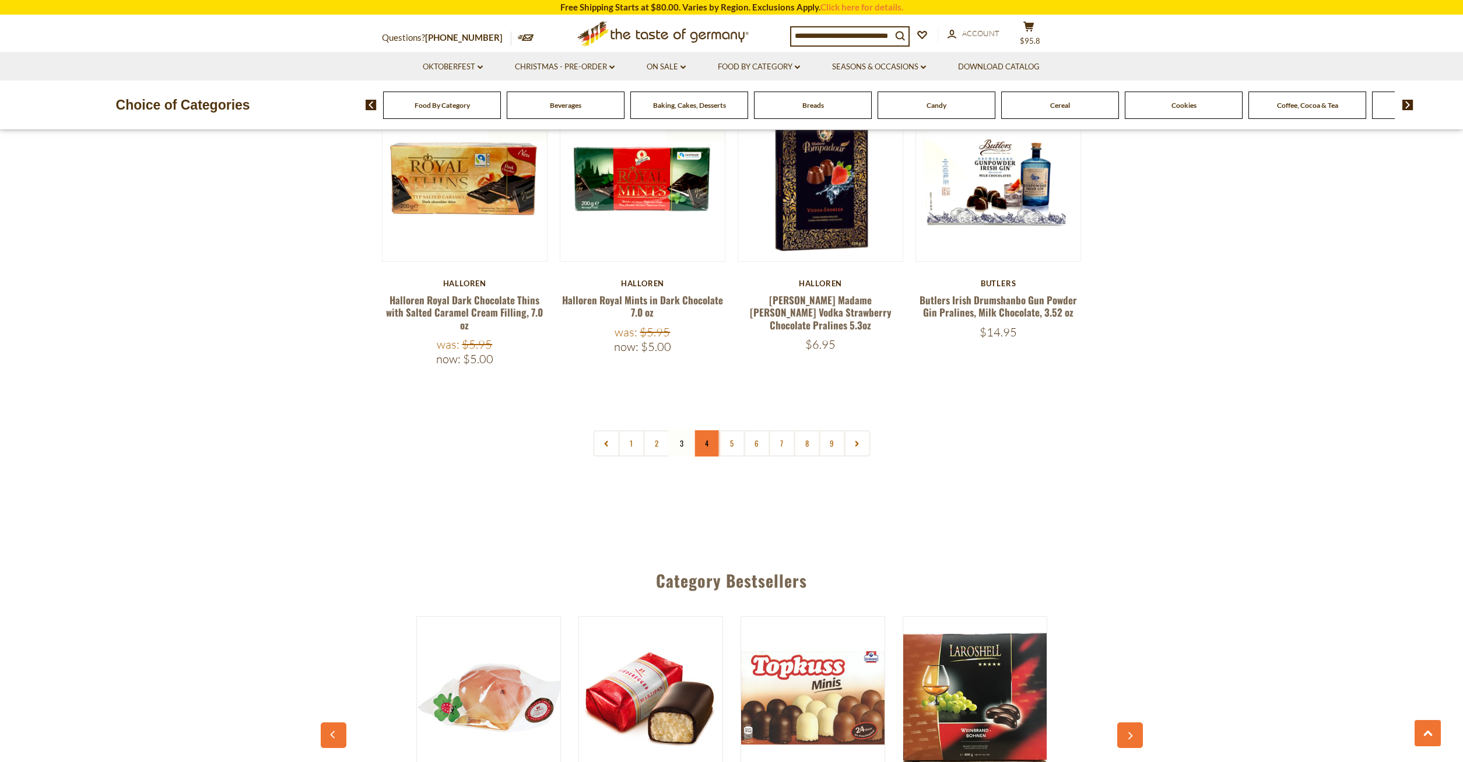
click at [713, 430] on link "4" at bounding box center [706, 443] width 26 height 26
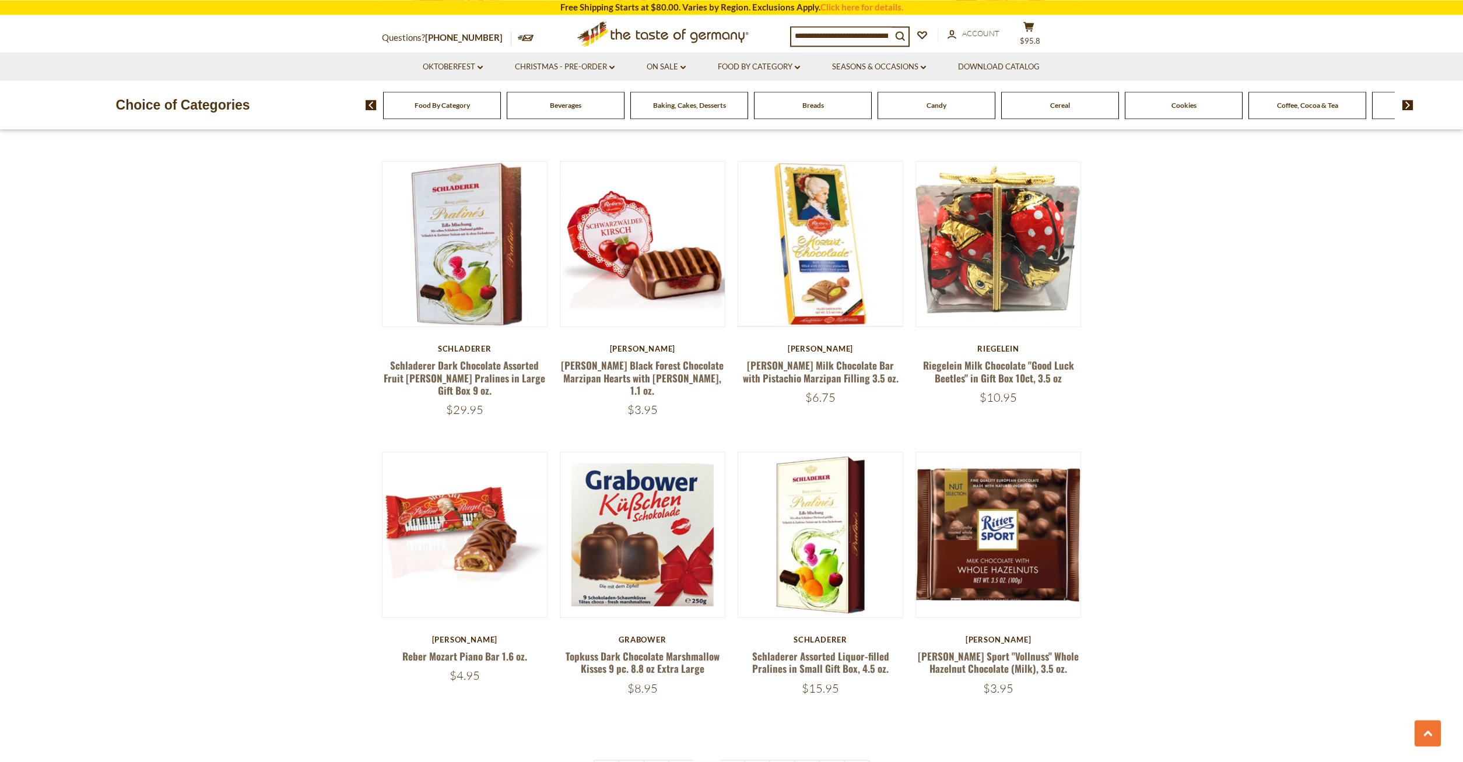
scroll to position [2541, 0]
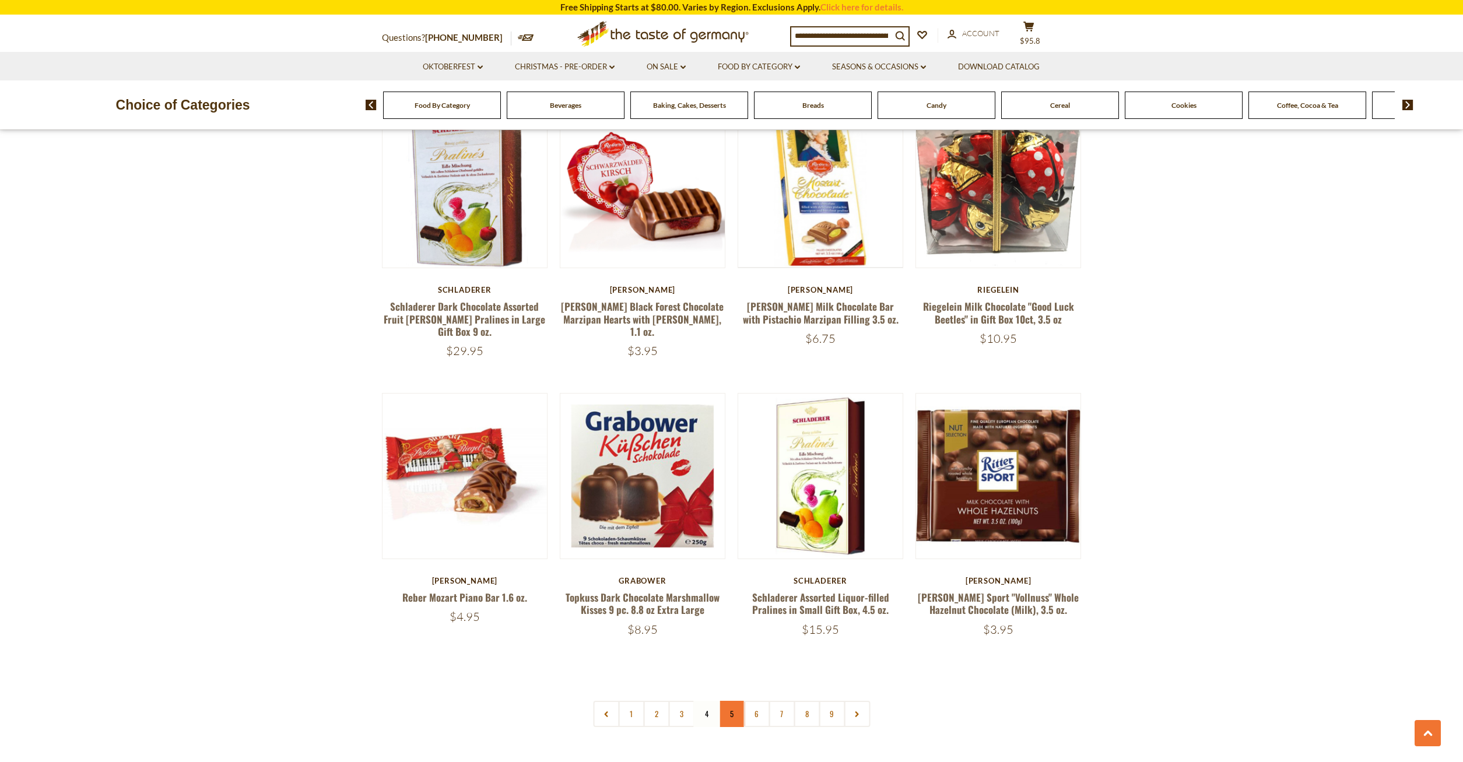
click at [733, 701] on link "5" at bounding box center [732, 714] width 26 height 26
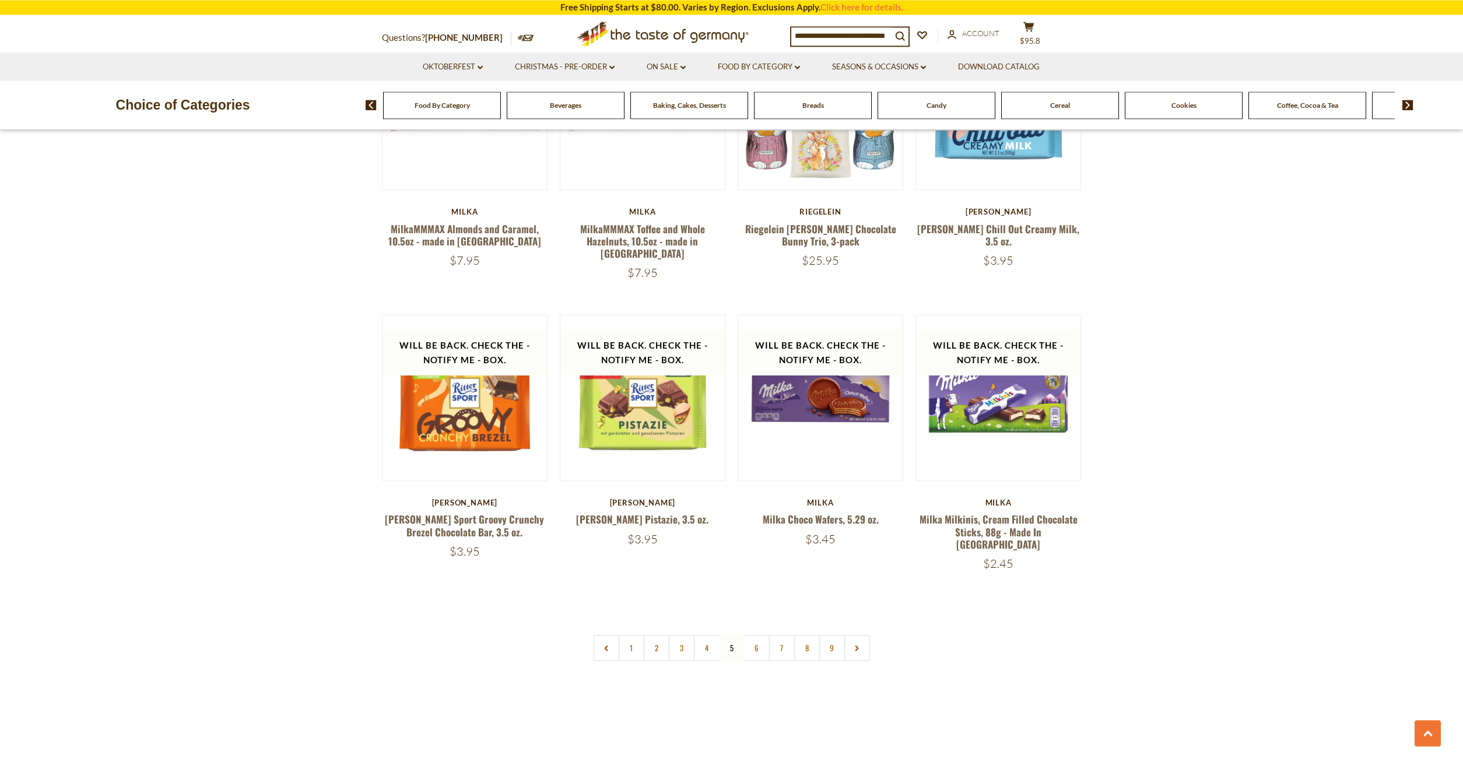
scroll to position [2601, 0]
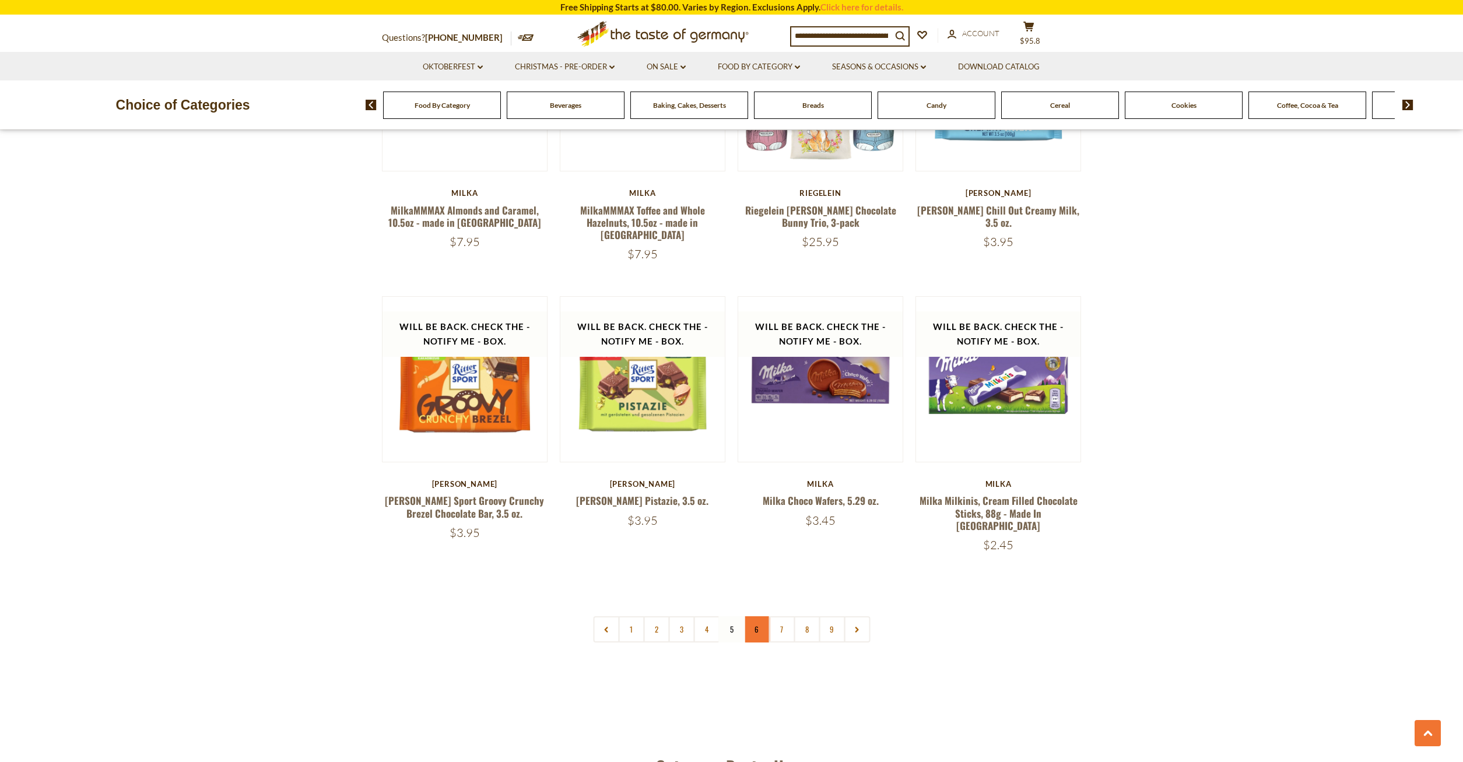
click at [759, 616] on link "6" at bounding box center [757, 629] width 26 height 26
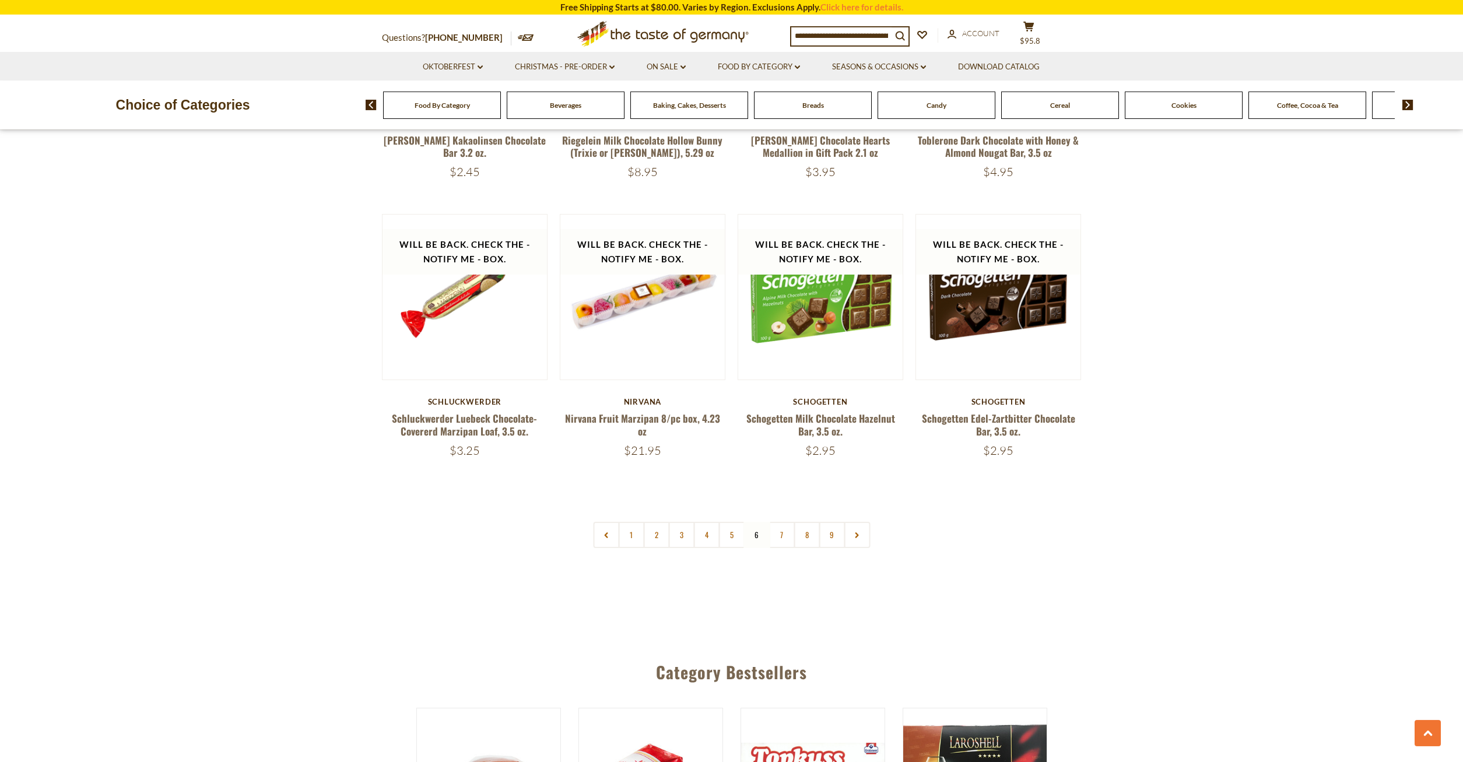
scroll to position [2720, 0]
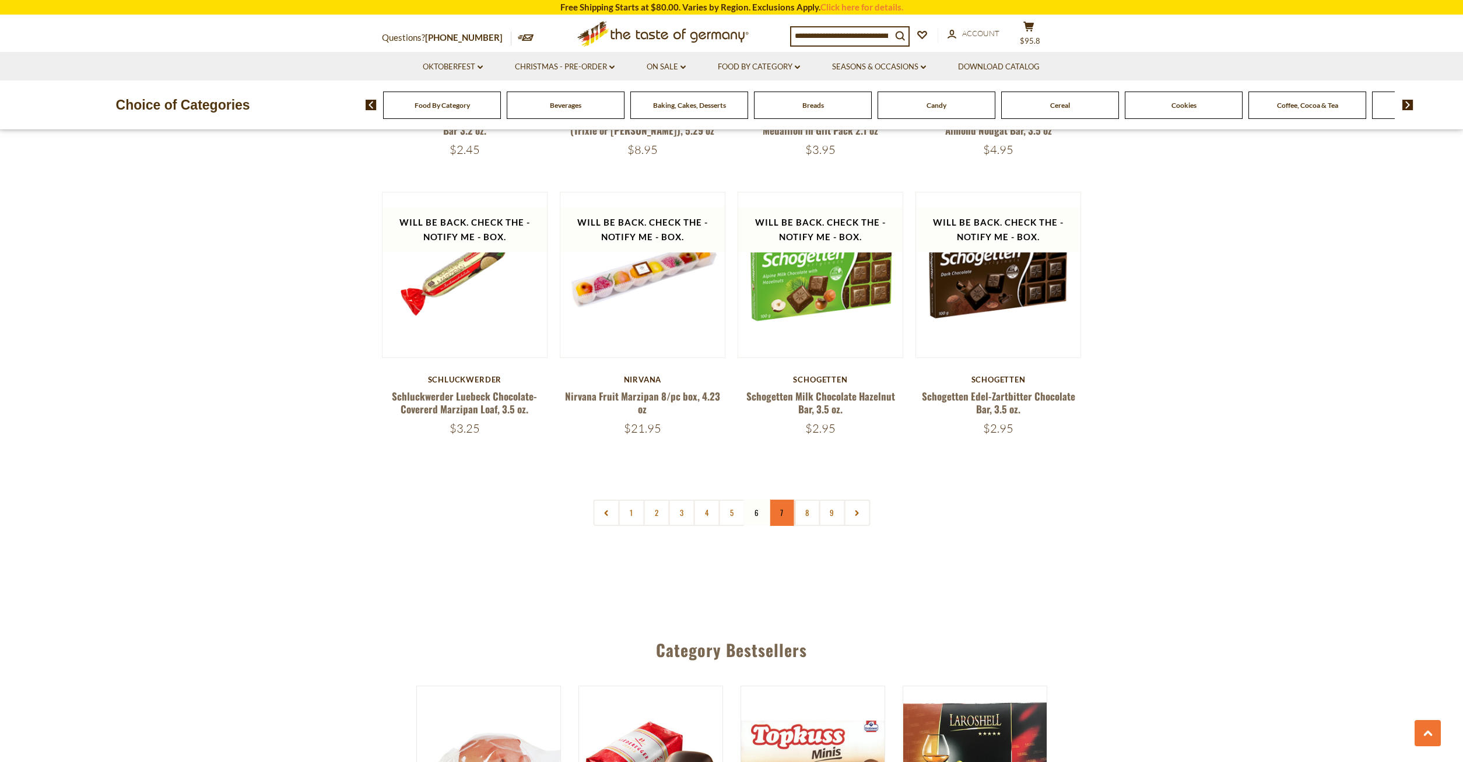
click at [779, 514] on link "7" at bounding box center [782, 513] width 26 height 26
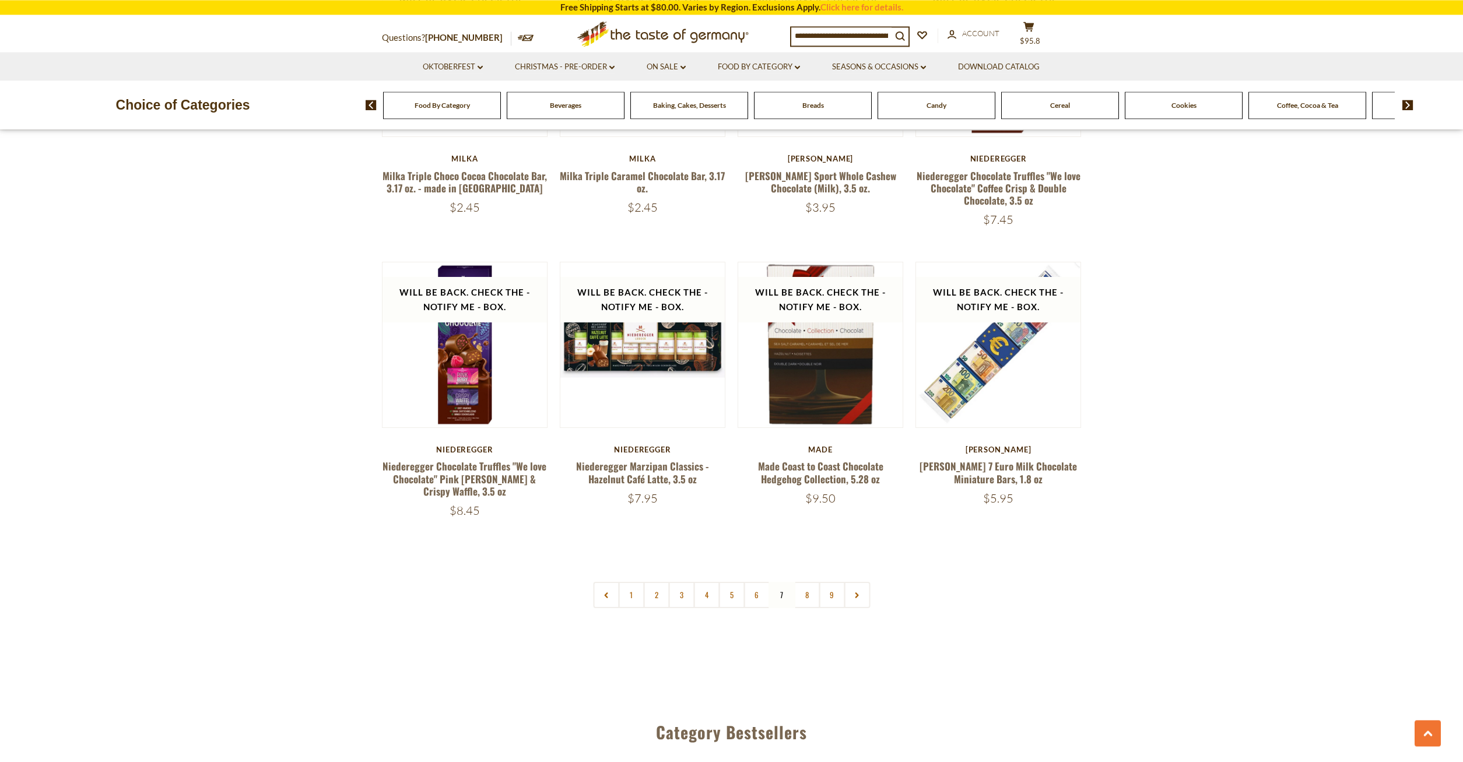
scroll to position [2660, 0]
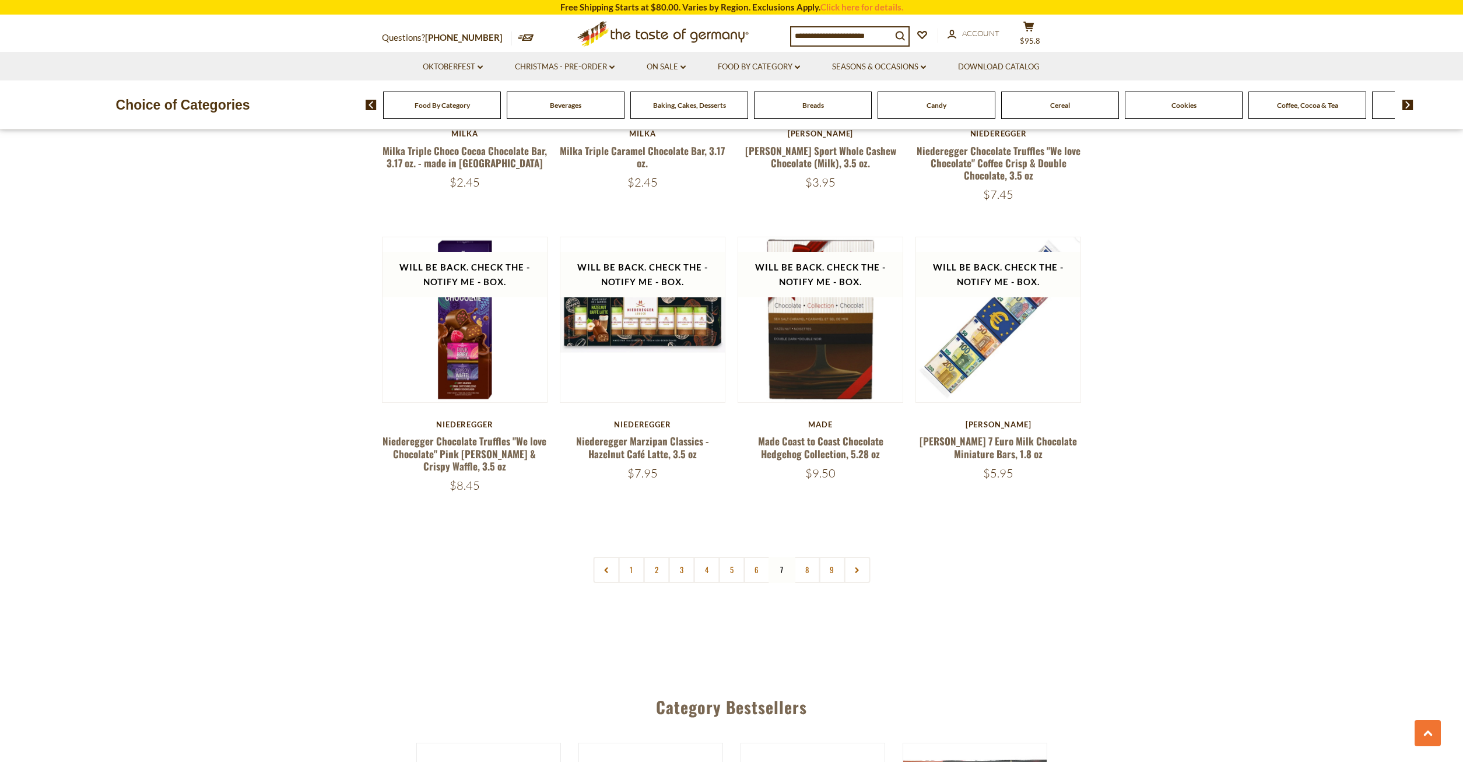
click at [783, 560] on nav "1 2 3 4 5 6 7 8 9" at bounding box center [731, 570] width 277 height 26
click at [810, 562] on link "8" at bounding box center [807, 570] width 26 height 26
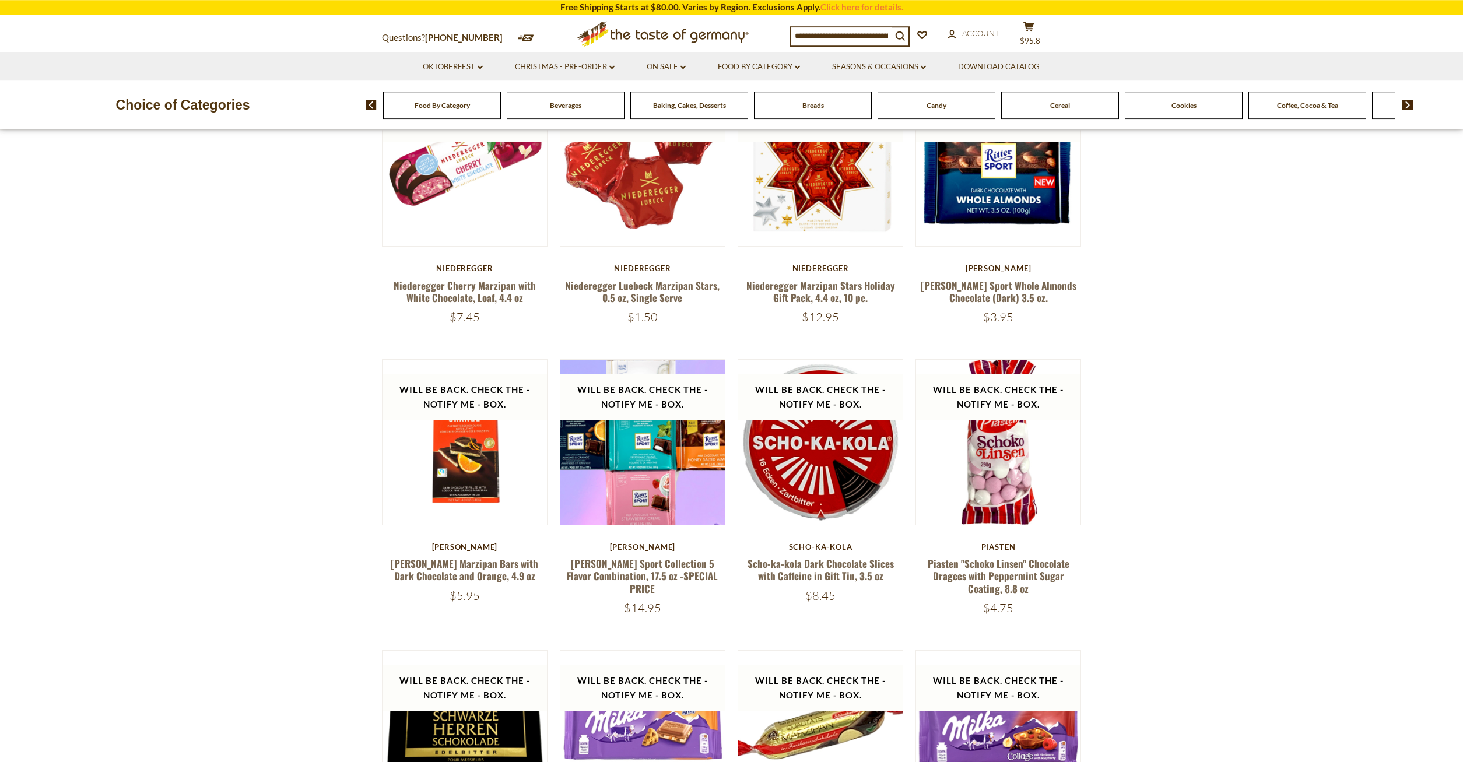
scroll to position [638, 0]
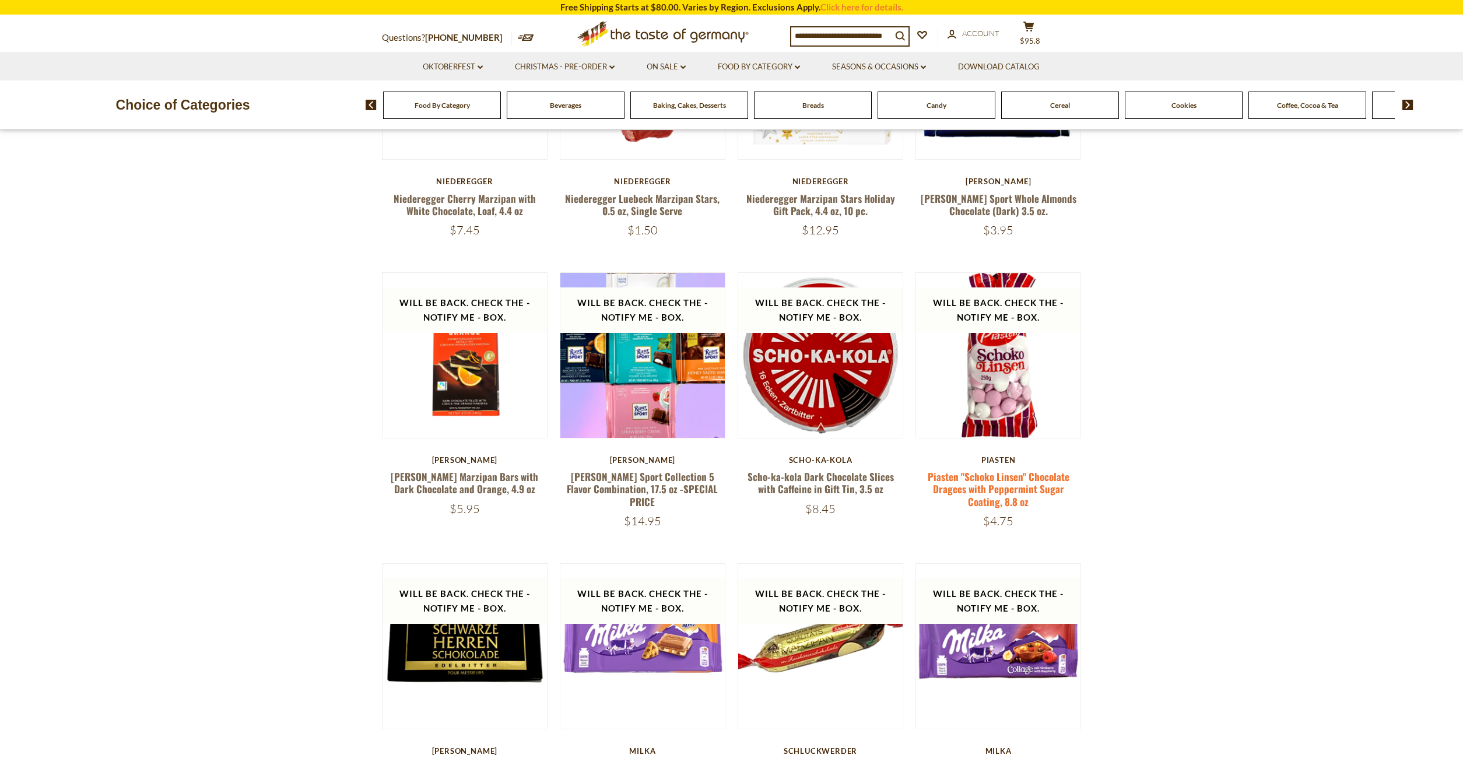
click at [996, 479] on link "Piasten "Schoko Linsen" Chocolate Dragees with Peppermint Sugar Coating, 8.8 oz" at bounding box center [999, 490] width 142 height 40
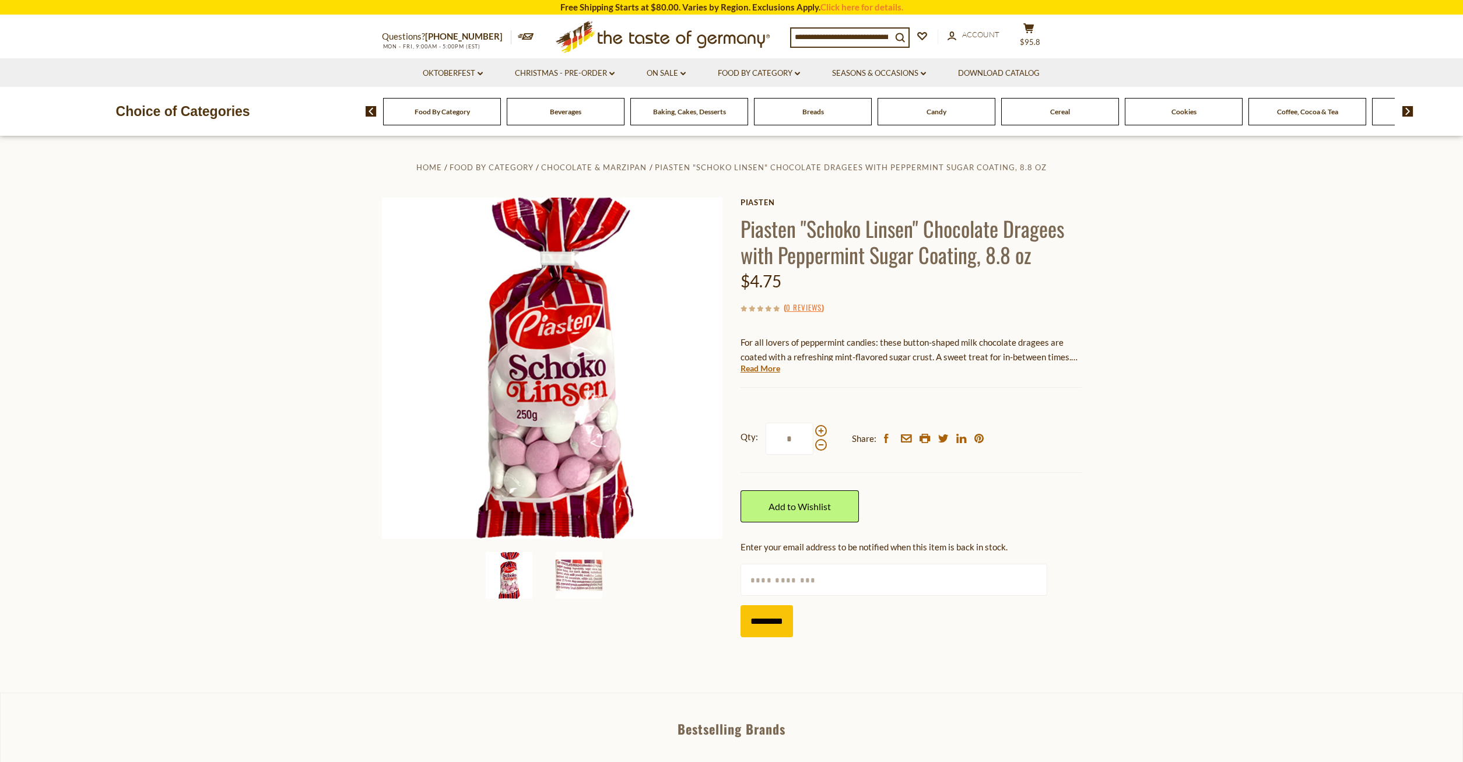
click at [756, 583] on input "text" at bounding box center [894, 580] width 307 height 32
type input "**********"
click at [763, 623] on input "*********" at bounding box center [767, 621] width 52 height 32
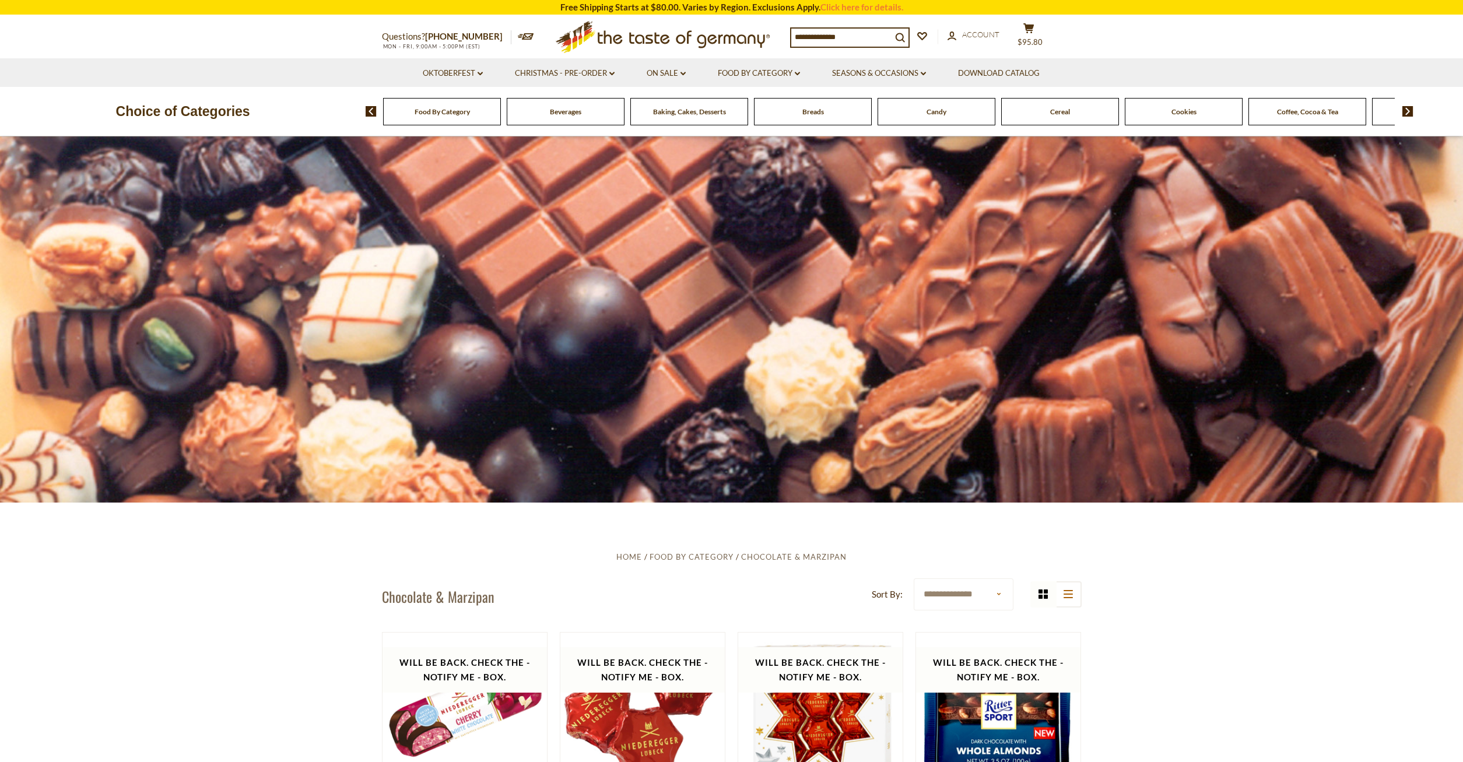
scroll to position [638, 0]
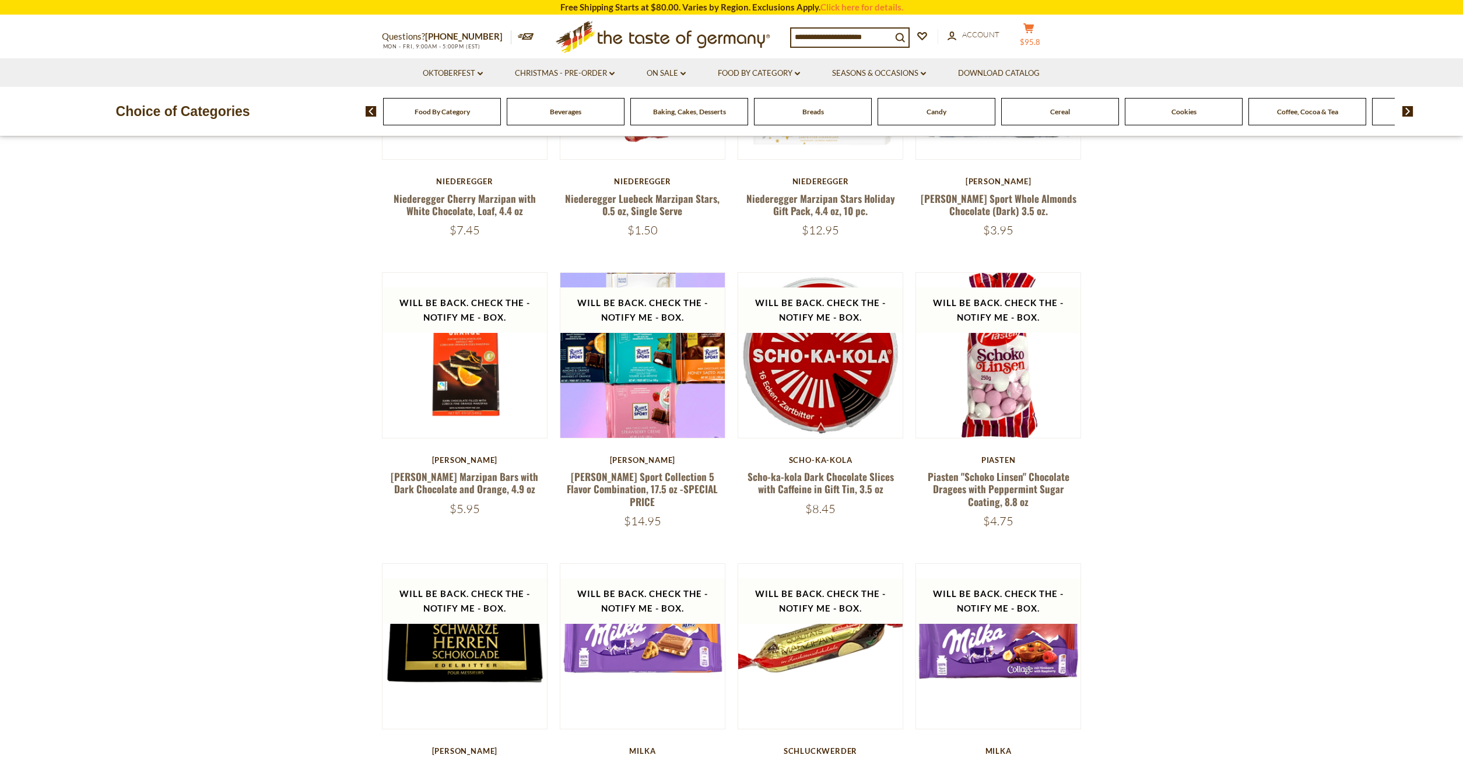
click at [1034, 33] on icon at bounding box center [1029, 28] width 10 height 10
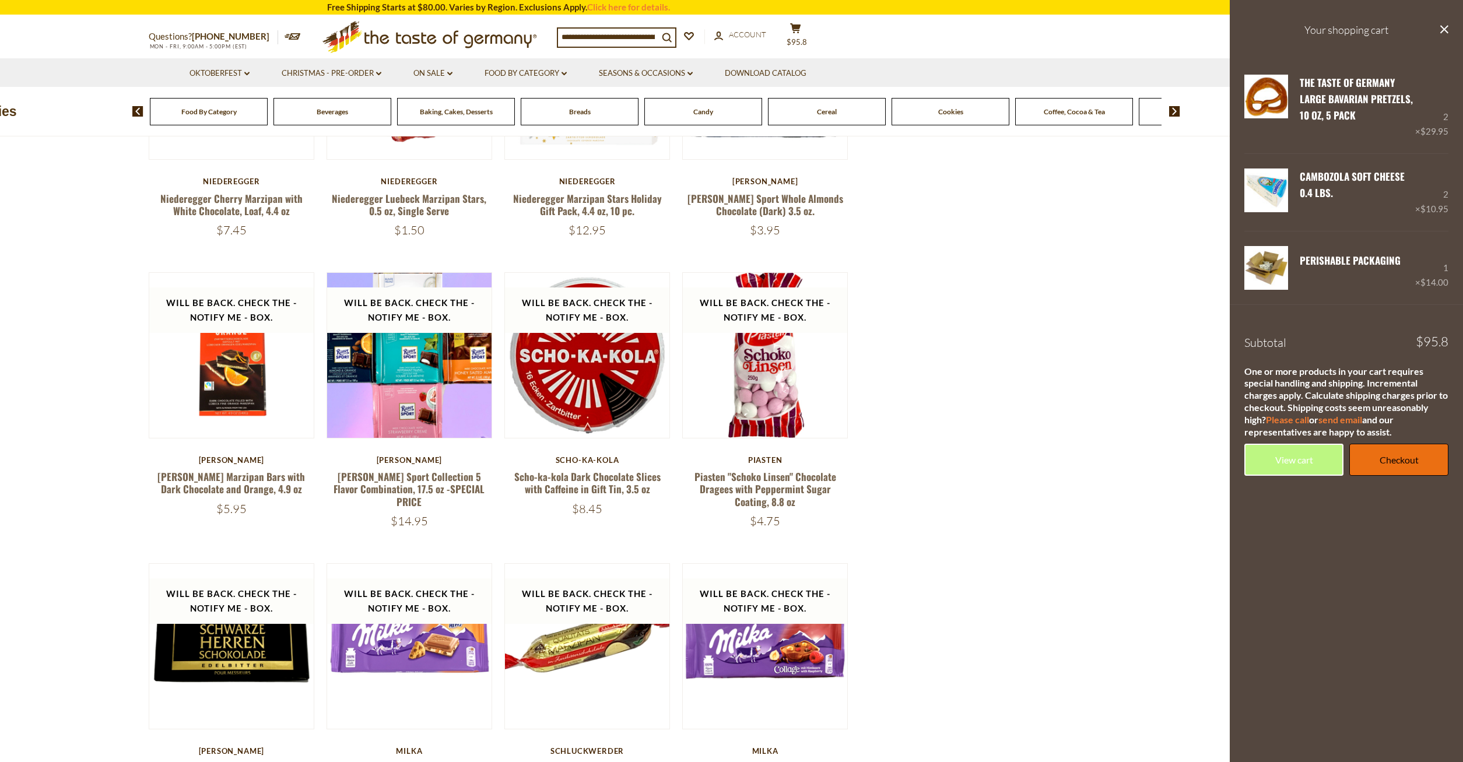
click at [1388, 458] on link "Checkout" at bounding box center [1399, 460] width 99 height 32
